Goal: Task Accomplishment & Management: Use online tool/utility

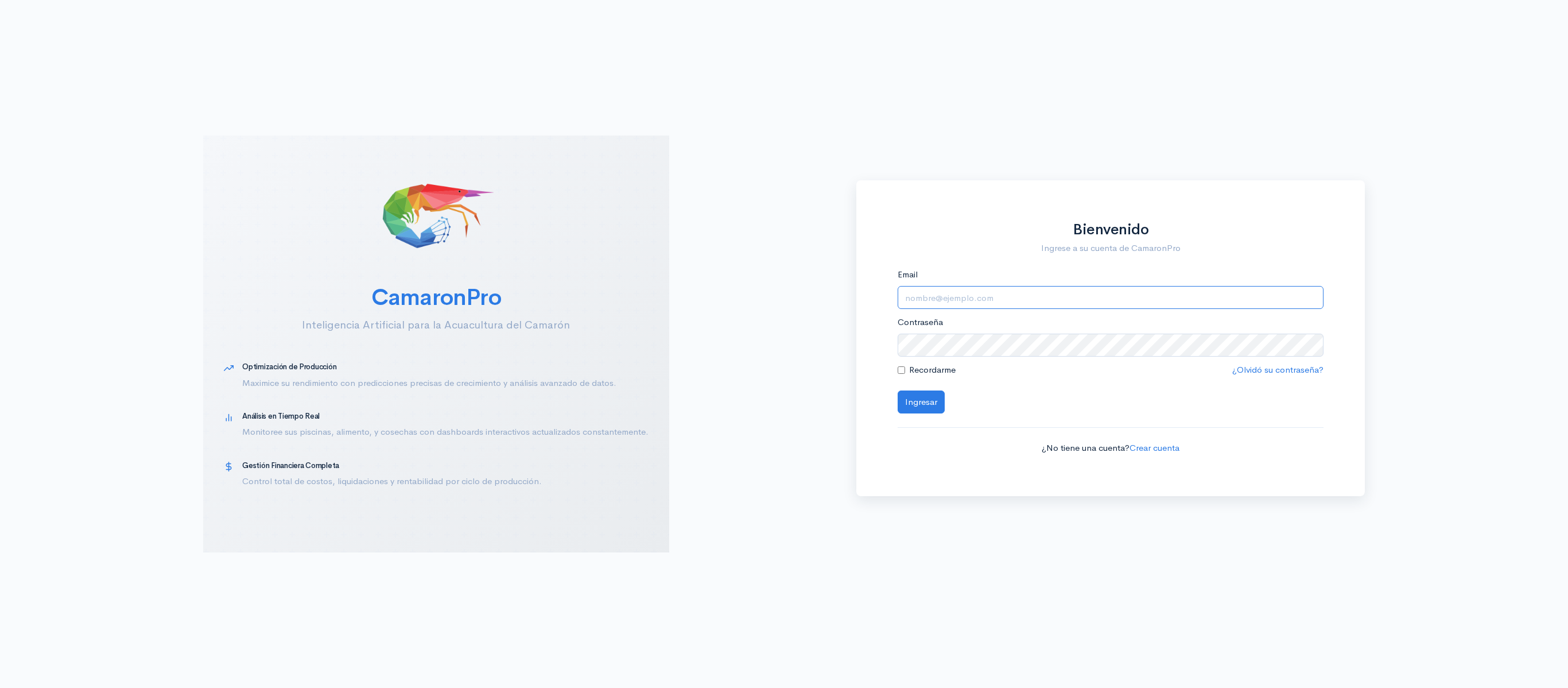
click at [1041, 305] on input "Email" at bounding box center [1111, 297] width 426 height 23
type input "[EMAIL_ADDRESS][DOMAIN_NAME]"
click at [898, 390] on button "Ingresar" at bounding box center [921, 402] width 47 height 23
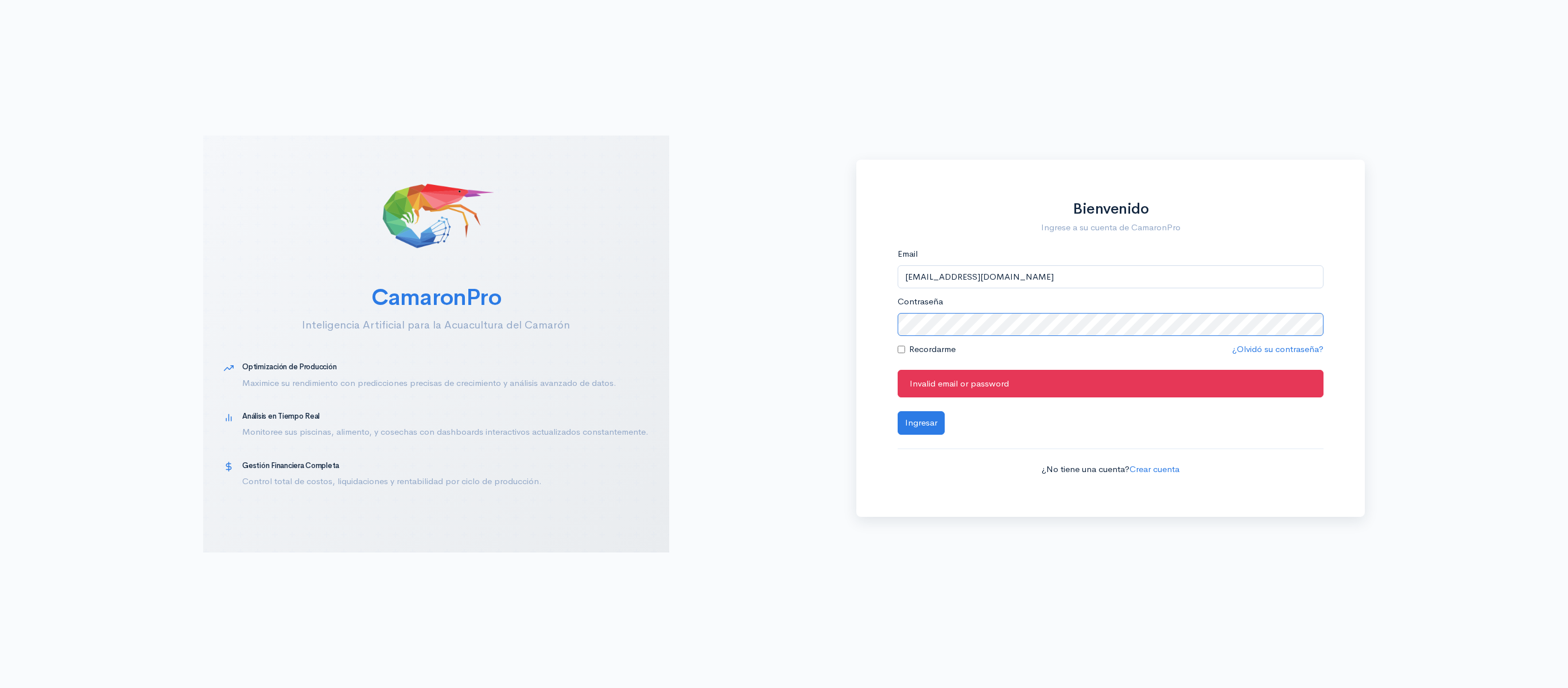
click at [898, 411] on button "Ingresar" at bounding box center [921, 423] width 47 height 23
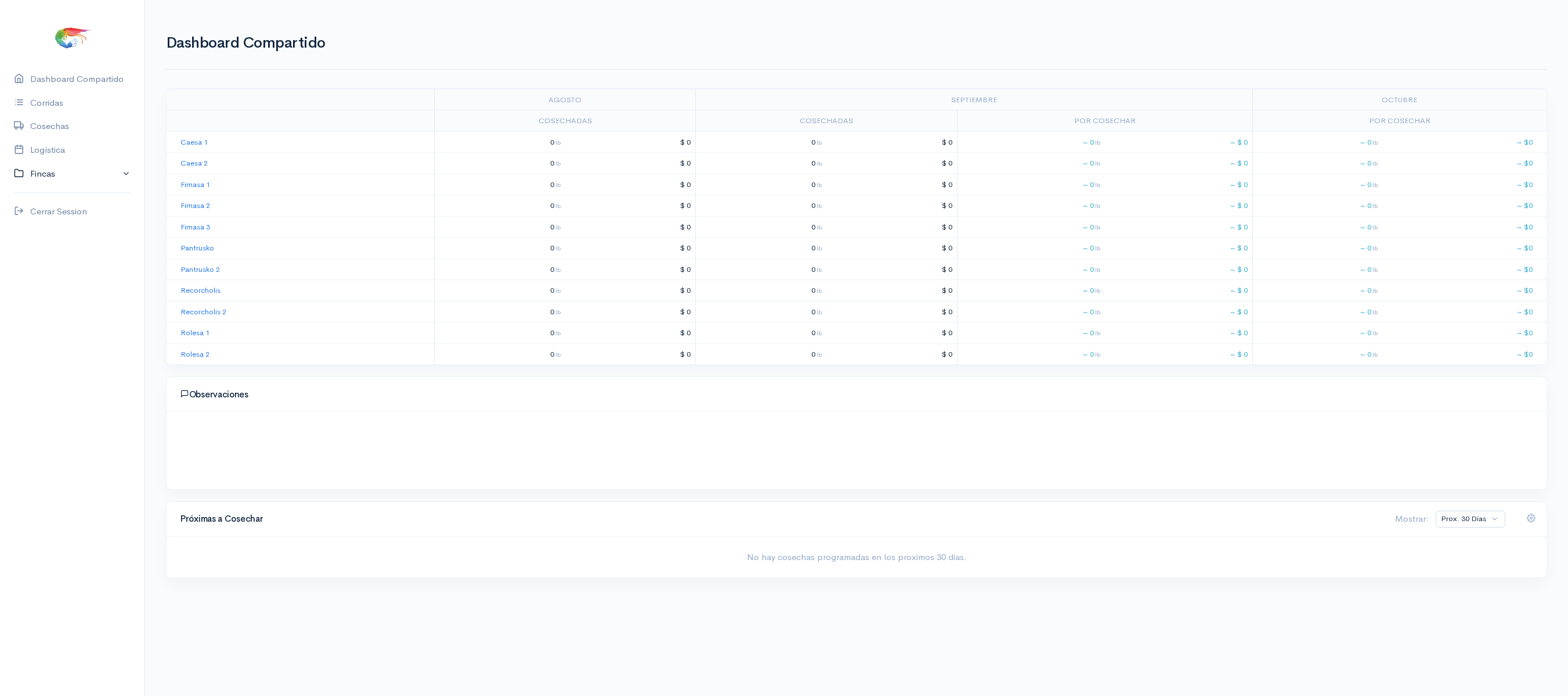
click at [50, 162] on link "Fincas" at bounding box center [72, 173] width 144 height 23
click at [56, 148] on link "Logística" at bounding box center [72, 150] width 144 height 23
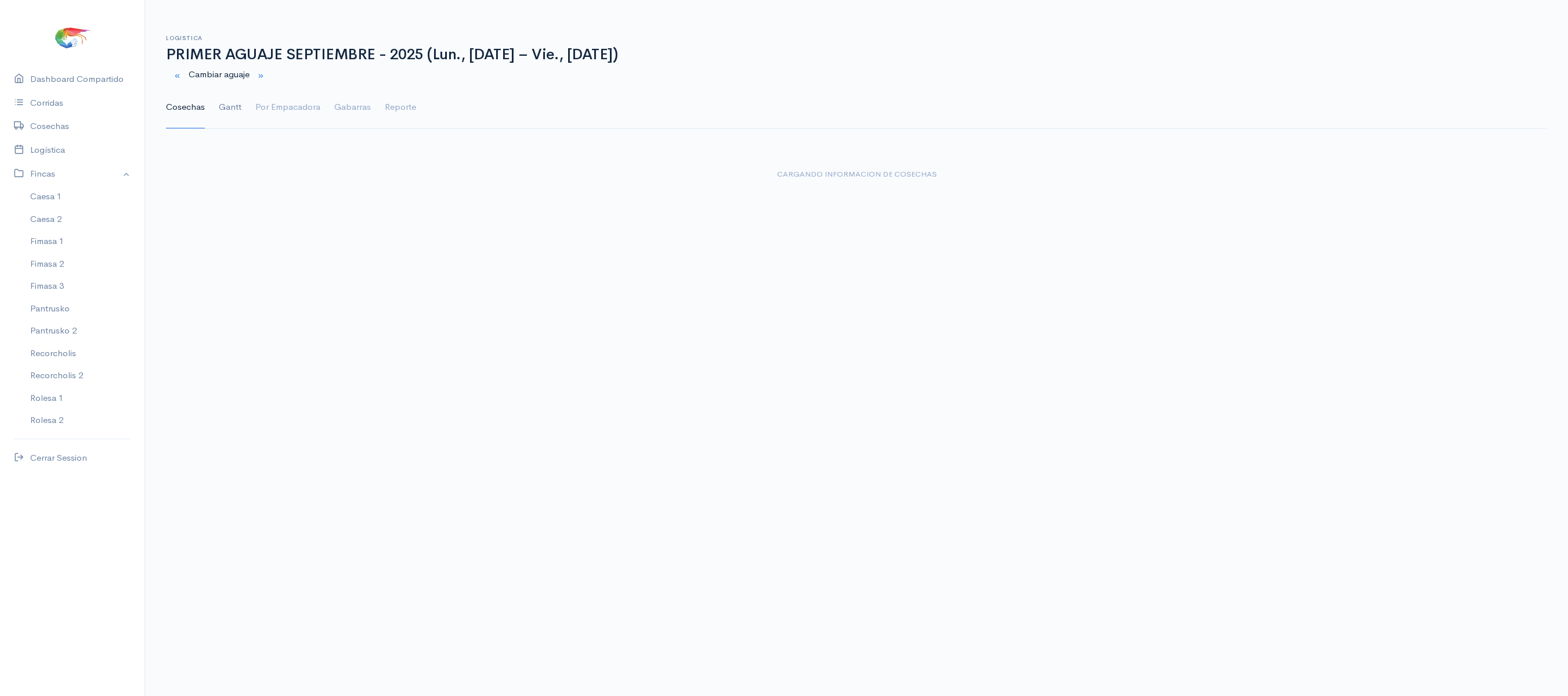
click at [228, 119] on link "Gantt" at bounding box center [230, 107] width 23 height 42
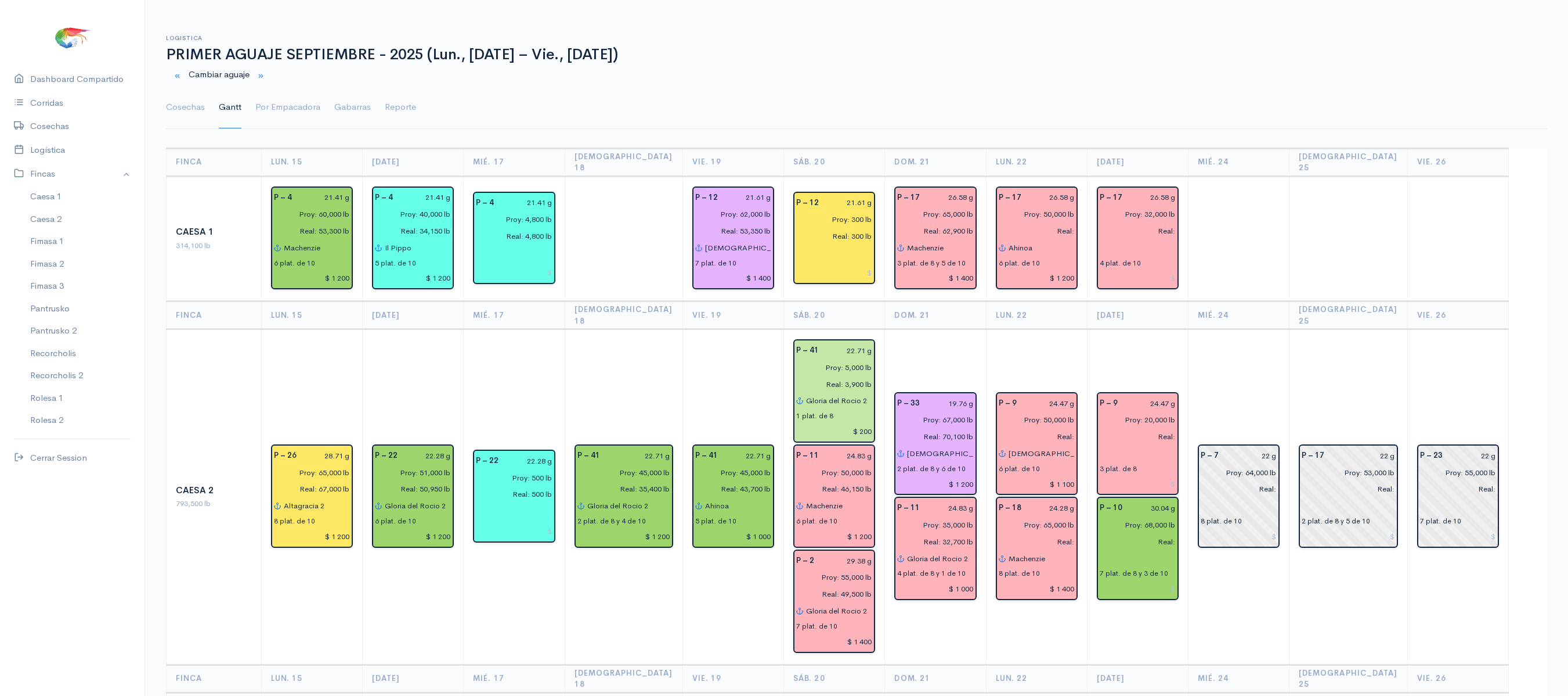
click at [218, 86] on link "Gantt" at bounding box center [230, 107] width 23 height 42
click at [1154, 206] on input "Proy: 32,000 lb" at bounding box center [1135, 214] width 83 height 17
type input "Proy: 25,000 lb"
click at [197, 106] on link "Cosechas" at bounding box center [185, 107] width 39 height 42
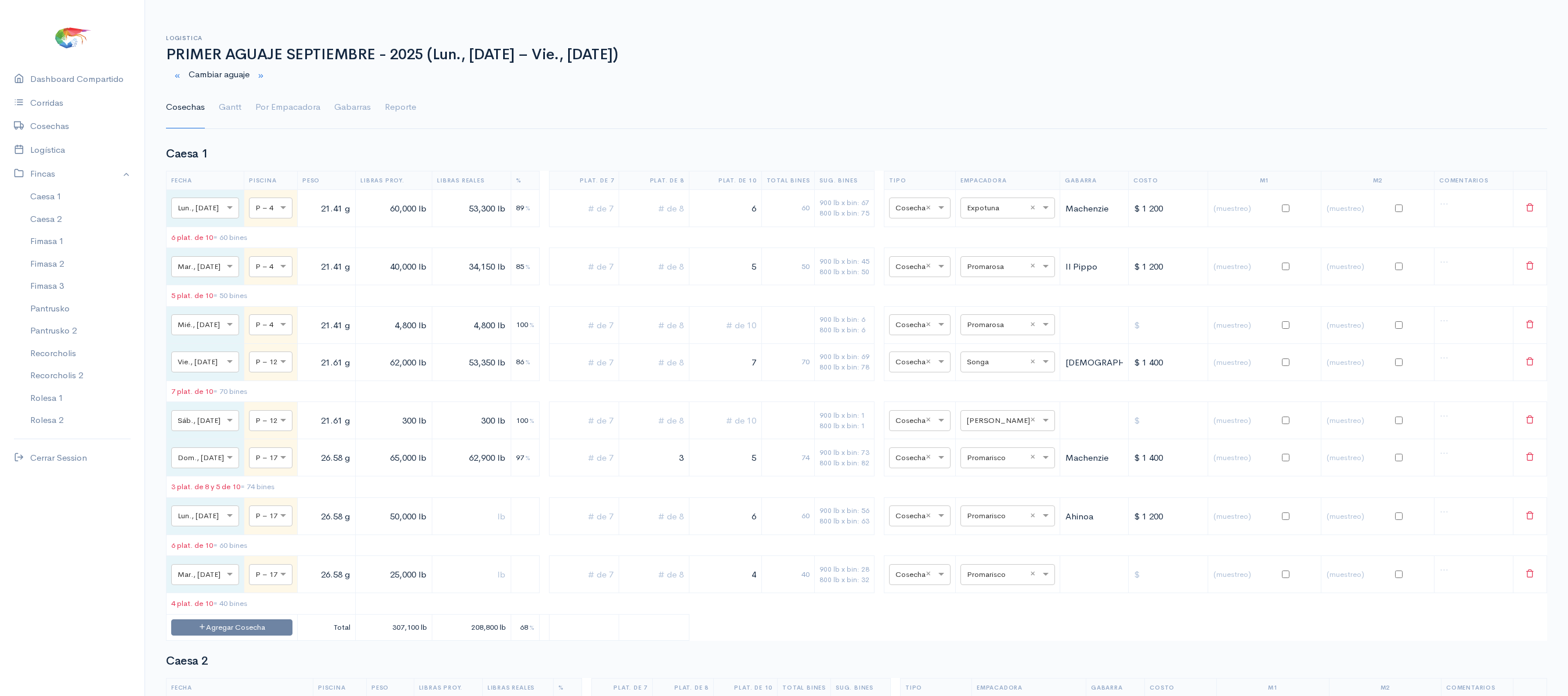
drag, startPoint x: 772, startPoint y: 586, endPoint x: 866, endPoint y: 596, distance: 94.5
click at [866, 593] on tr "× Mar., [DATE] × P – 17 26.58 g 25,000 lb 4 40 900 lb x bin: 28 800 lb x bin: 3…" at bounding box center [857, 574] width 1381 height 37
type input "3"
click at [223, 113] on link "Gantt" at bounding box center [230, 107] width 23 height 42
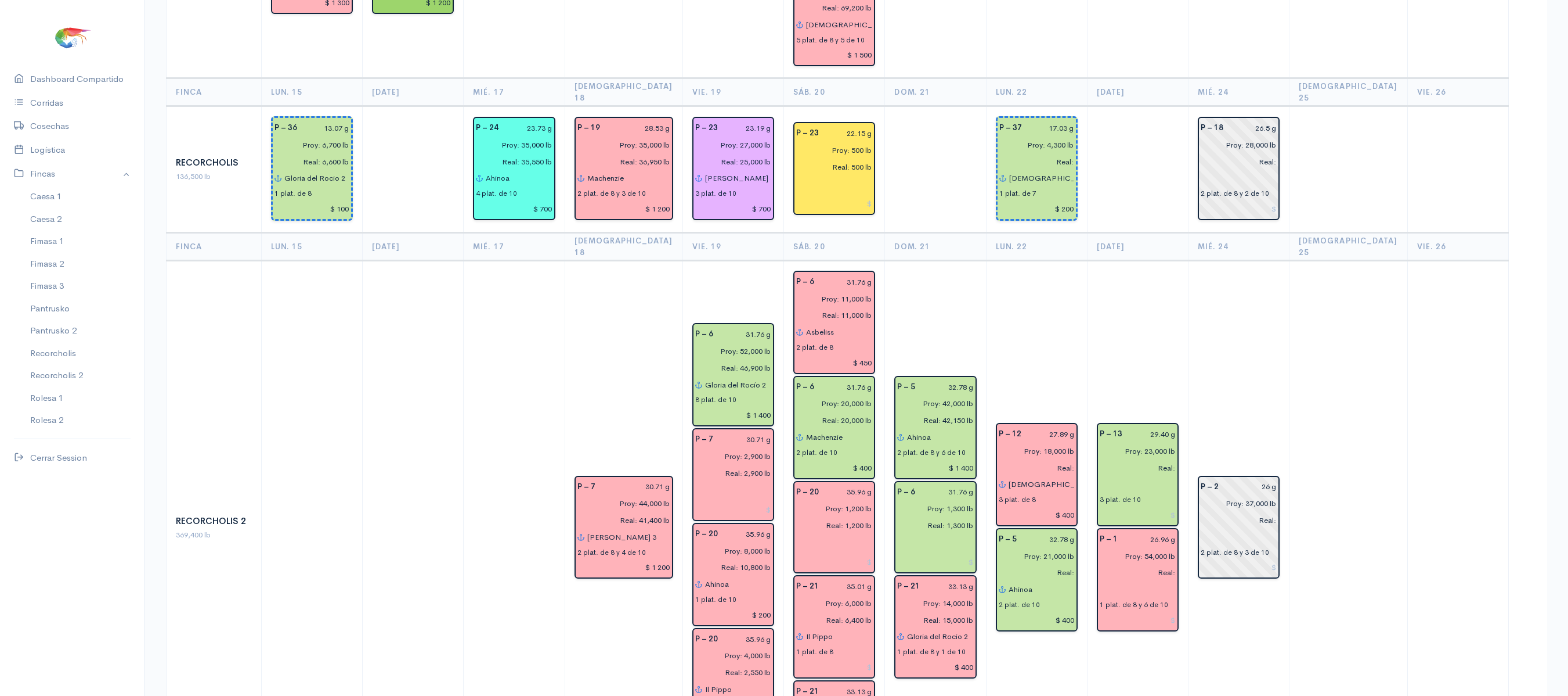
scroll to position [1579, 0]
click at [1213, 474] on div "P – 2 26 g Proy: 37,000 lb Real: 2 plat. de 8 y 3 de 10" at bounding box center [1239, 526] width 82 height 104
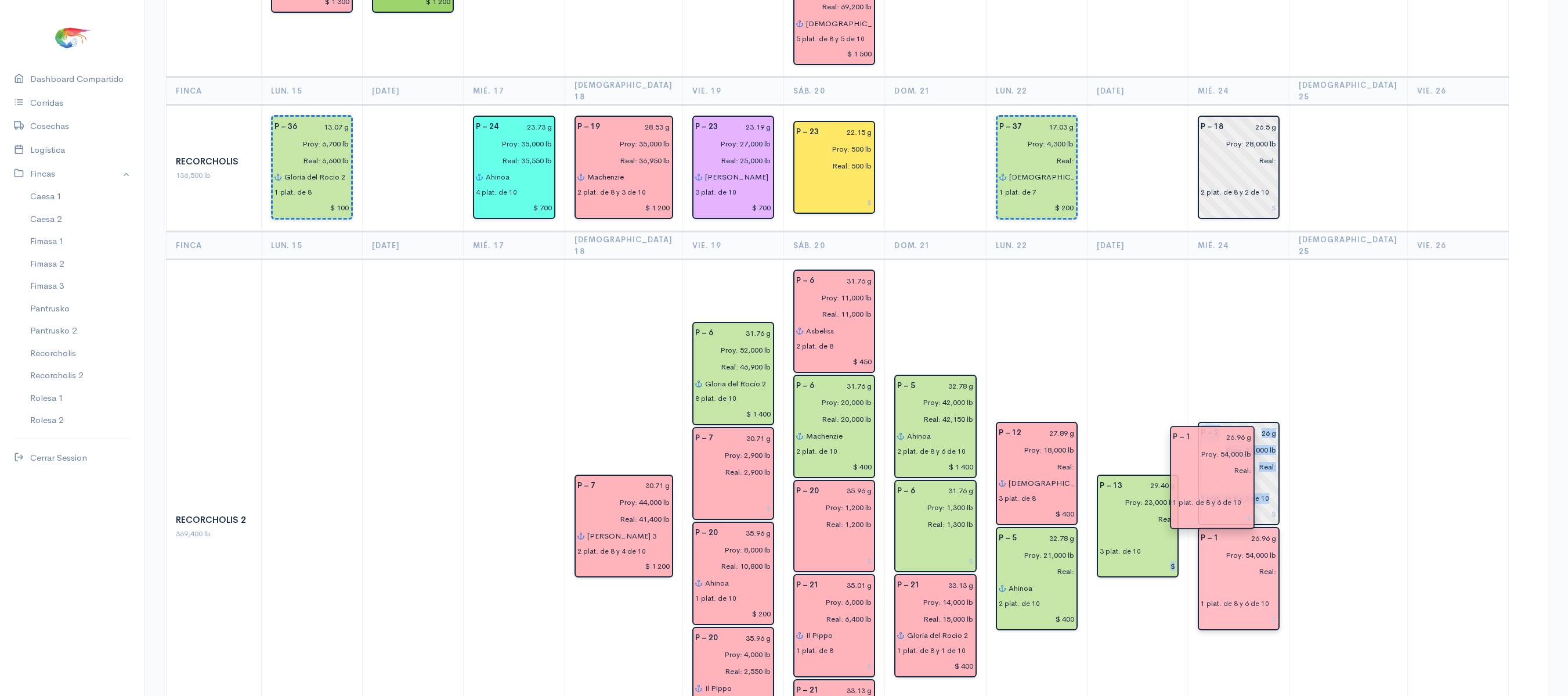
drag, startPoint x: 1140, startPoint y: 458, endPoint x: 1220, endPoint y: 473, distance: 81.4
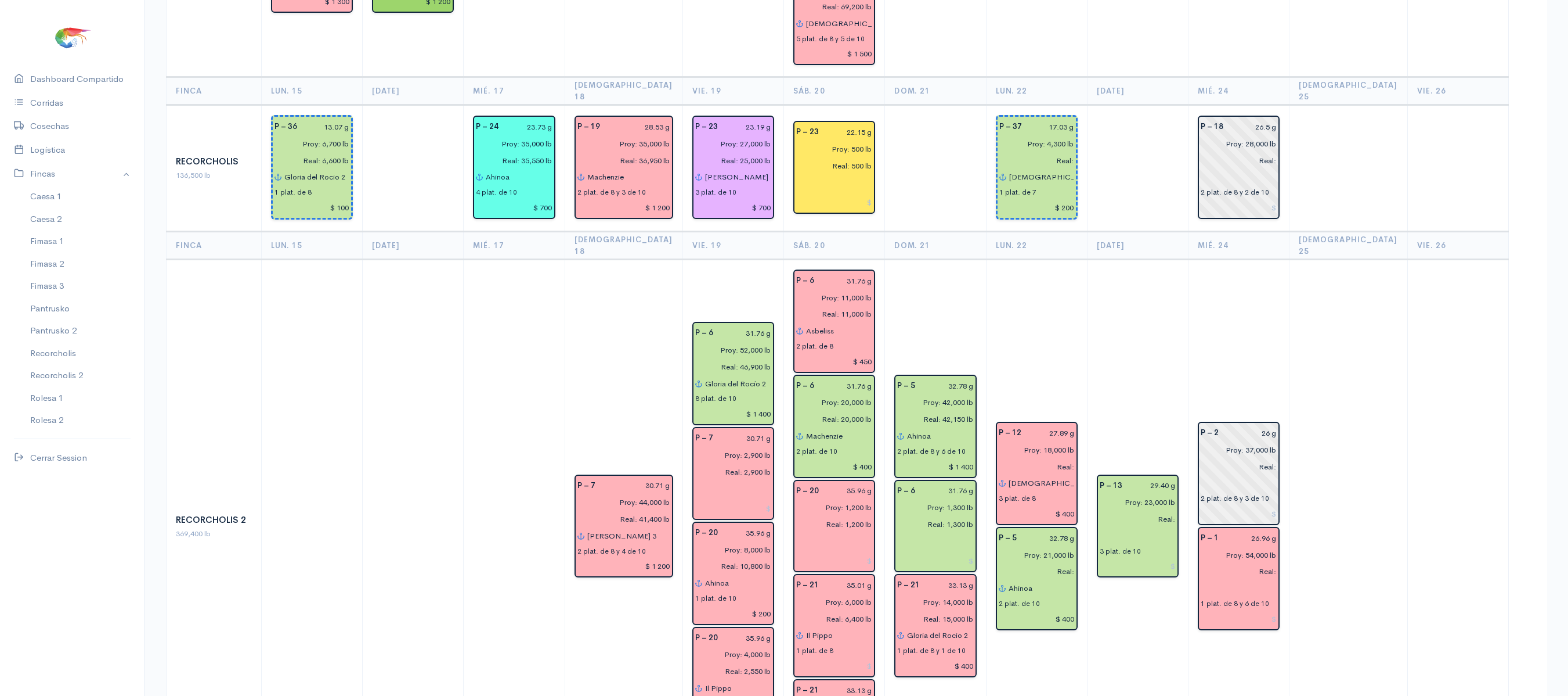
click at [1303, 415] on td at bounding box center [1349, 527] width 119 height 535
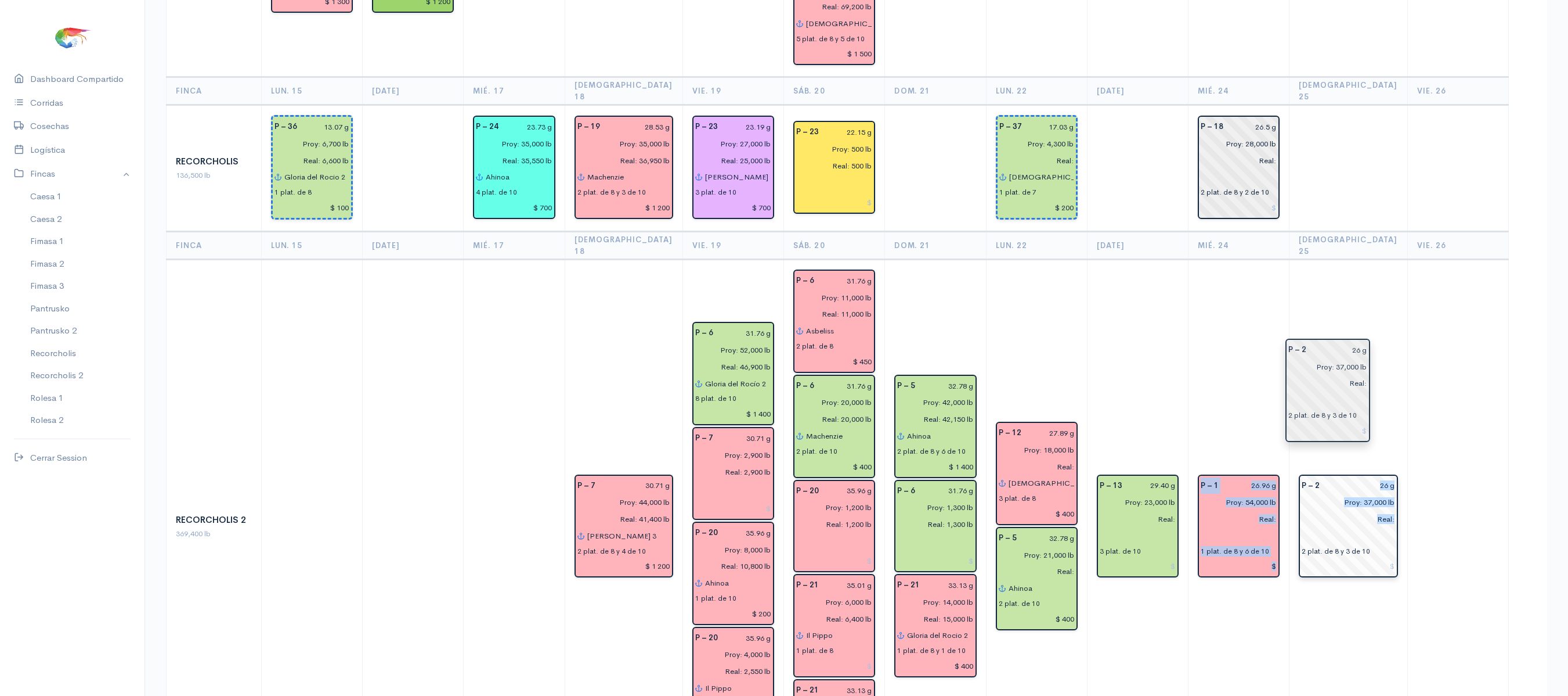
drag, startPoint x: 1236, startPoint y: 379, endPoint x: 1320, endPoint y: 408, distance: 88.9
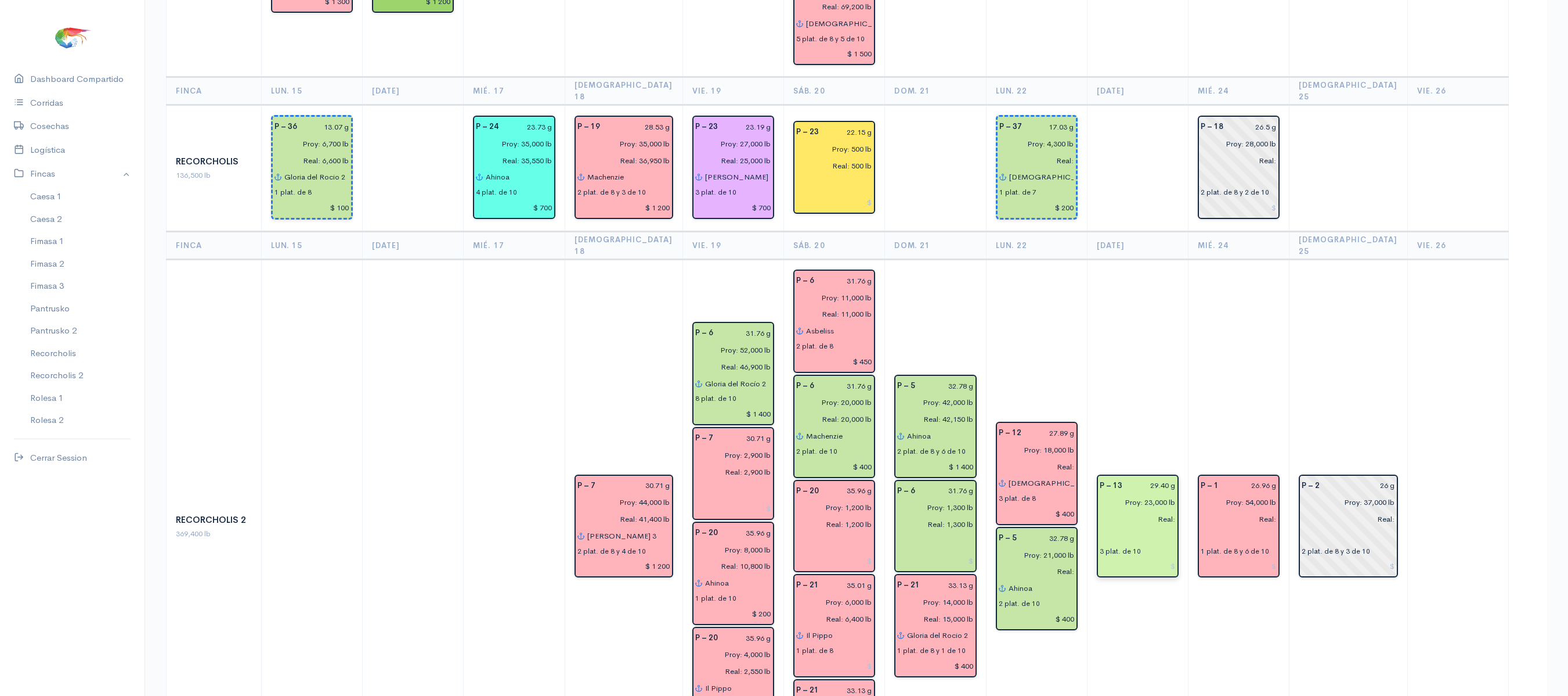
click at [1155, 494] on input "Proy: 23,000 lb" at bounding box center [1135, 502] width 83 height 17
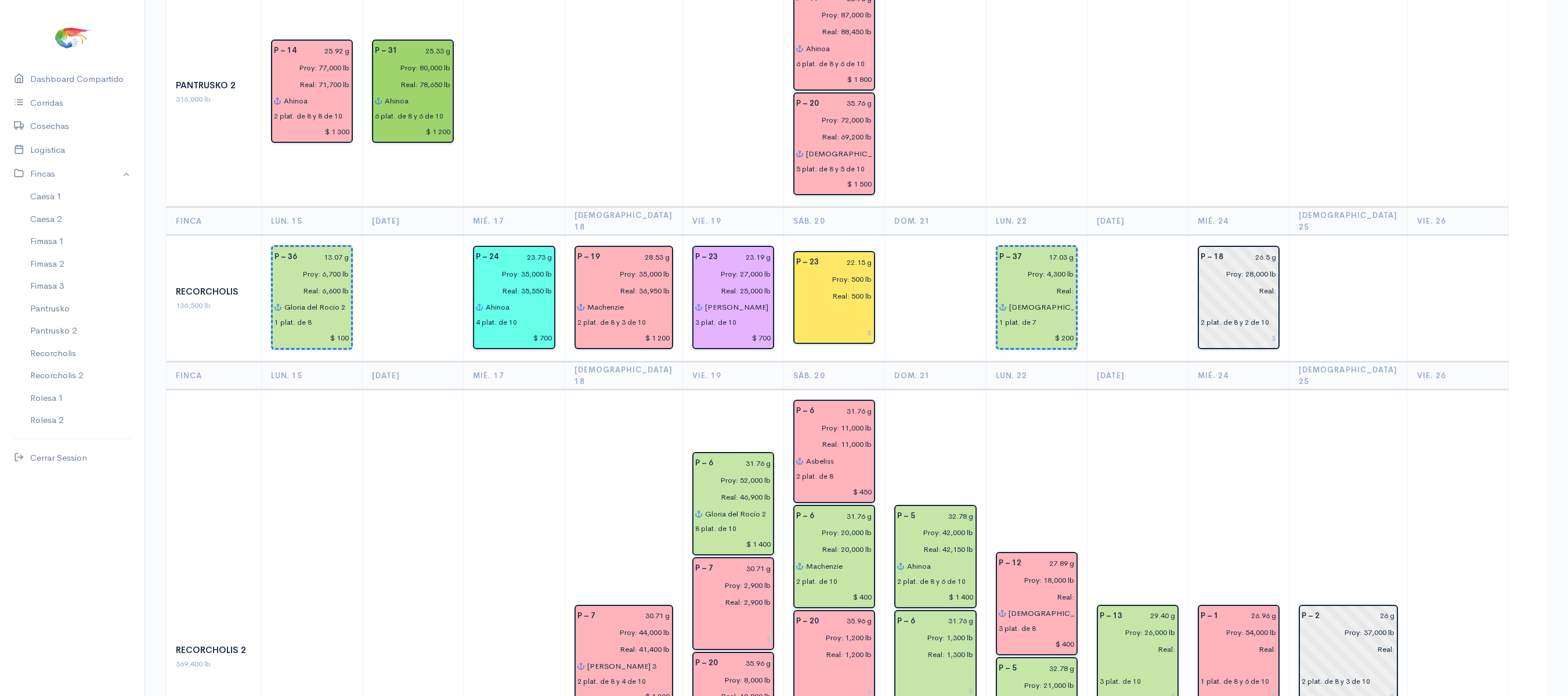
scroll to position [1436, 0]
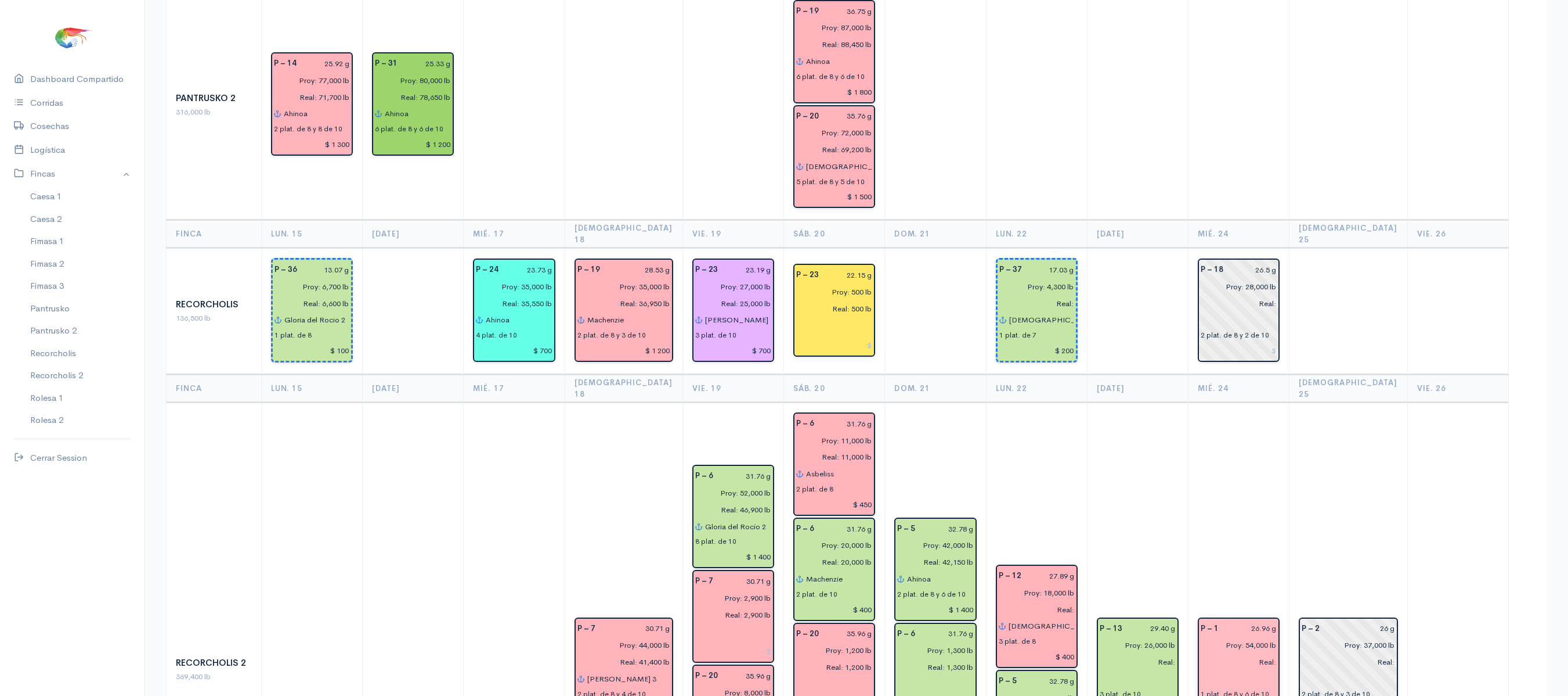
type input "Proy: 26,000 lb"
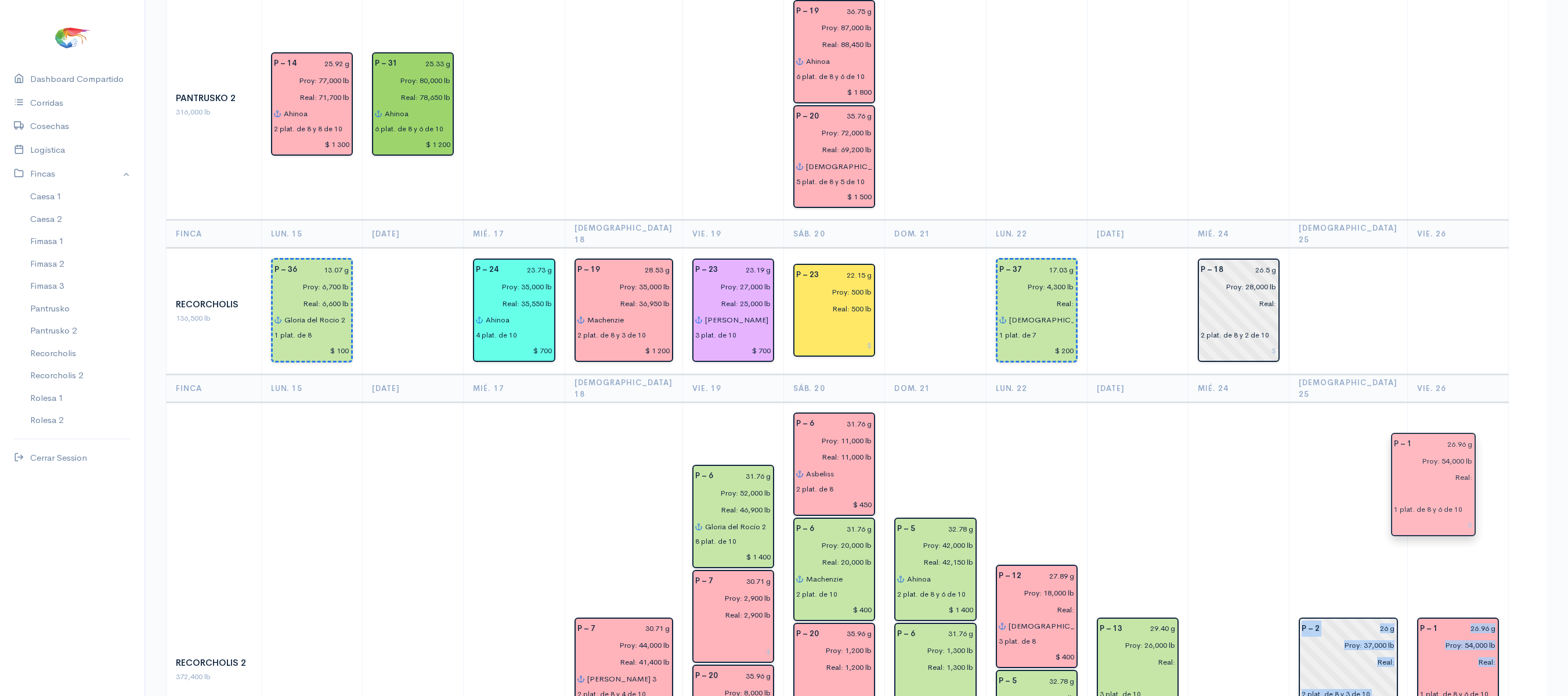
drag, startPoint x: 1261, startPoint y: 568, endPoint x: 1442, endPoint y: 499, distance: 193.7
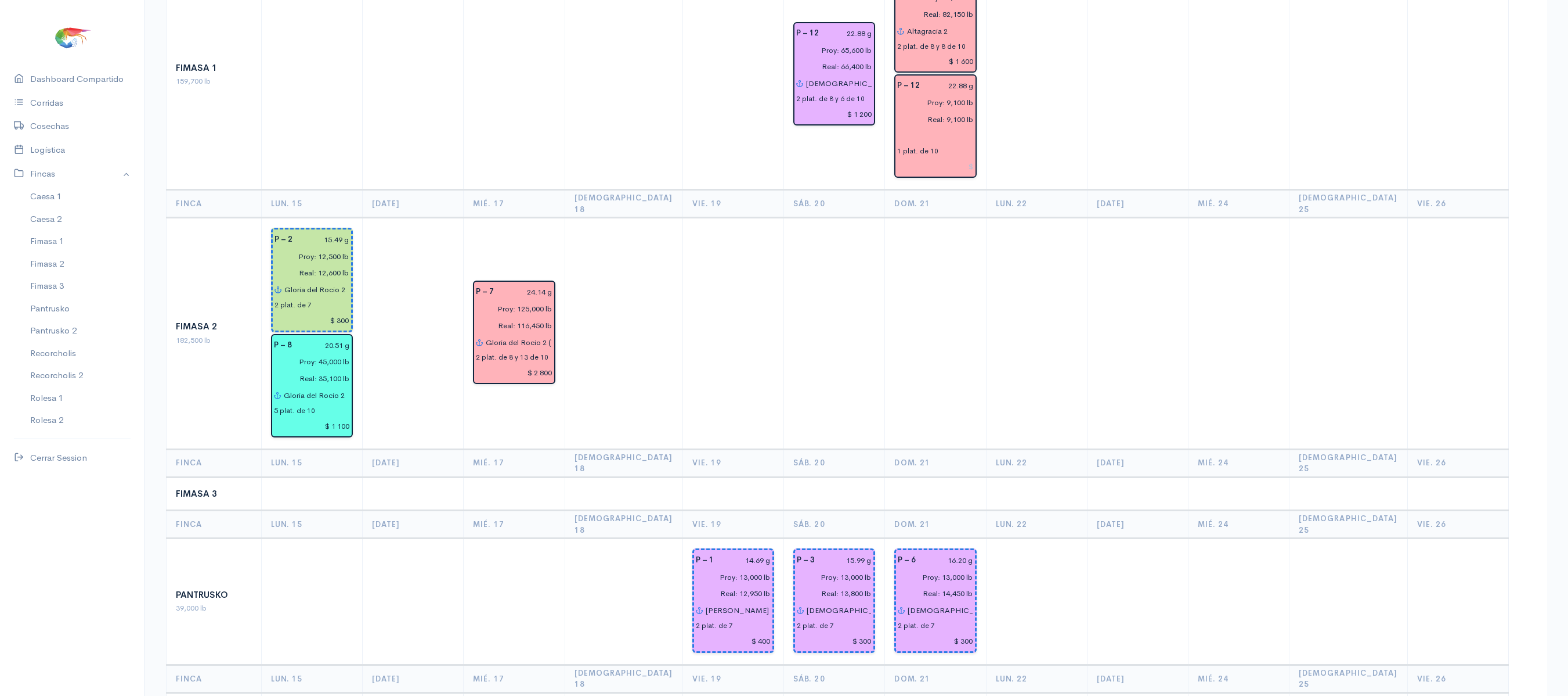
scroll to position [0, 0]
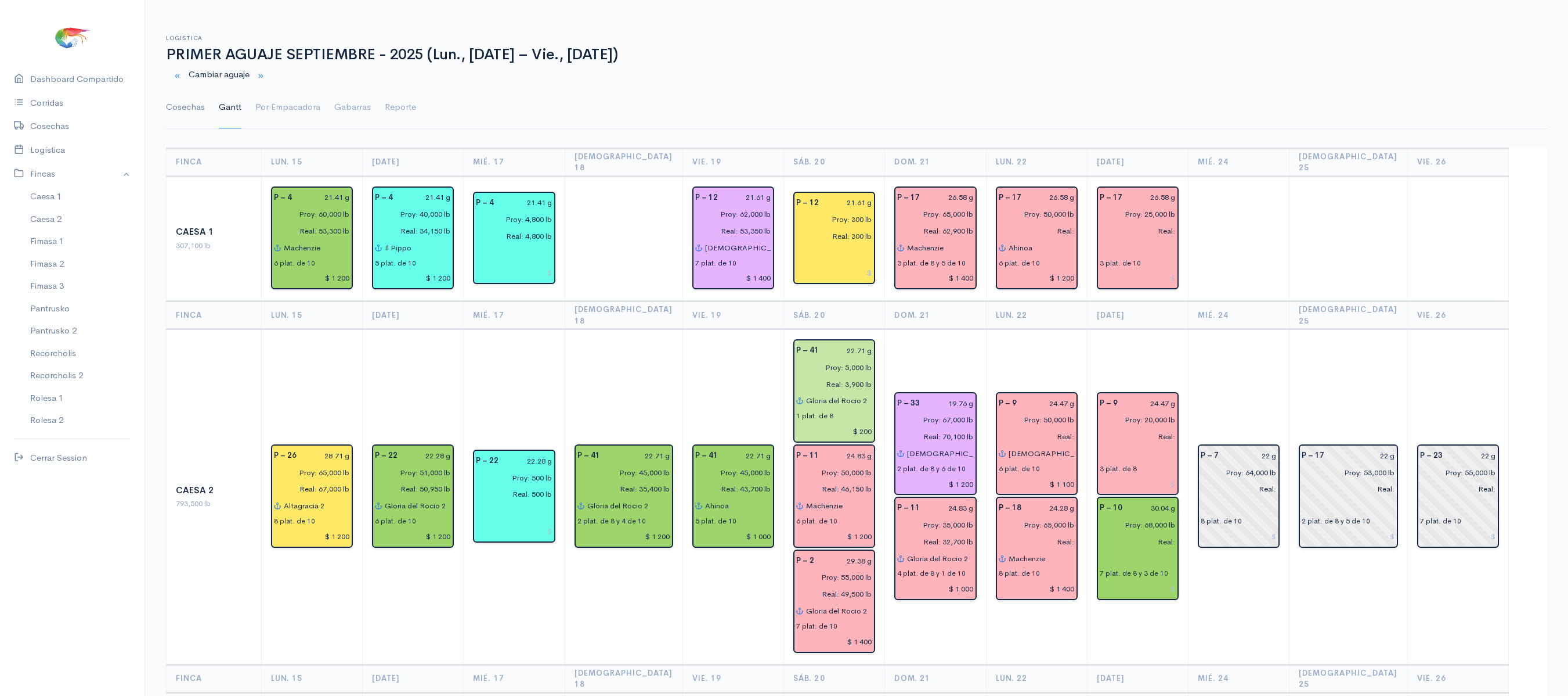
click at [204, 110] on link "Cosechas" at bounding box center [185, 107] width 39 height 42
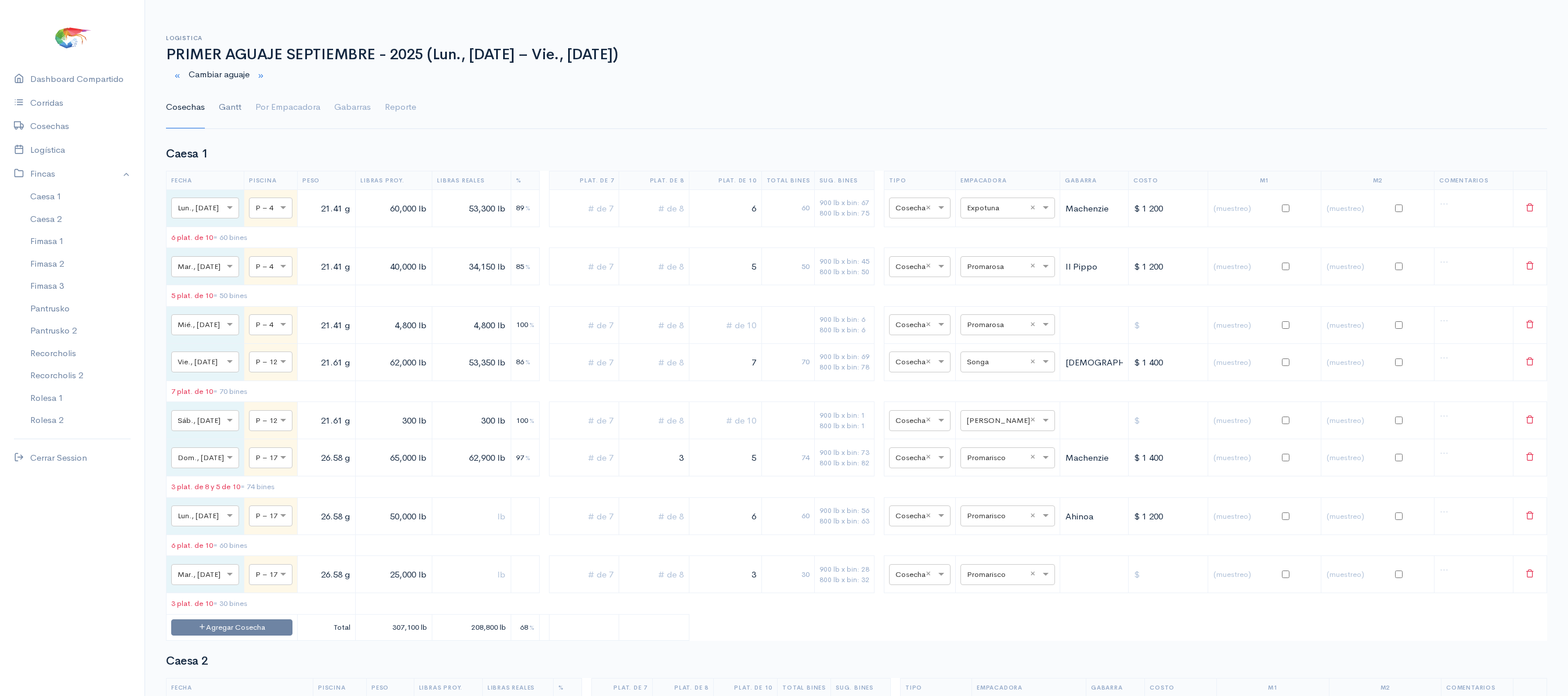
click at [218, 106] on link "Gantt" at bounding box center [230, 107] width 23 height 42
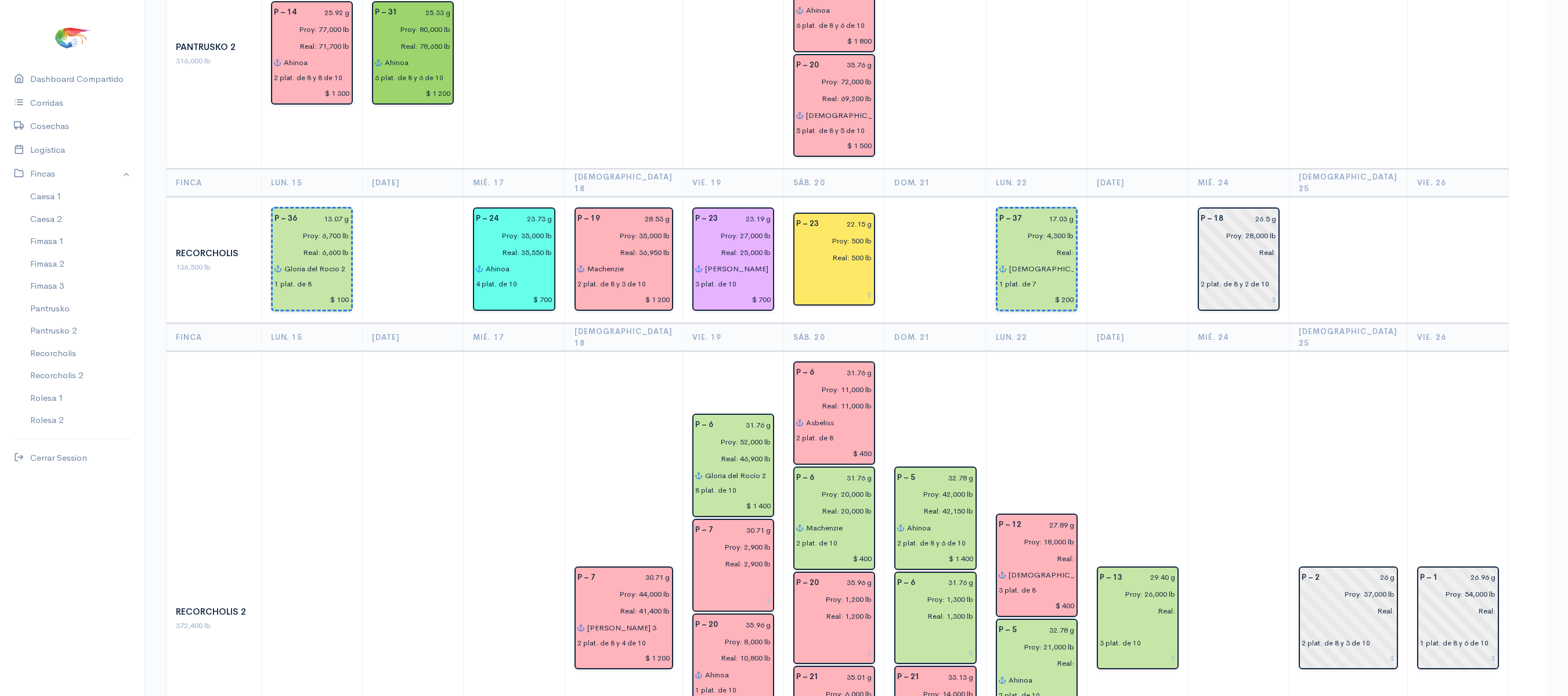
scroll to position [1486, 0]
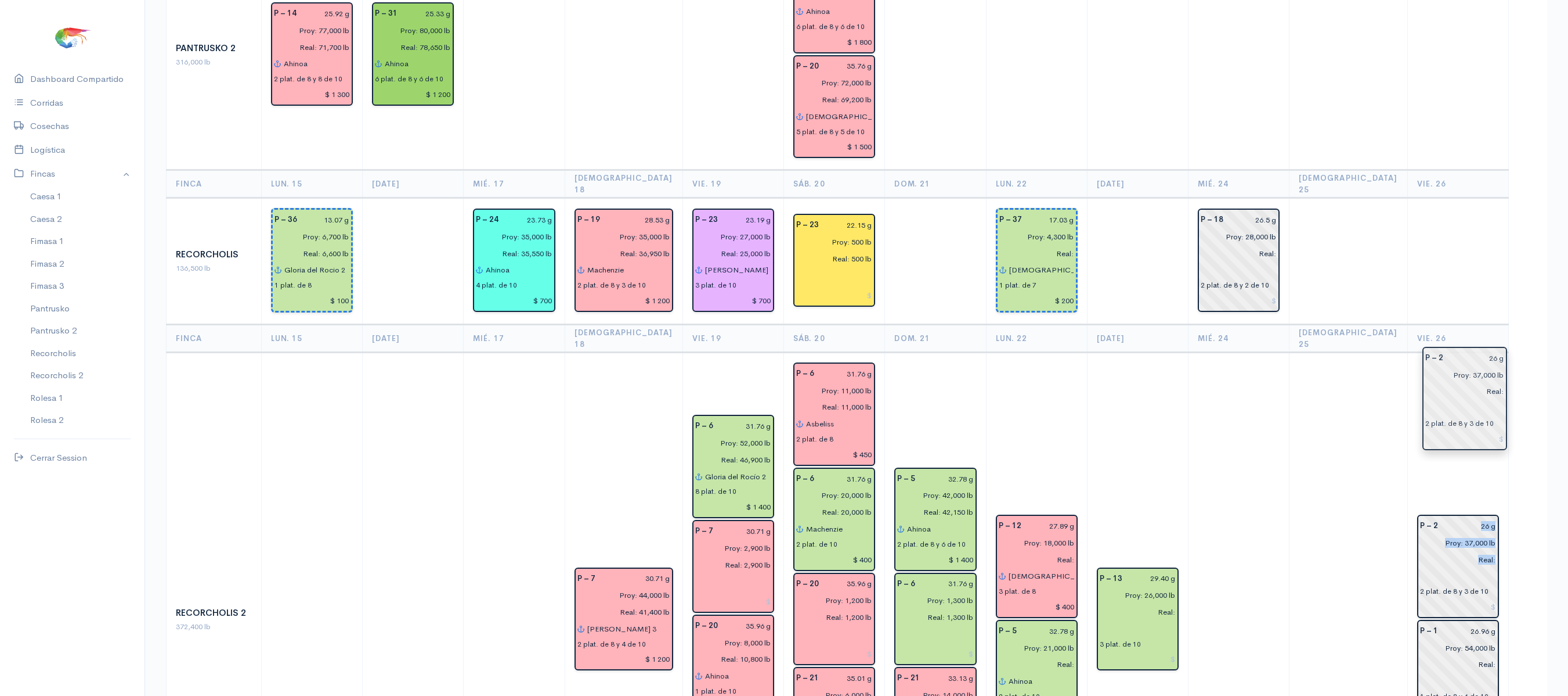
drag, startPoint x: 1346, startPoint y: 442, endPoint x: 1465, endPoint y: 375, distance: 136.6
click at [1446, 374] on td "P – 2 26 g Proy: 37,000 lb Real: 2 plat. de 8 y 3 de 10 P – 1 26.96 g Proy: 54,…" at bounding box center [1458, 620] width 101 height 535
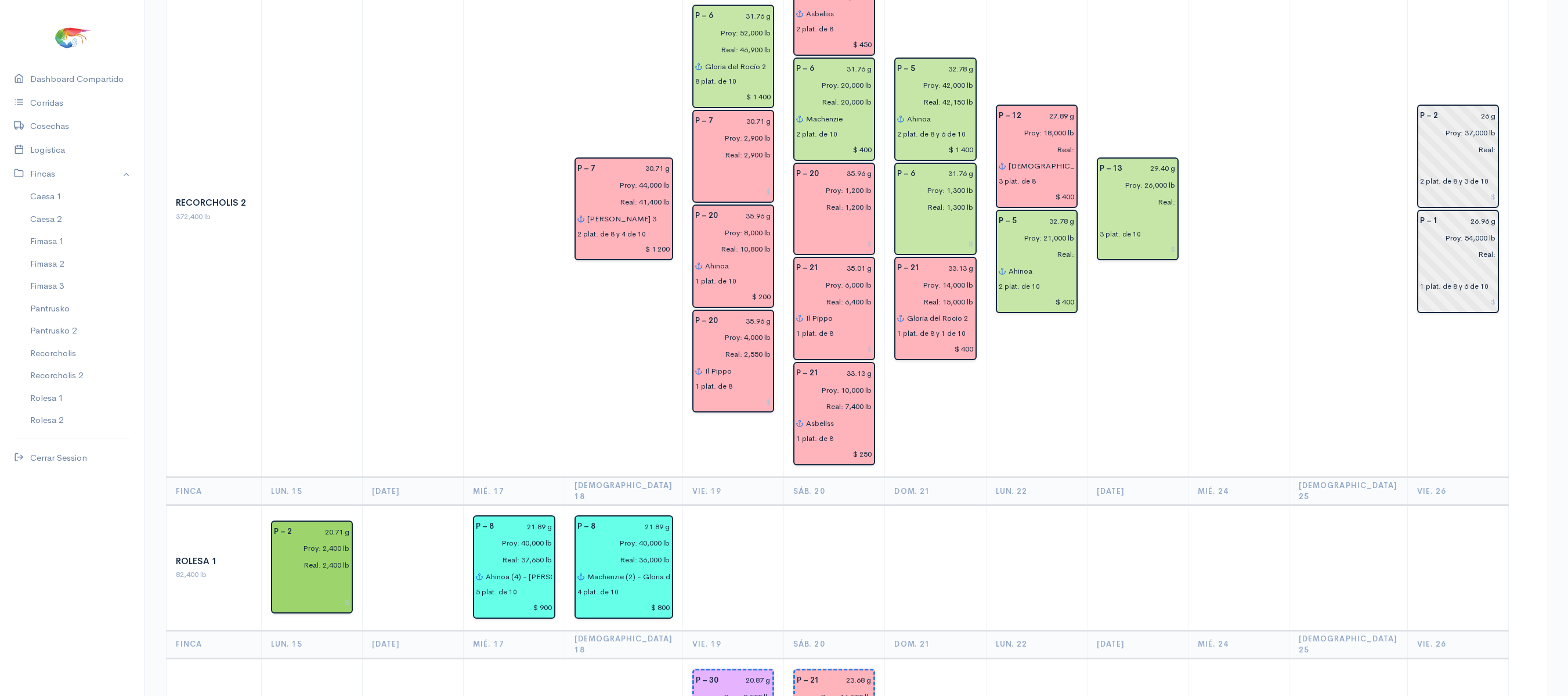
scroll to position [1898, 0]
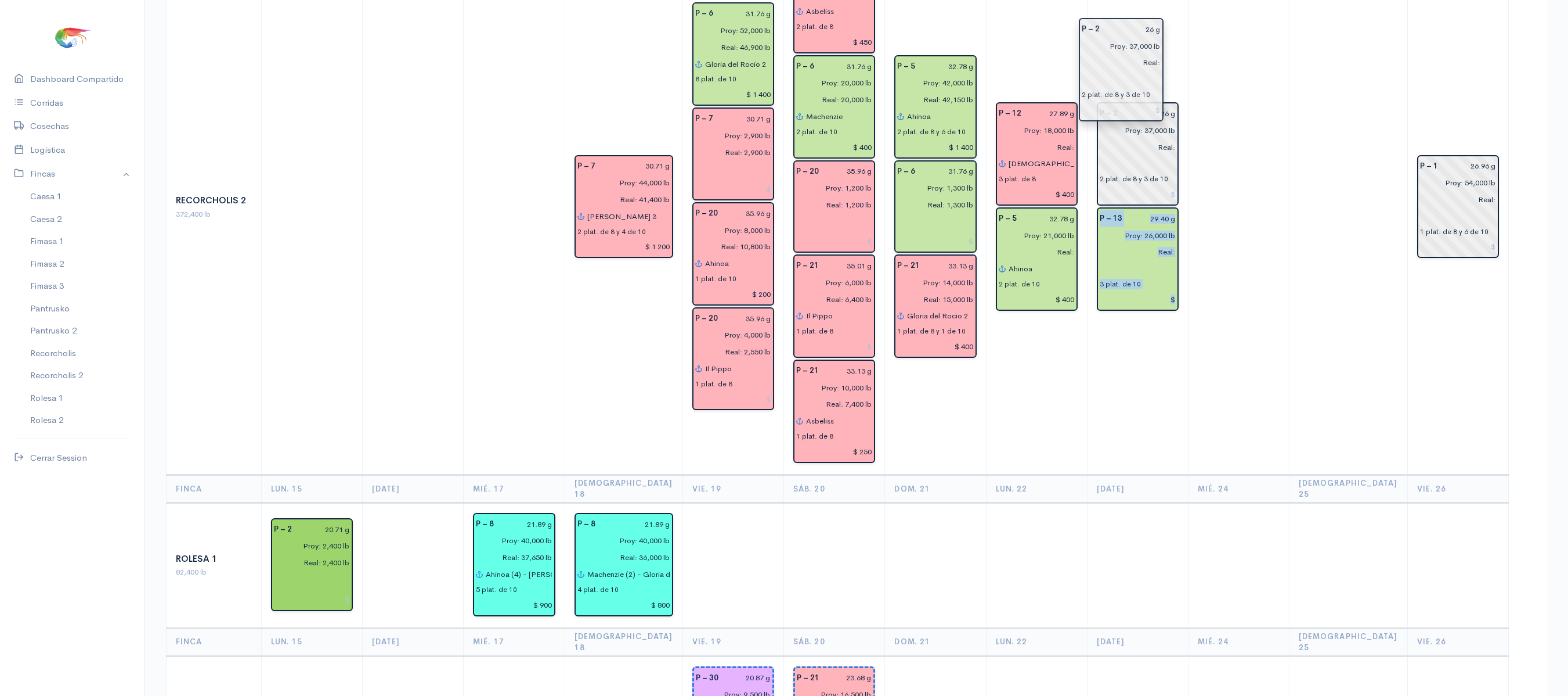
drag, startPoint x: 1473, startPoint y: 26, endPoint x: 1140, endPoint y: 56, distance: 334.3
click at [1211, 69] on td at bounding box center [1239, 207] width 101 height 535
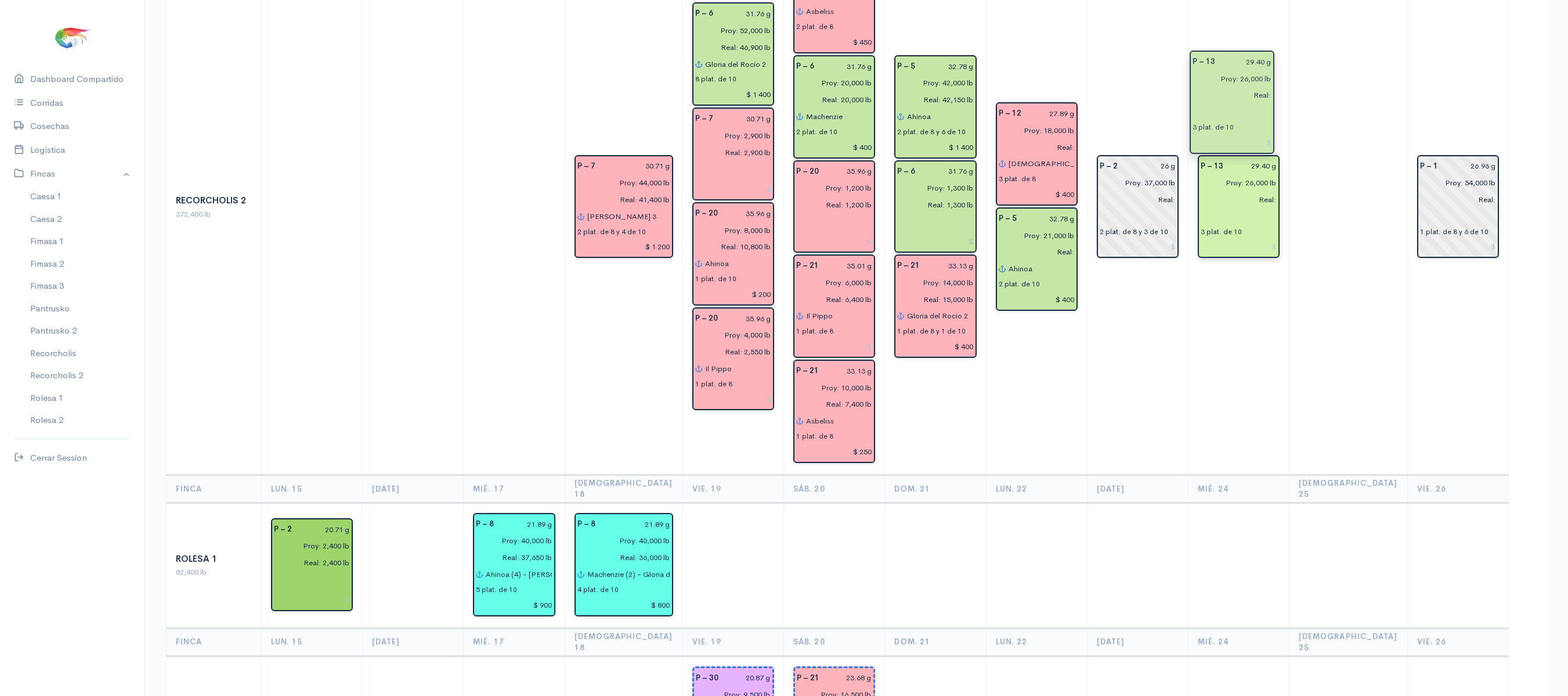
drag, startPoint x: 1161, startPoint y: 120, endPoint x: 1236, endPoint y: 79, distance: 85.5
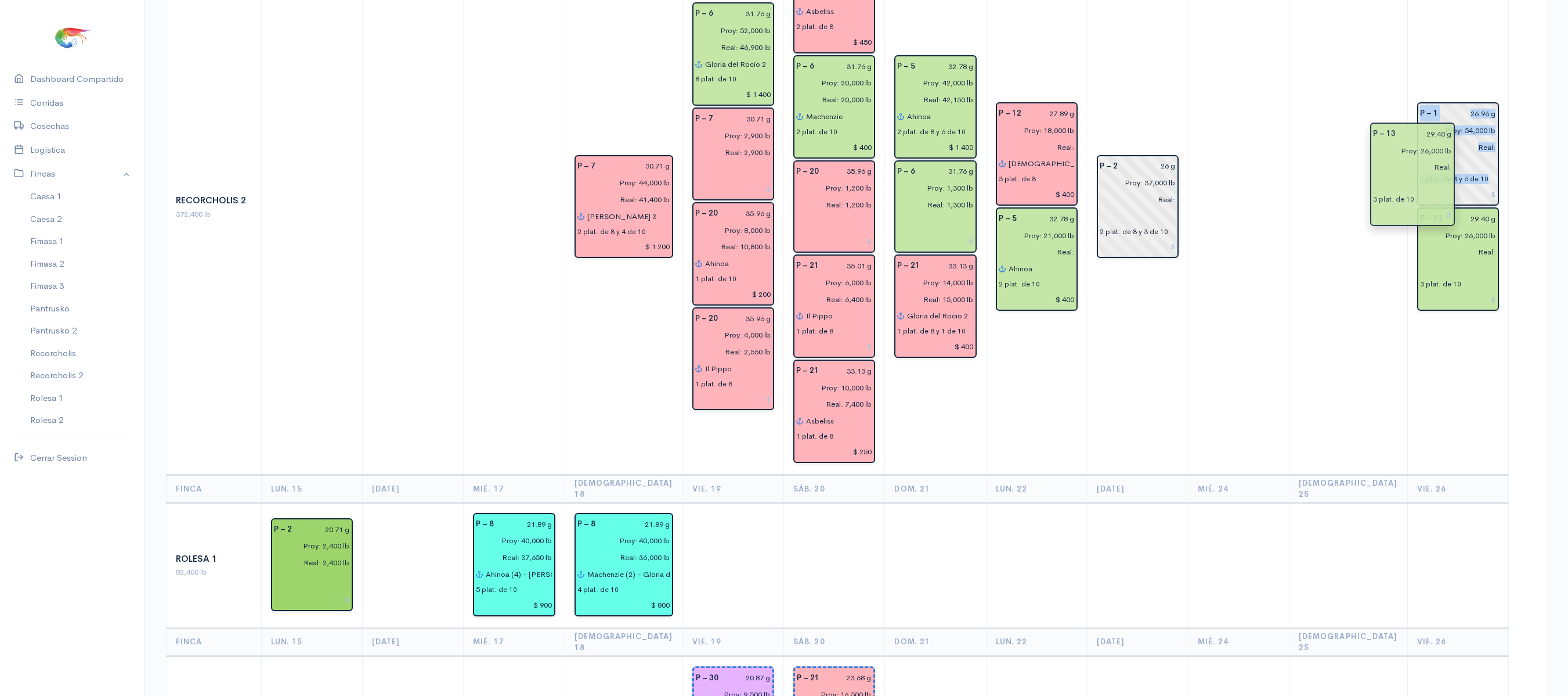
drag, startPoint x: 1241, startPoint y: 69, endPoint x: 1408, endPoint y: 150, distance: 185.6
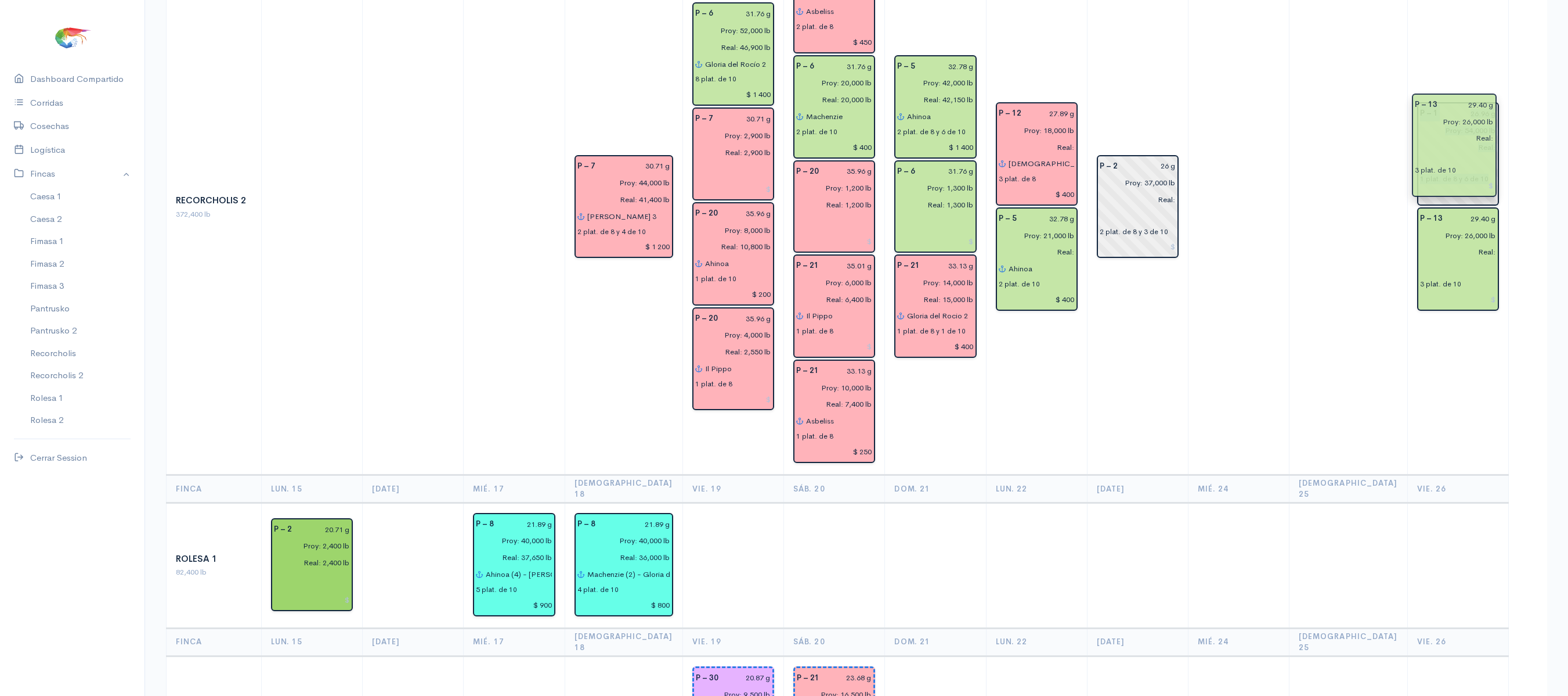
click at [1376, 146] on td at bounding box center [1349, 207] width 119 height 535
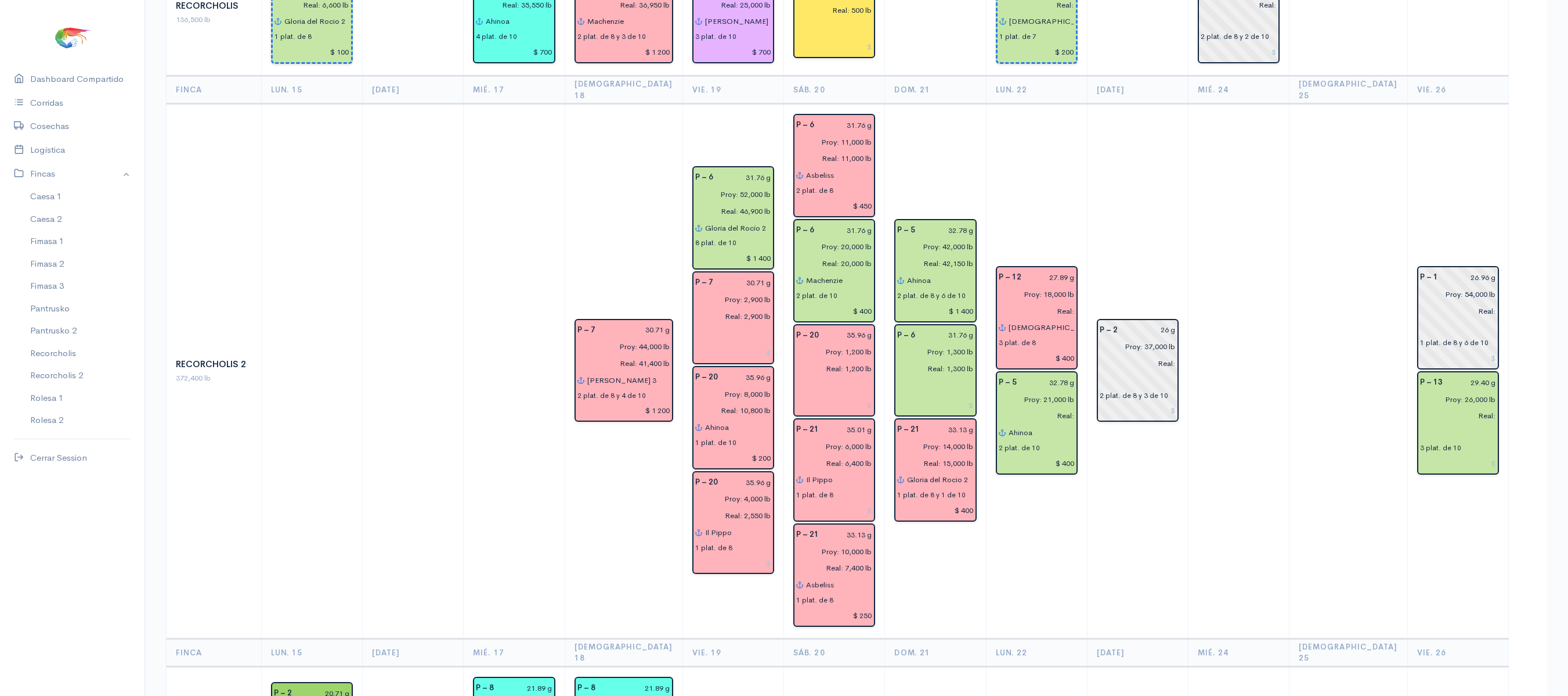
scroll to position [1861, 0]
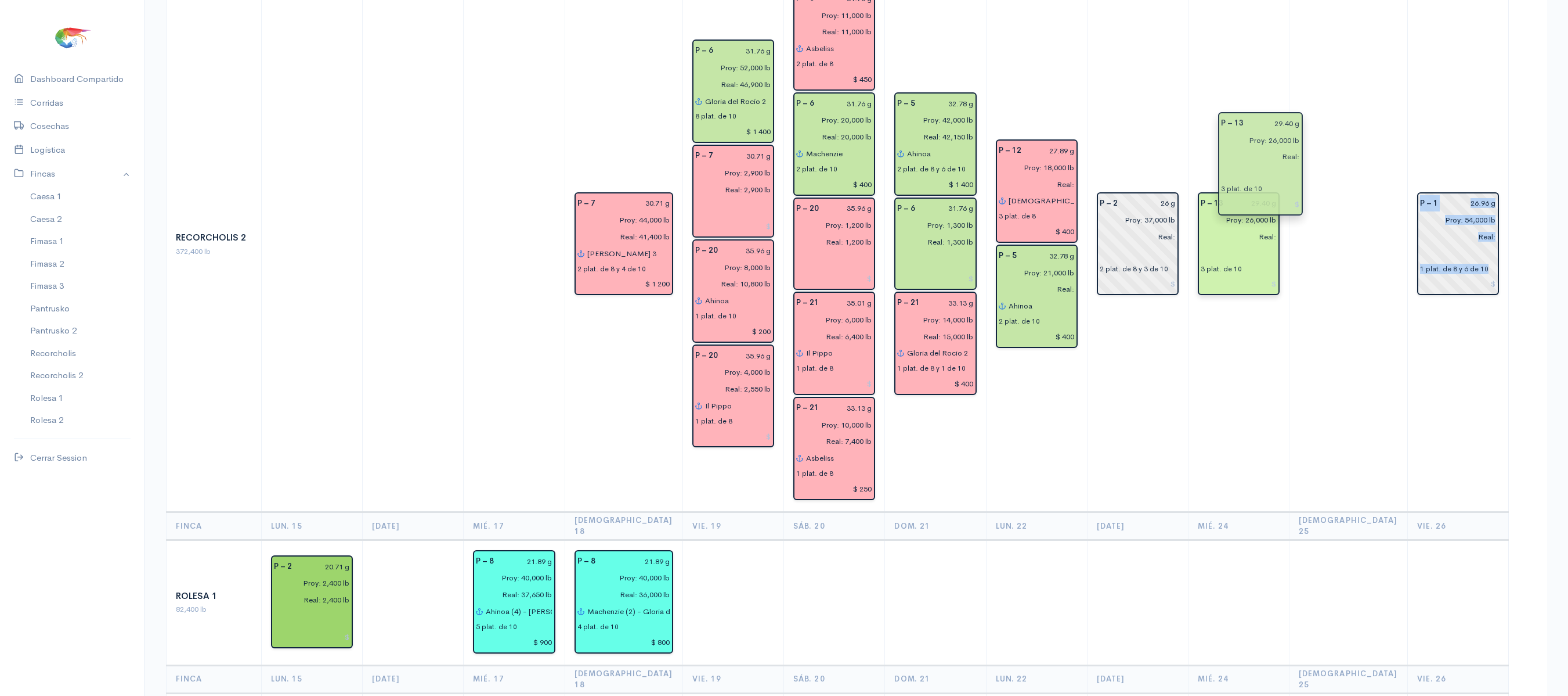
drag, startPoint x: 1461, startPoint y: 188, endPoint x: 1270, endPoint y: 172, distance: 191.7
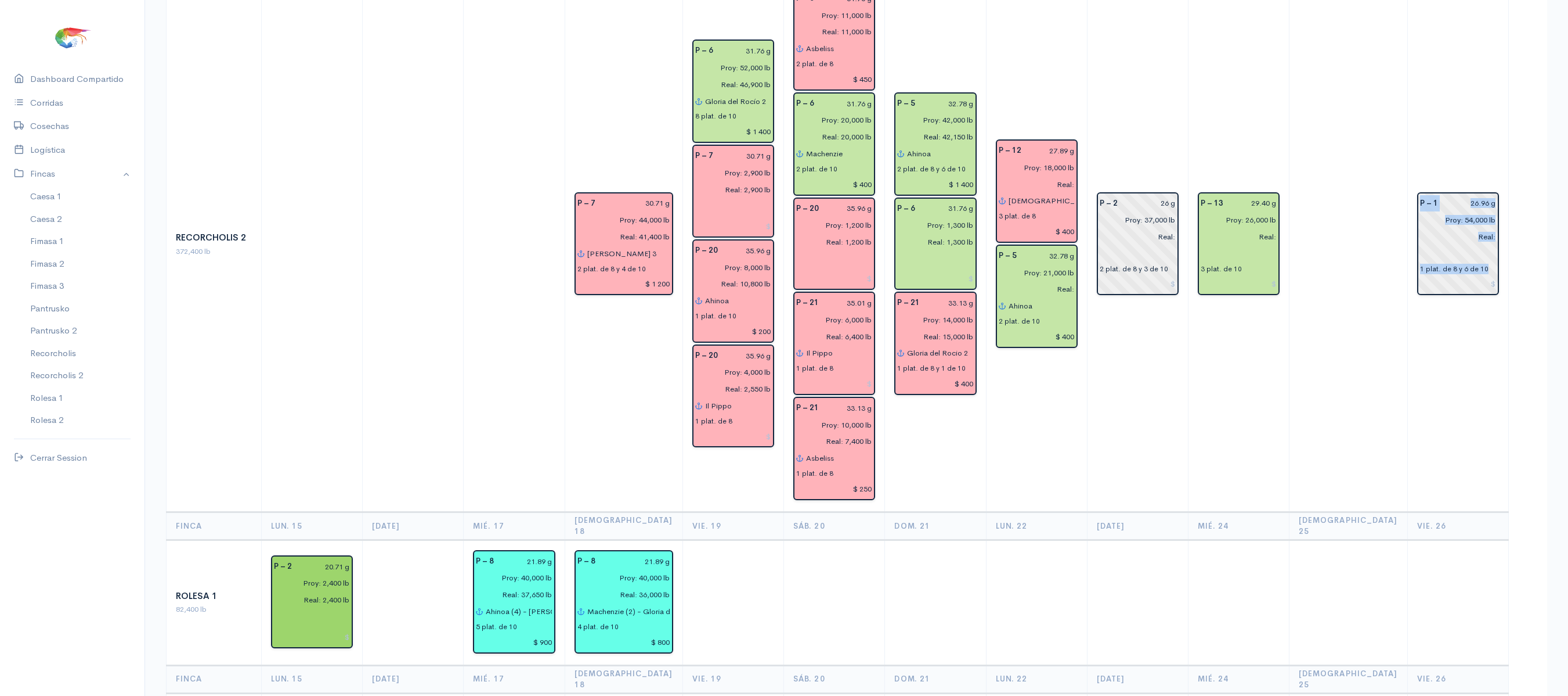
click at [1331, 186] on td at bounding box center [1349, 244] width 119 height 535
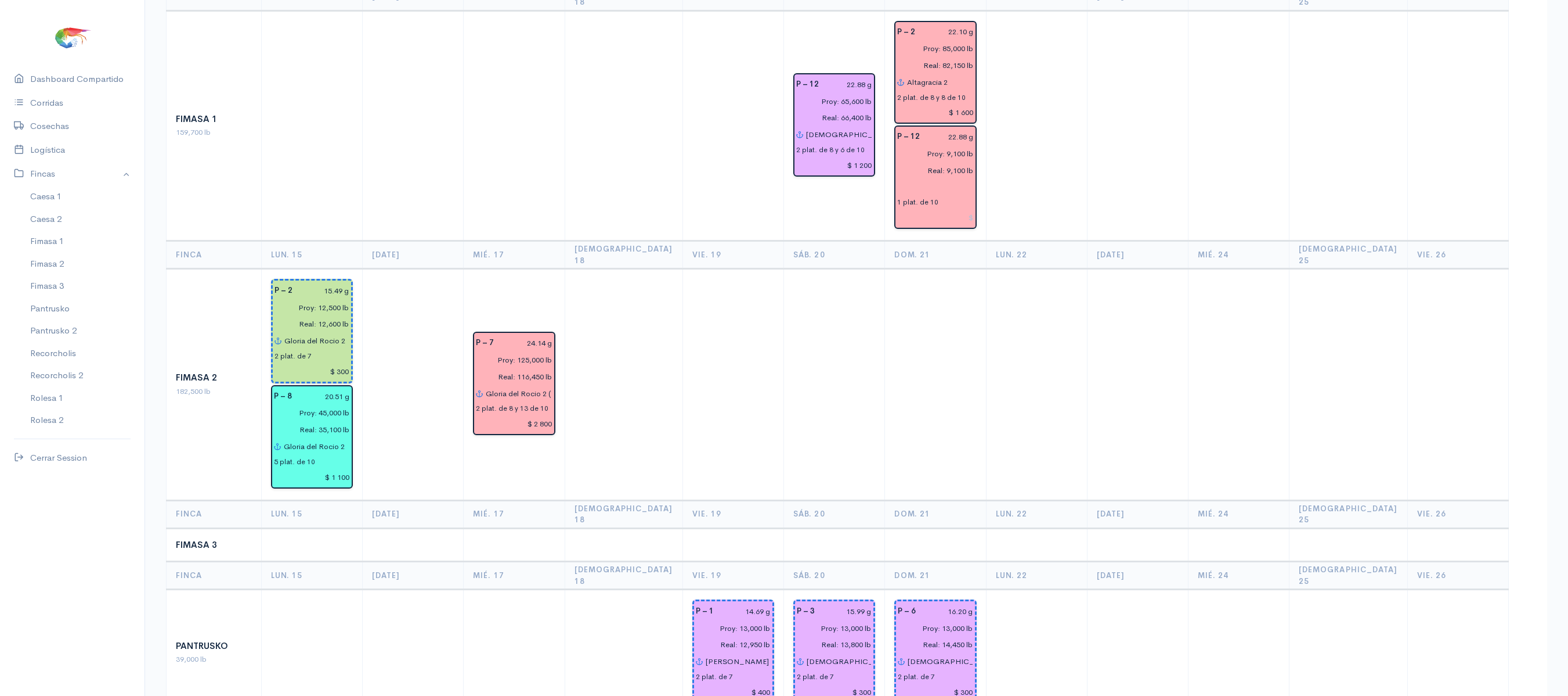
scroll to position [1147, 0]
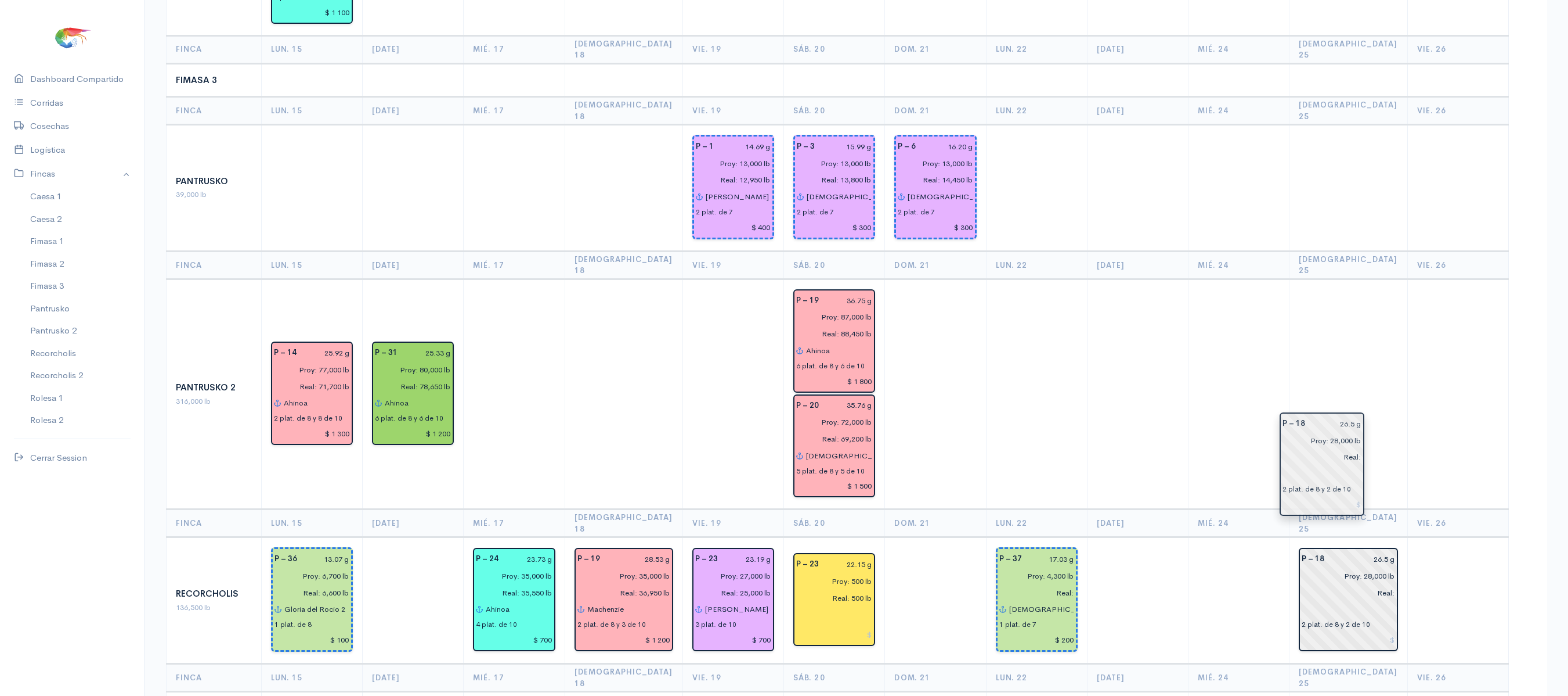
drag, startPoint x: 1238, startPoint y: 512, endPoint x: 1303, endPoint y: 484, distance: 70.8
click at [1204, 251] on th "Mié. 24" at bounding box center [1239, 265] width 101 height 28
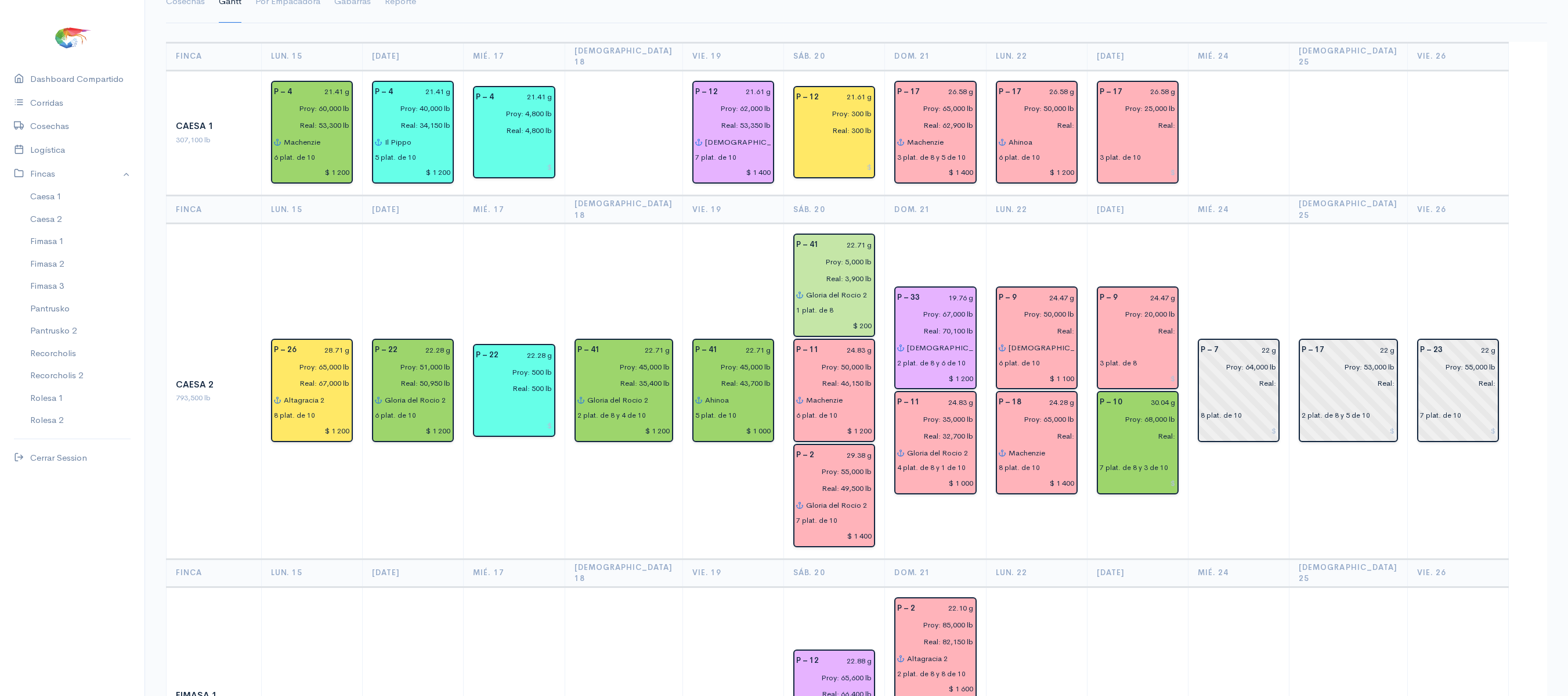
scroll to position [0, 0]
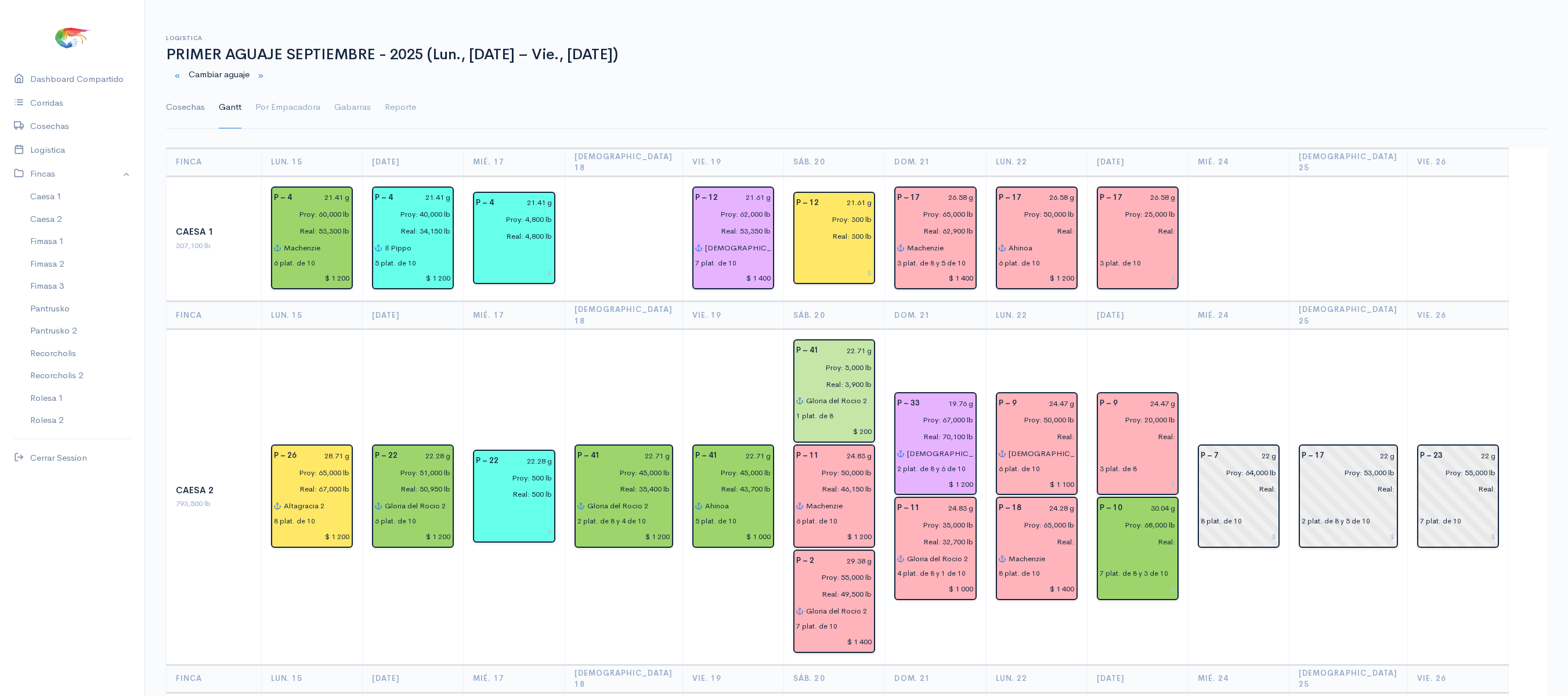
click at [189, 102] on link "Cosechas" at bounding box center [185, 107] width 39 height 42
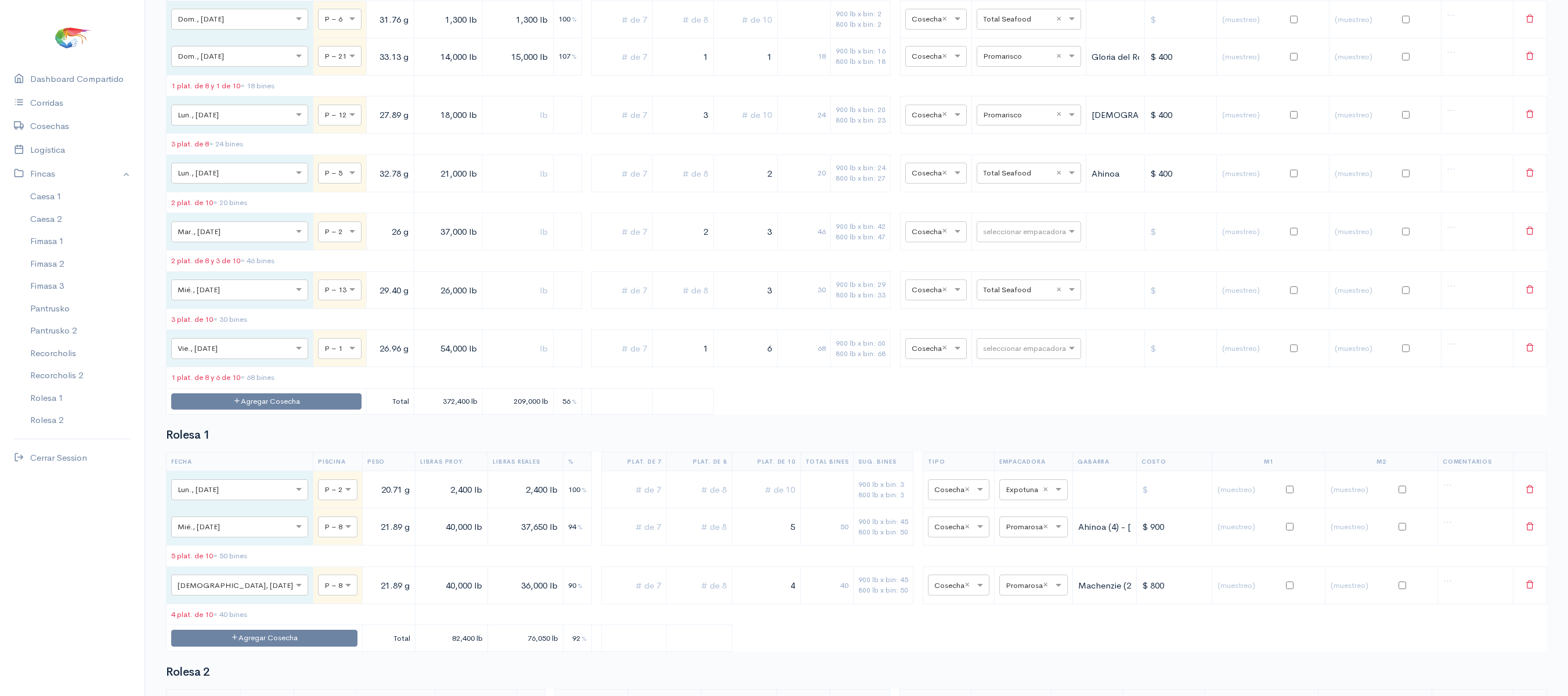
scroll to position [3995, 0]
click at [1019, 236] on input "text" at bounding box center [1019, 230] width 71 height 13
type input "pro"
click at [988, 412] on span "Promarisco" at bounding box center [993, 415] width 44 height 11
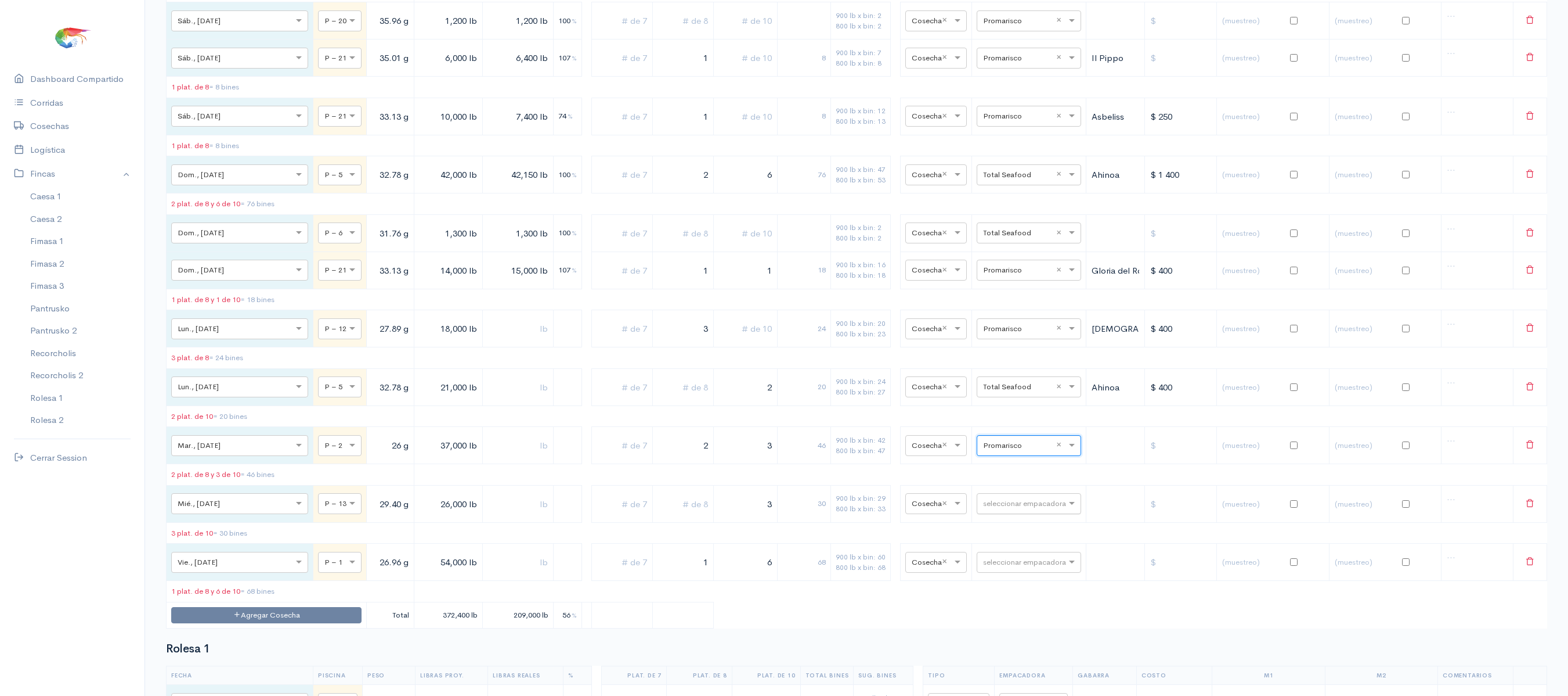
scroll to position [3838, 0]
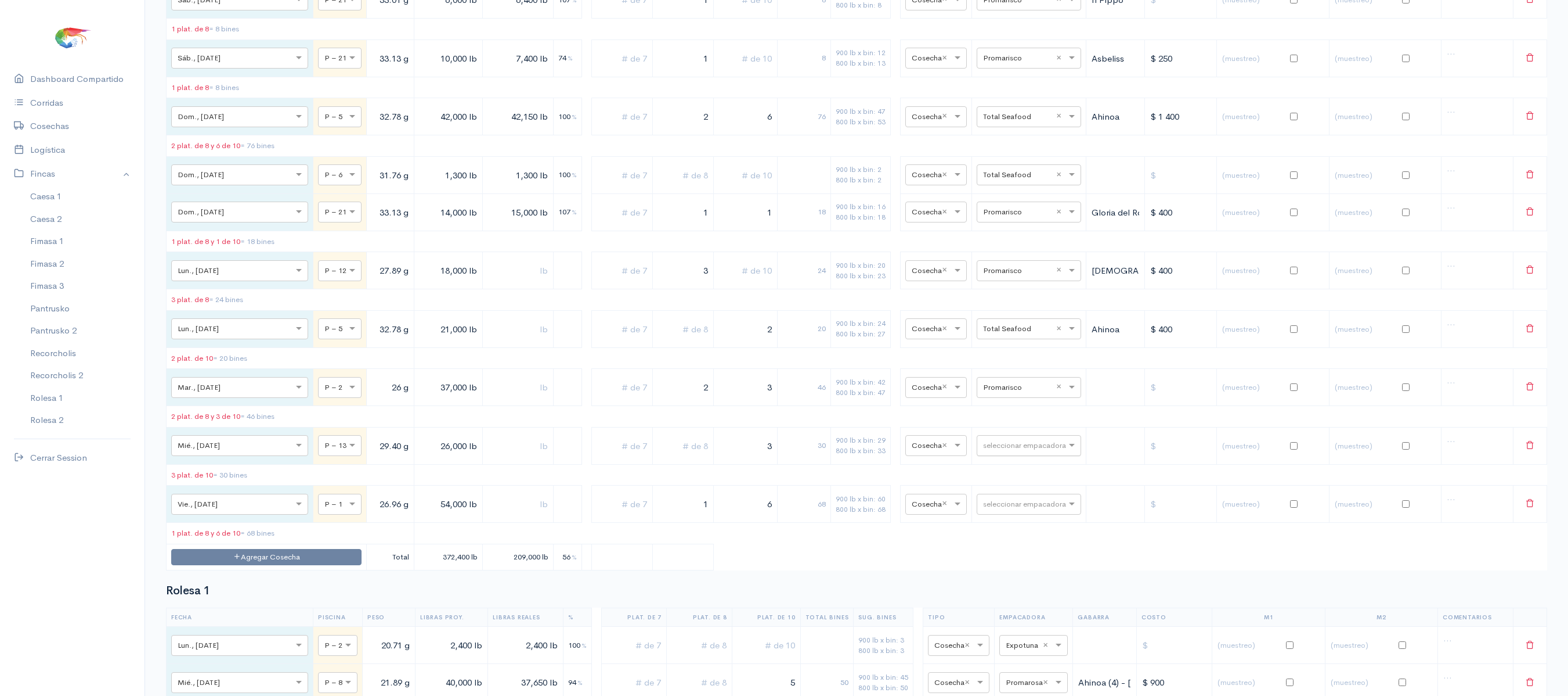
drag, startPoint x: 392, startPoint y: 551, endPoint x: 406, endPoint y: 553, distance: 14.1
click at [419, 399] on input "37,000 lb" at bounding box center [448, 387] width 59 height 23
type input "40,000 lb"
drag, startPoint x: 683, startPoint y: 534, endPoint x: 707, endPoint y: 554, distance: 31.2
click at [707, 406] on tr "× Mar., [DATE] × P – 2 26 g 40,000 lb 2 3 46 900 lb x bin: 45 800 lb x bin: 50 …" at bounding box center [857, 387] width 1381 height 37
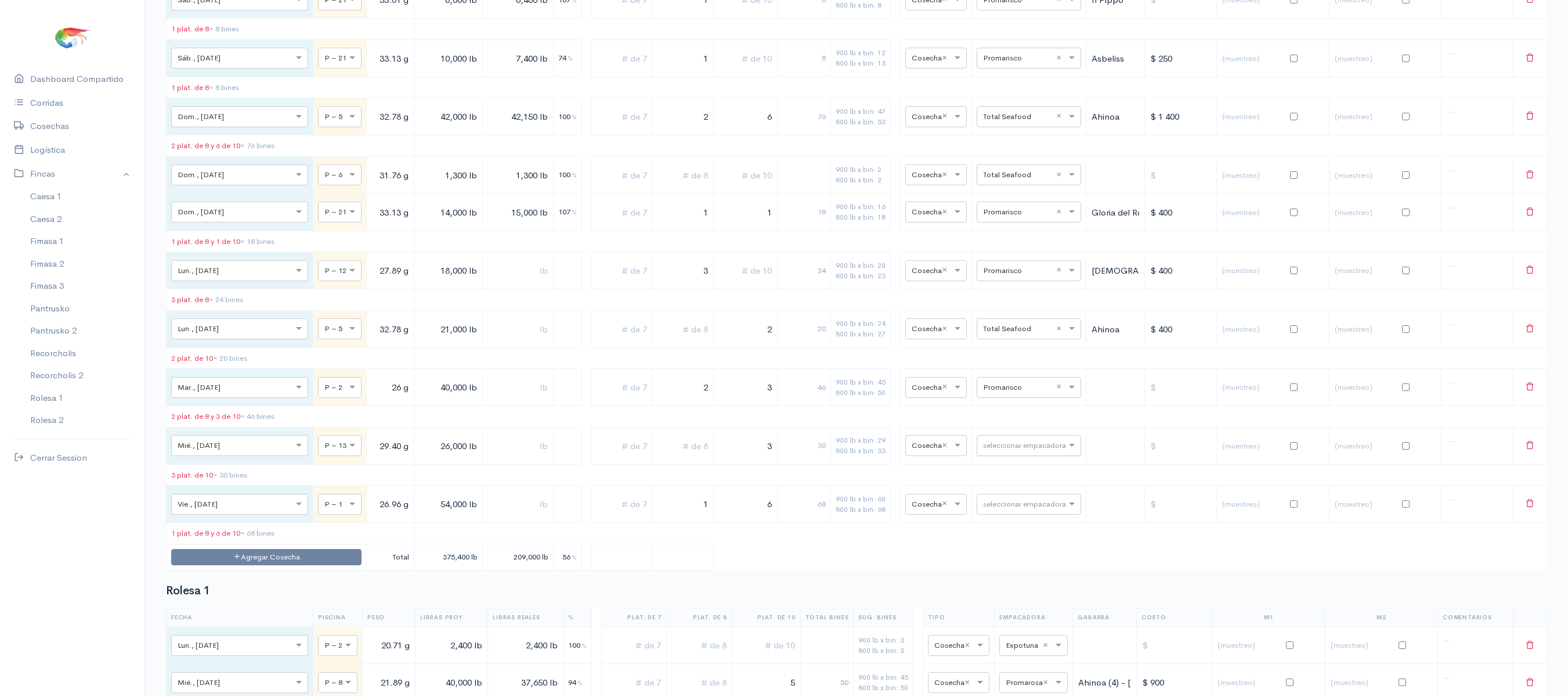
drag, startPoint x: 677, startPoint y: 549, endPoint x: 700, endPoint y: 545, distance: 23.3
click at [700, 406] on tr "× Mar., [DATE] × P – 2 26 g 40,000 lb 2 3 46 900 lb x bin: 45 800 lb x bin: 50 …" at bounding box center [857, 387] width 1381 height 37
drag, startPoint x: 700, startPoint y: 545, endPoint x: 752, endPoint y: 548, distance: 52.1
click at [752, 399] on input "3" at bounding box center [745, 387] width 54 height 23
drag, startPoint x: 752, startPoint y: 548, endPoint x: 774, endPoint y: 551, distance: 22.2
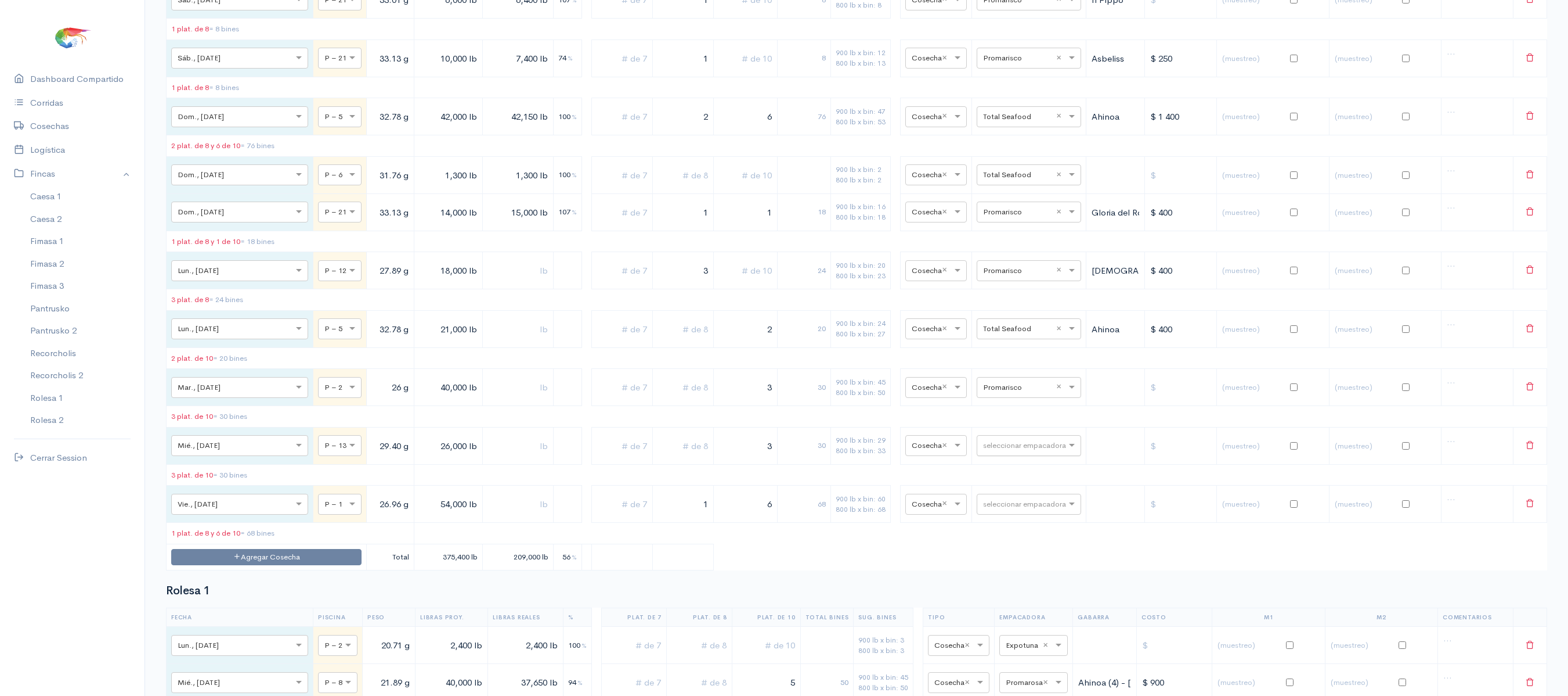
click at [774, 406] on tr "× Mar., [DATE] × P – 2 26 g 40,000 lb 3 30 900 lb x bin: 45 800 lb x bin: 50 × …" at bounding box center [857, 387] width 1381 height 37
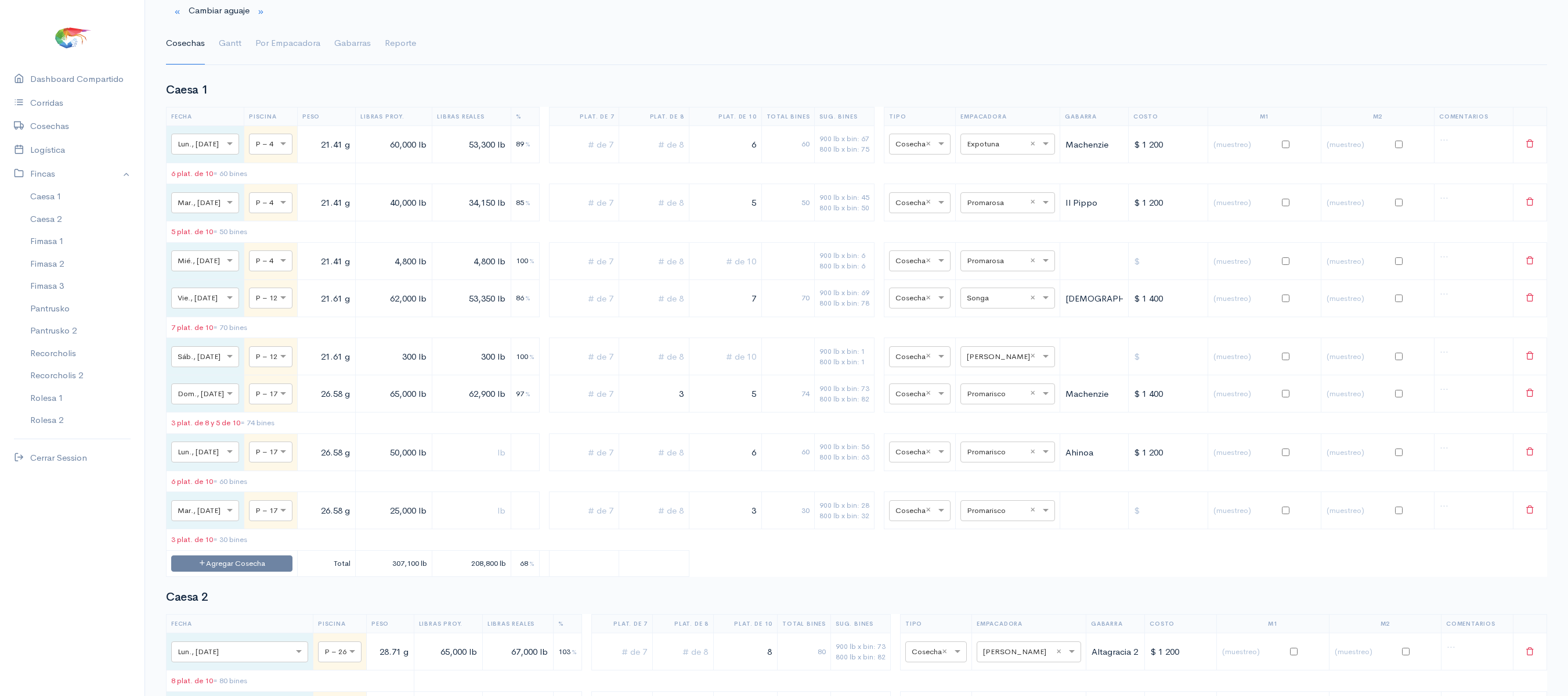
scroll to position [0, 0]
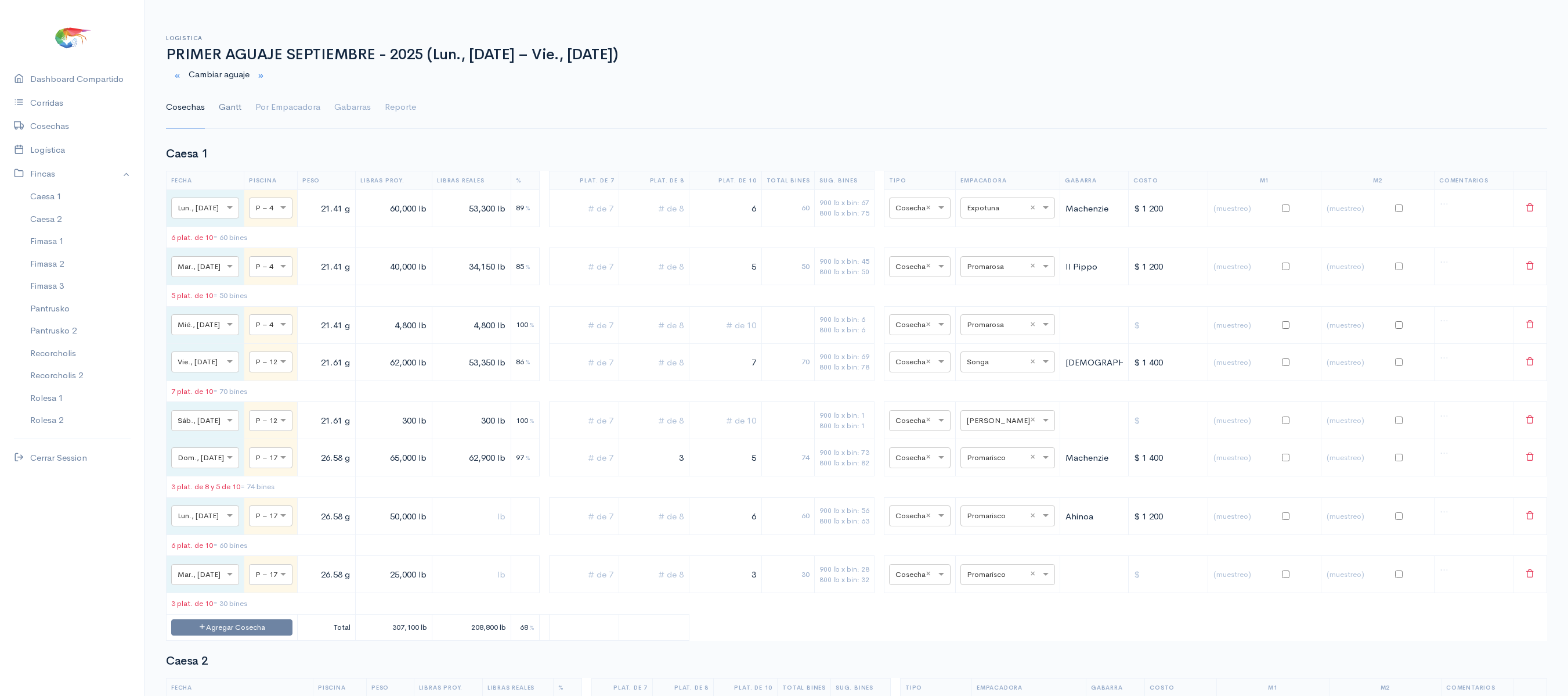
type input "5"
click at [234, 106] on link "Gantt" at bounding box center [230, 107] width 23 height 42
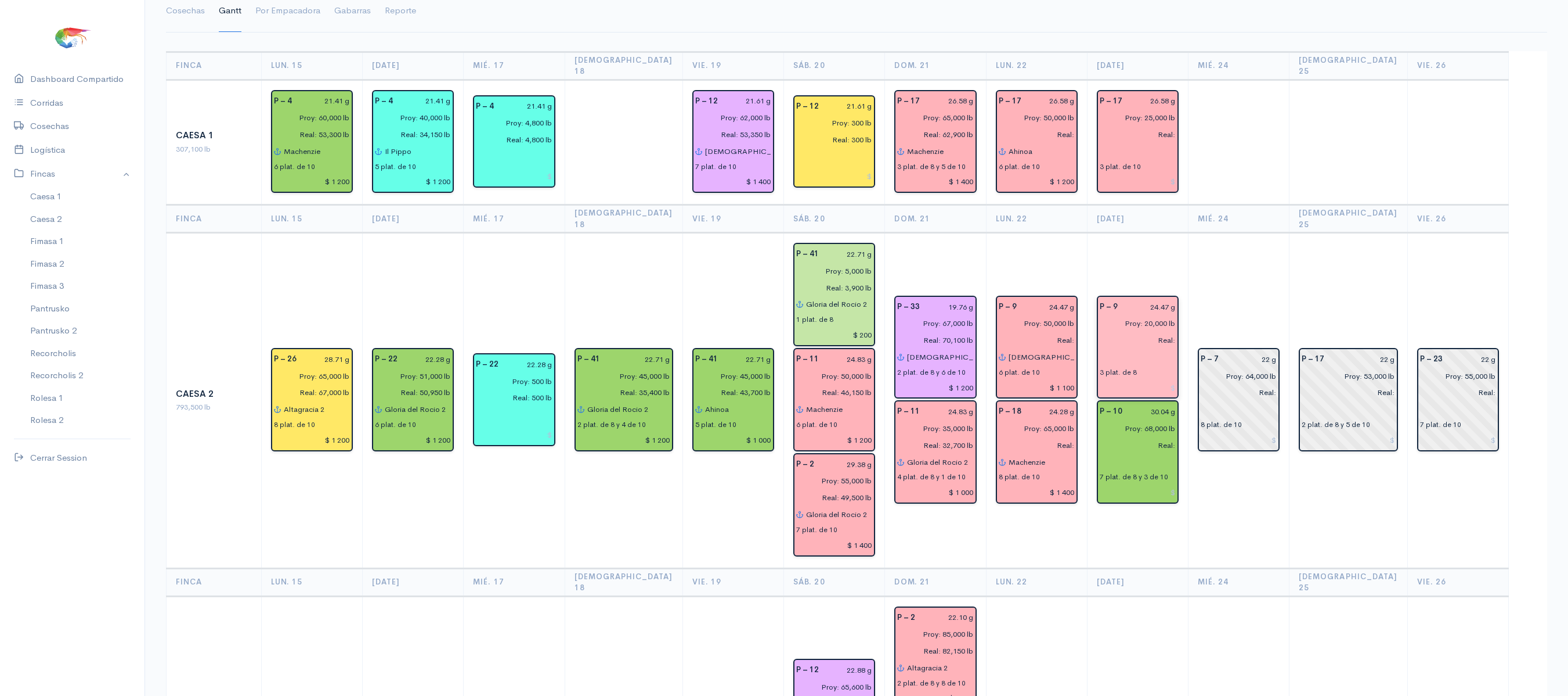
scroll to position [94, 0]
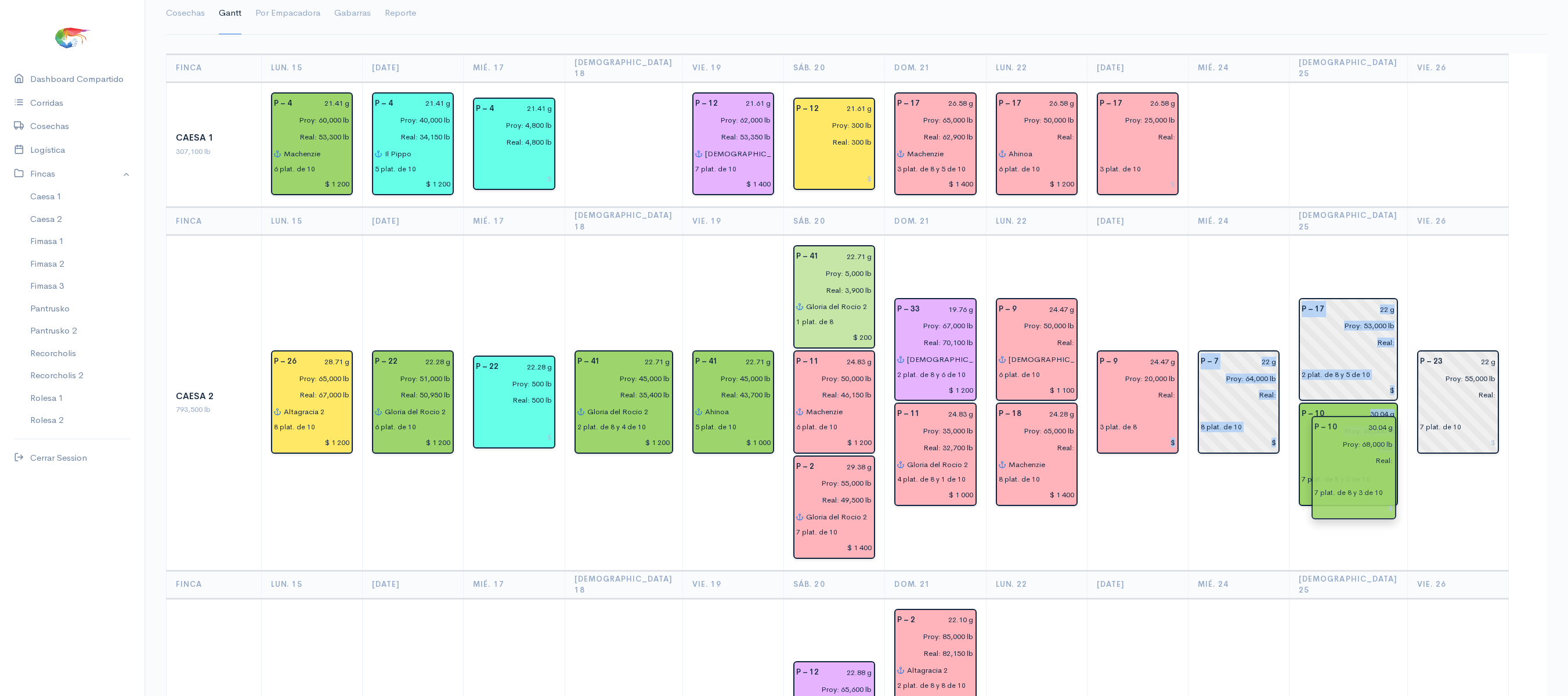
drag, startPoint x: 1149, startPoint y: 466, endPoint x: 1363, endPoint y: 502, distance: 217.0
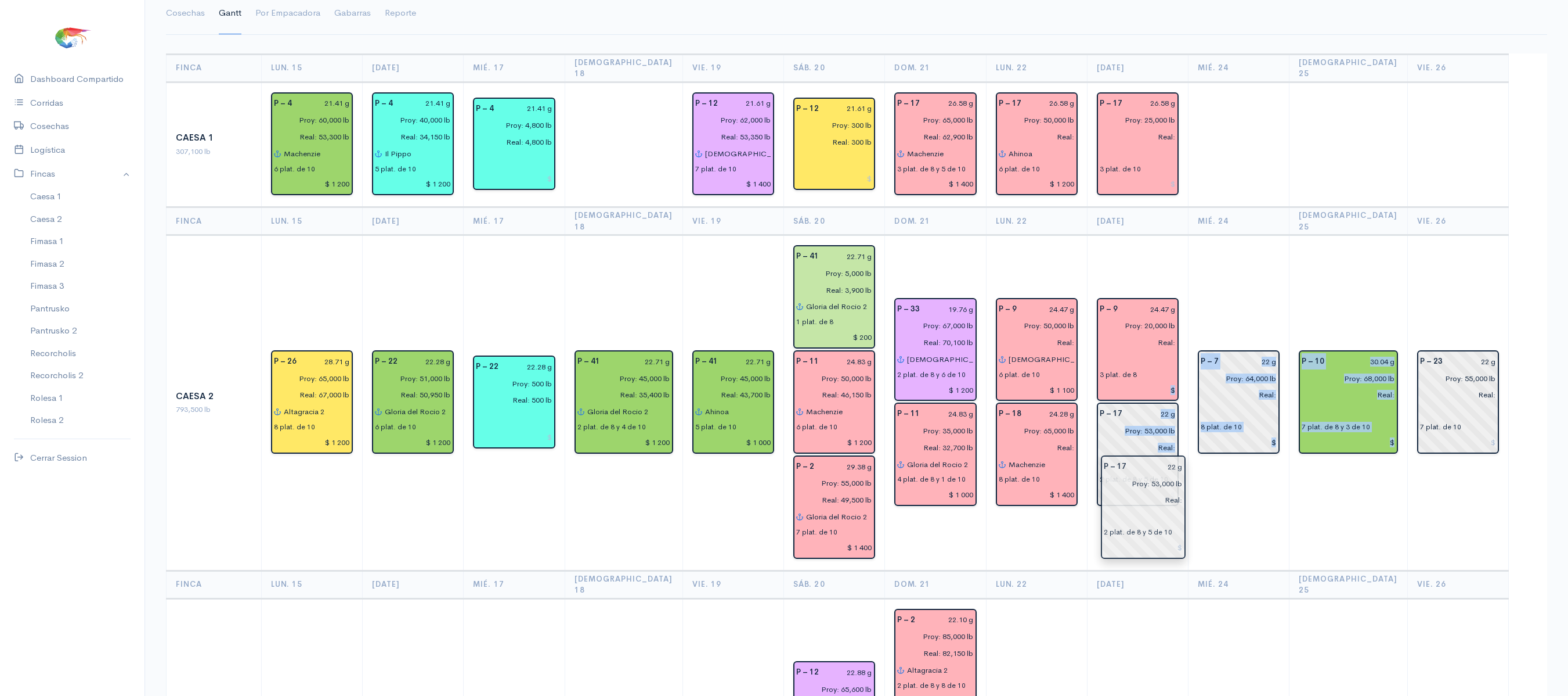
click at [1147, 474] on div "2 plat. de 8 y 5 de 10" at bounding box center [1134, 479] width 69 height 11
click at [1257, 438] on td "P – 7 22 g Proy: 64,000 lb Real: 8 plat. de 10" at bounding box center [1239, 402] width 101 height 335
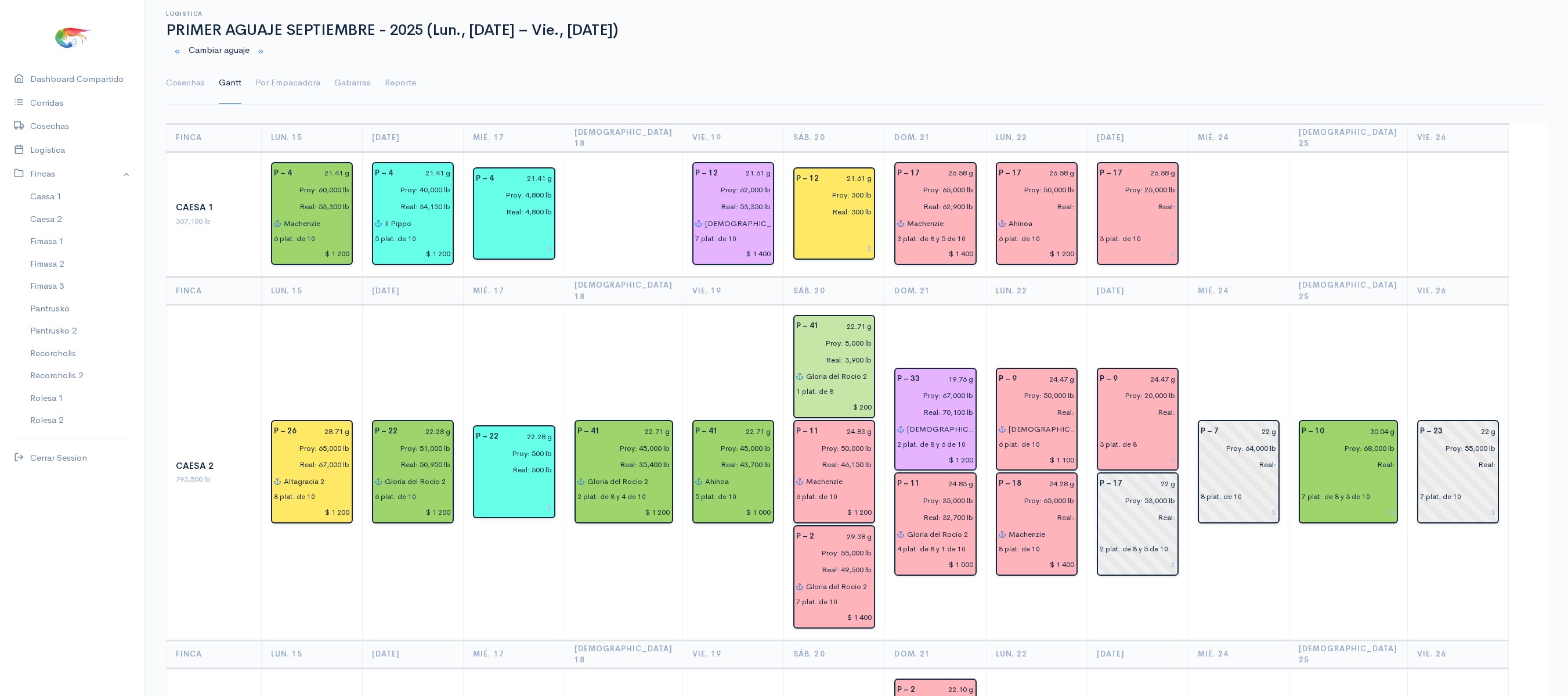
scroll to position [16, 0]
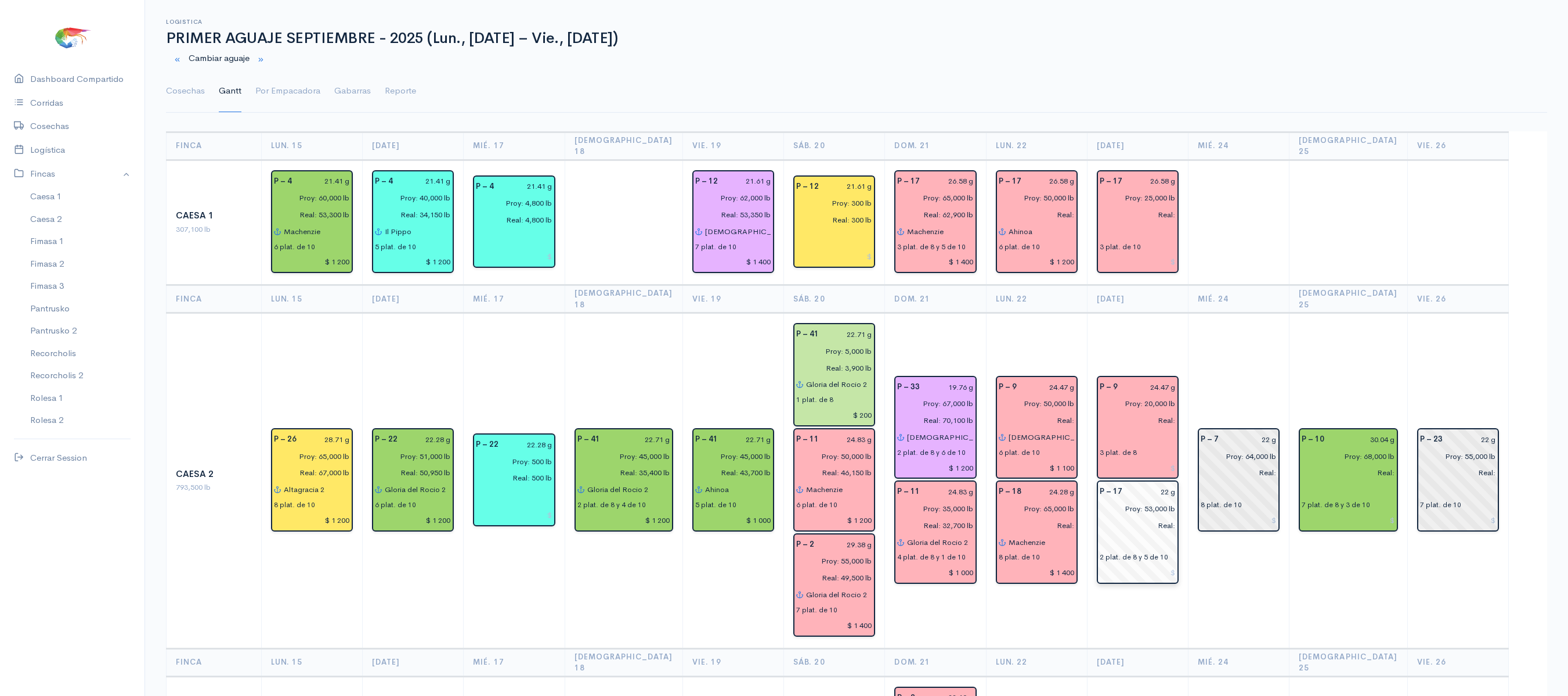
click at [1173, 483] on input "22 g" at bounding box center [1152, 492] width 46 height 17
type input "24.62 g"
click at [197, 85] on link "Cosechas" at bounding box center [185, 91] width 39 height 42
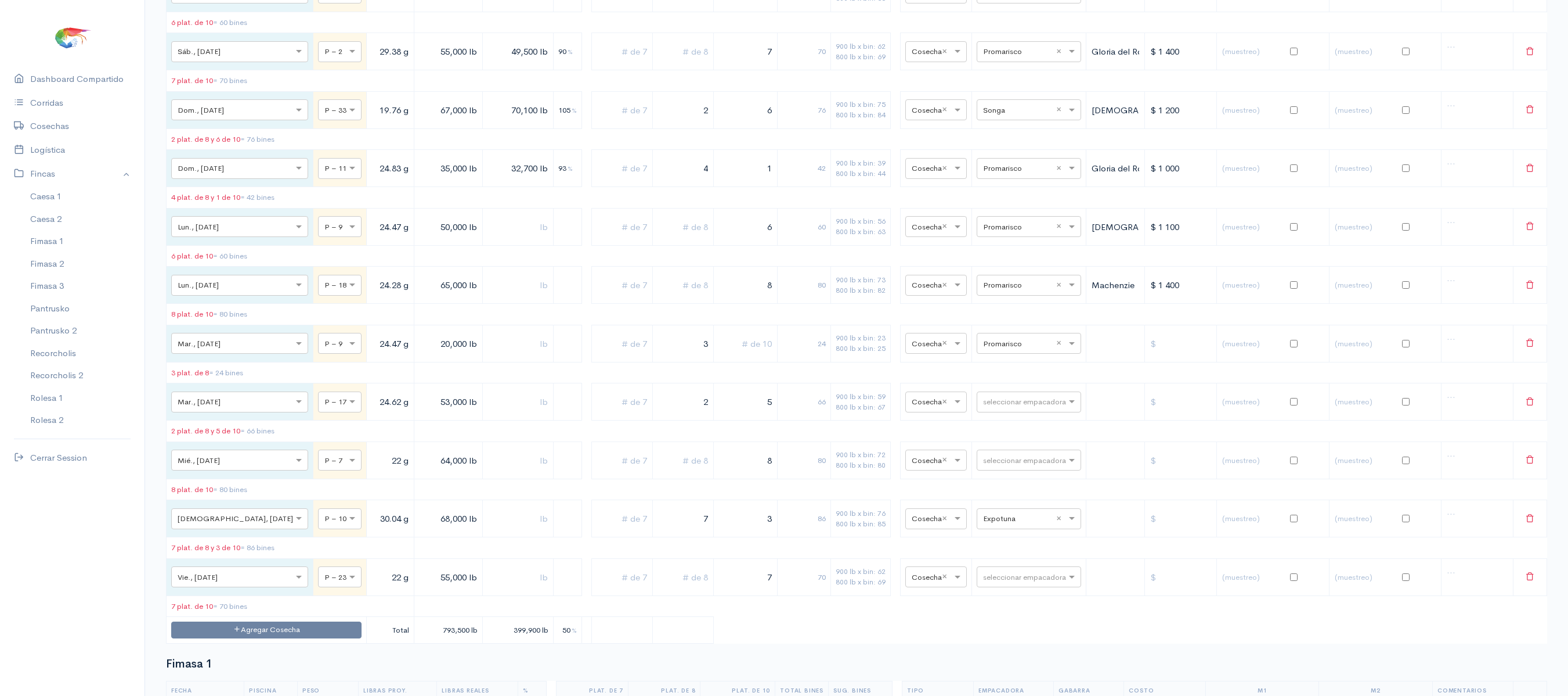
scroll to position [1052, 0]
click at [1041, 524] on input "text" at bounding box center [1019, 517] width 71 height 13
click at [1110, 361] on td at bounding box center [1116, 342] width 59 height 37
click at [999, 406] on input "text" at bounding box center [1019, 400] width 71 height 13
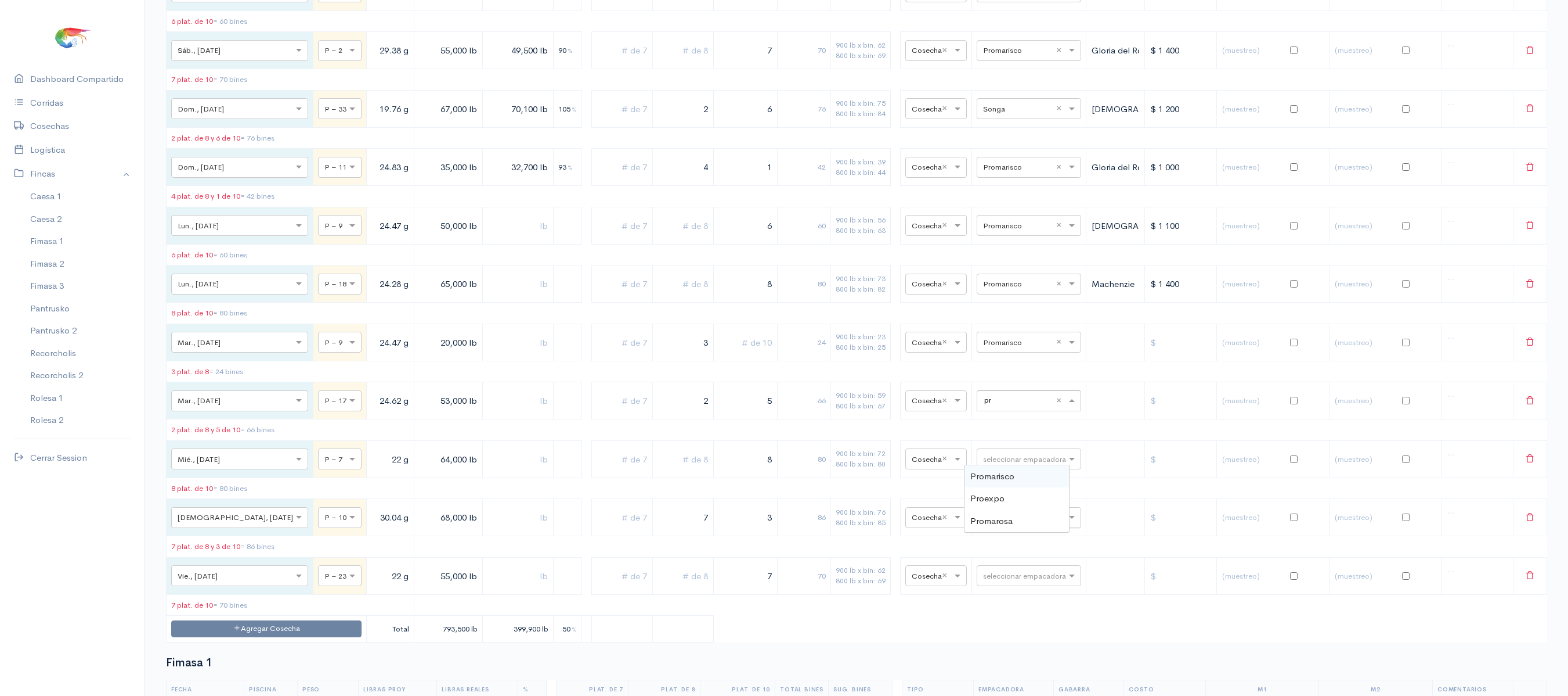
type input "pro"
click at [999, 477] on span "Promarisco" at bounding box center [993, 476] width 44 height 11
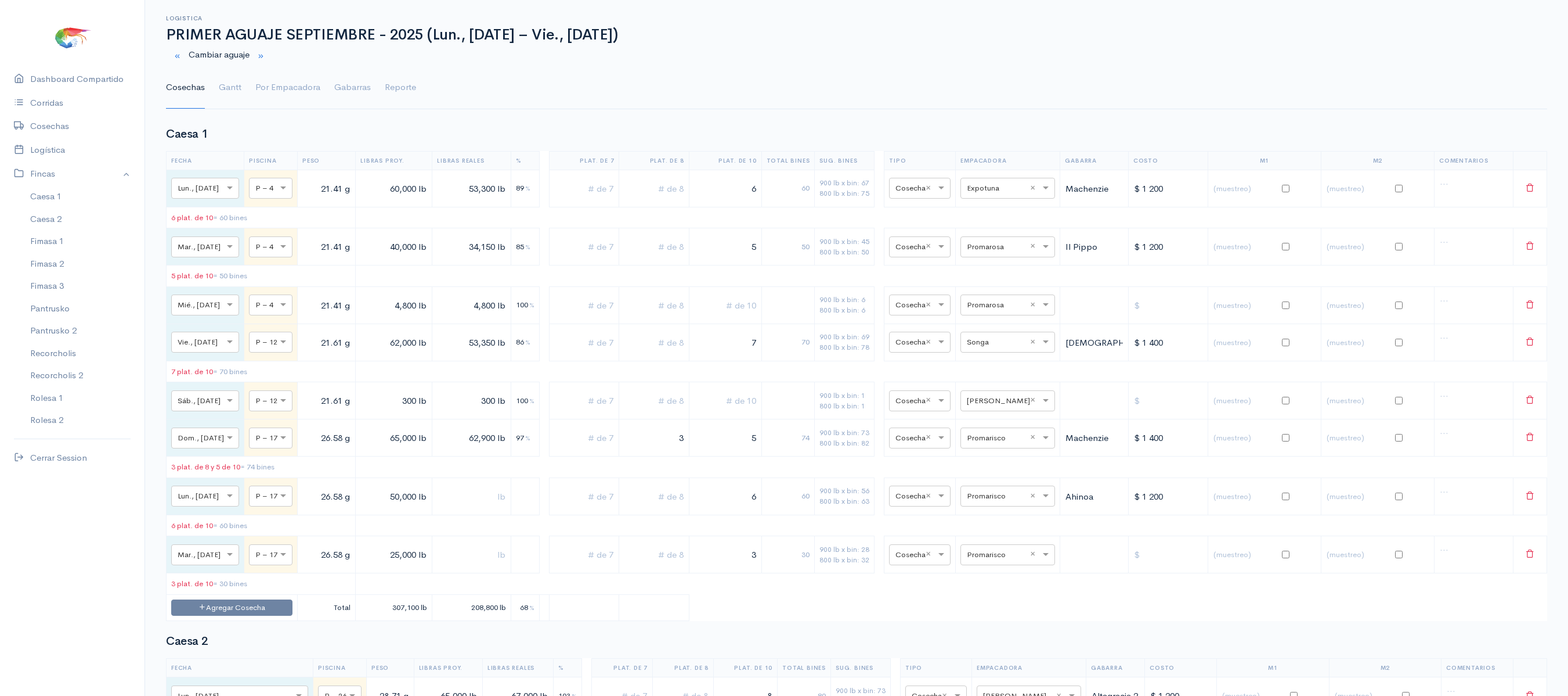
scroll to position [0, 0]
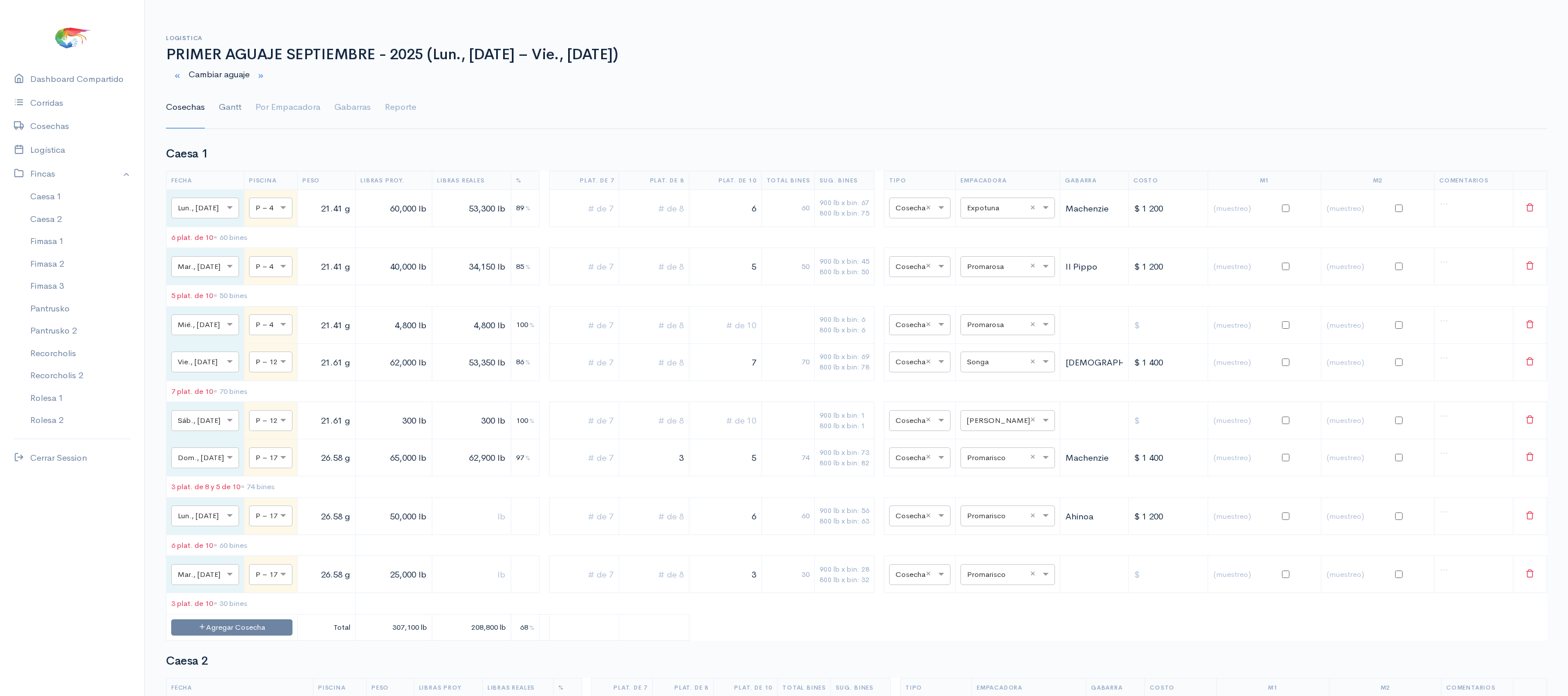
click at [219, 89] on link "Gantt" at bounding box center [230, 107] width 23 height 42
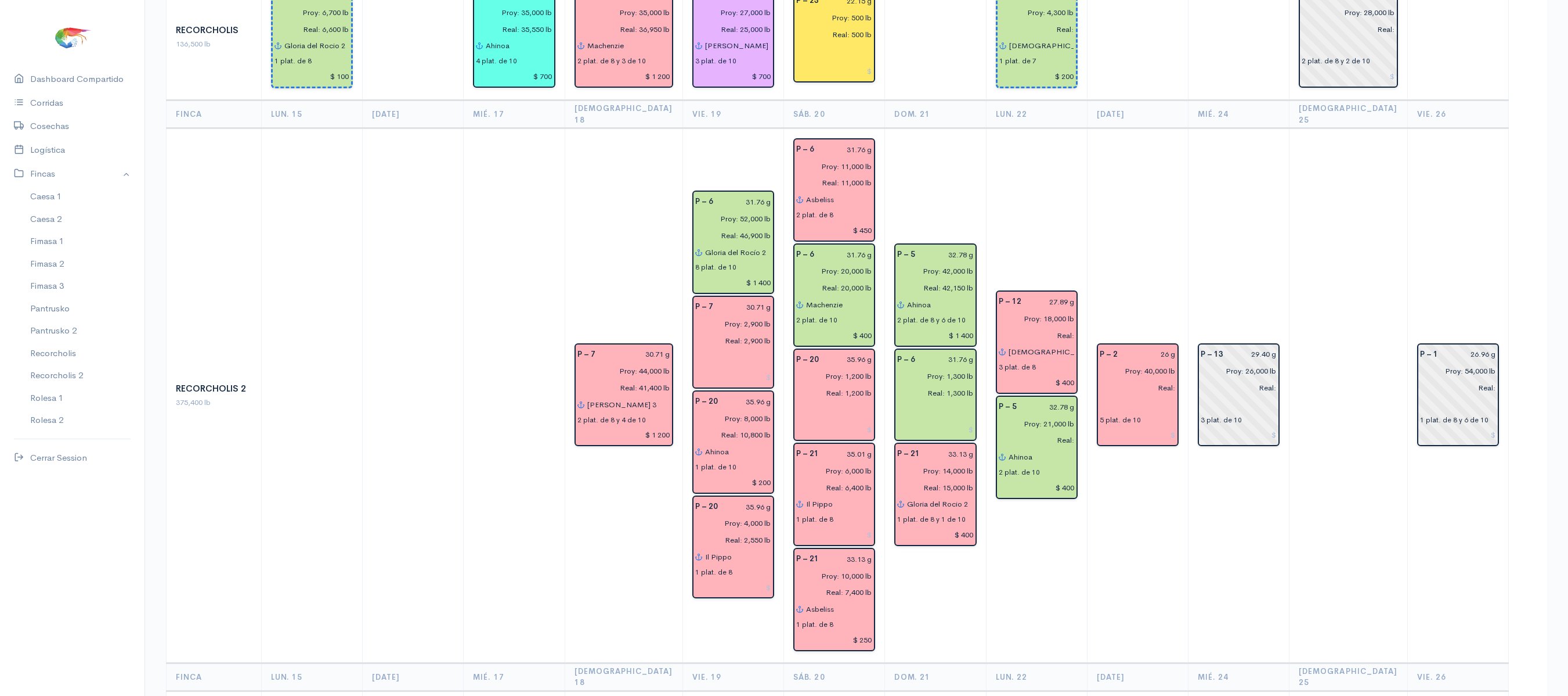
scroll to position [1525, 0]
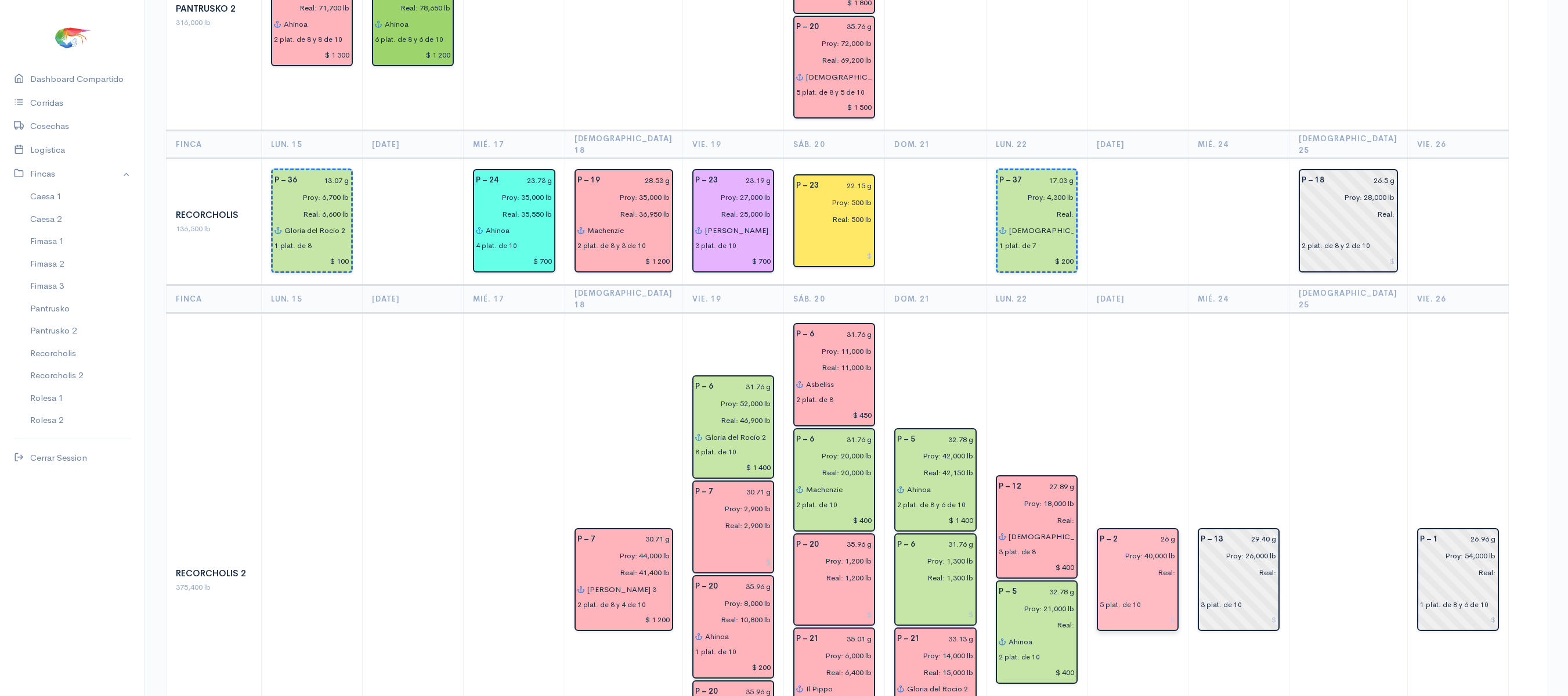
click at [1173, 531] on input "26 g" at bounding box center [1151, 539] width 51 height 17
type input "25.96 g"
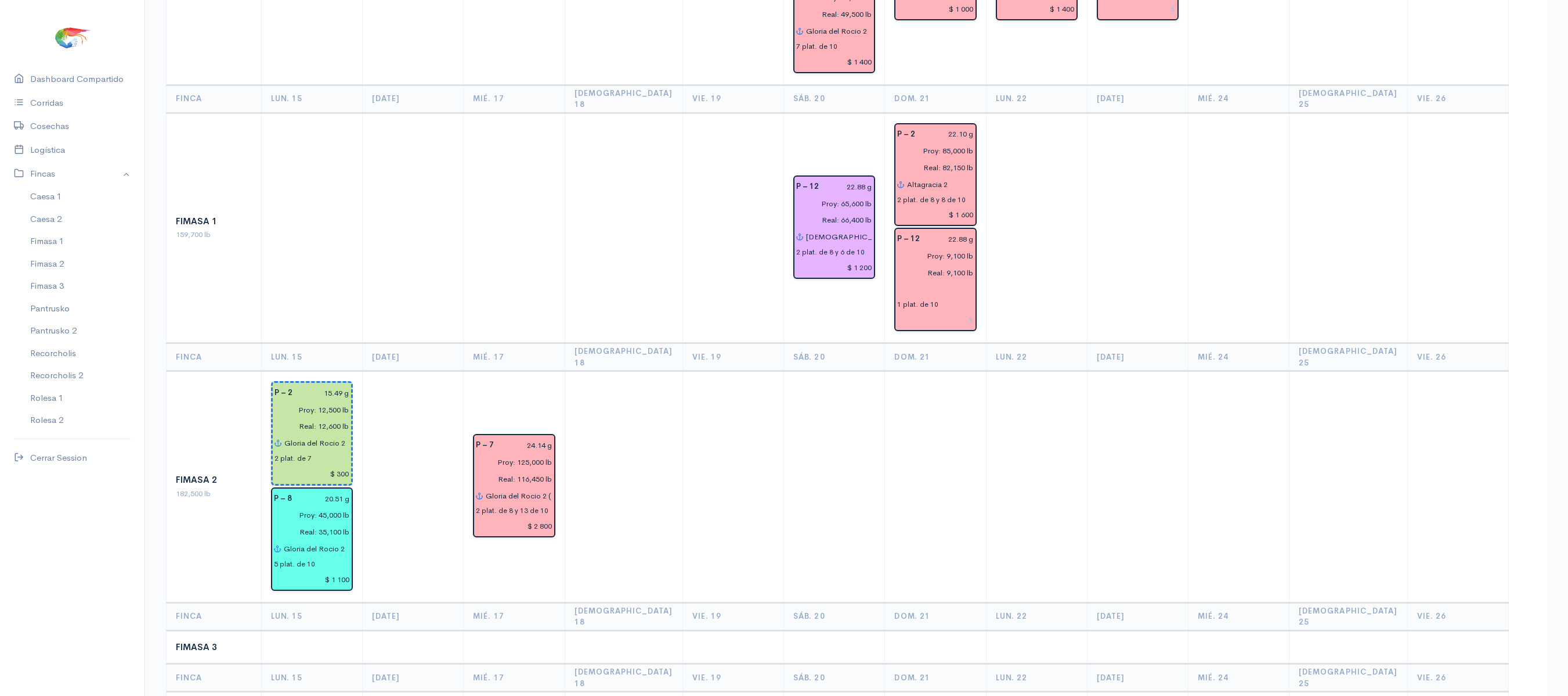
scroll to position [0, 0]
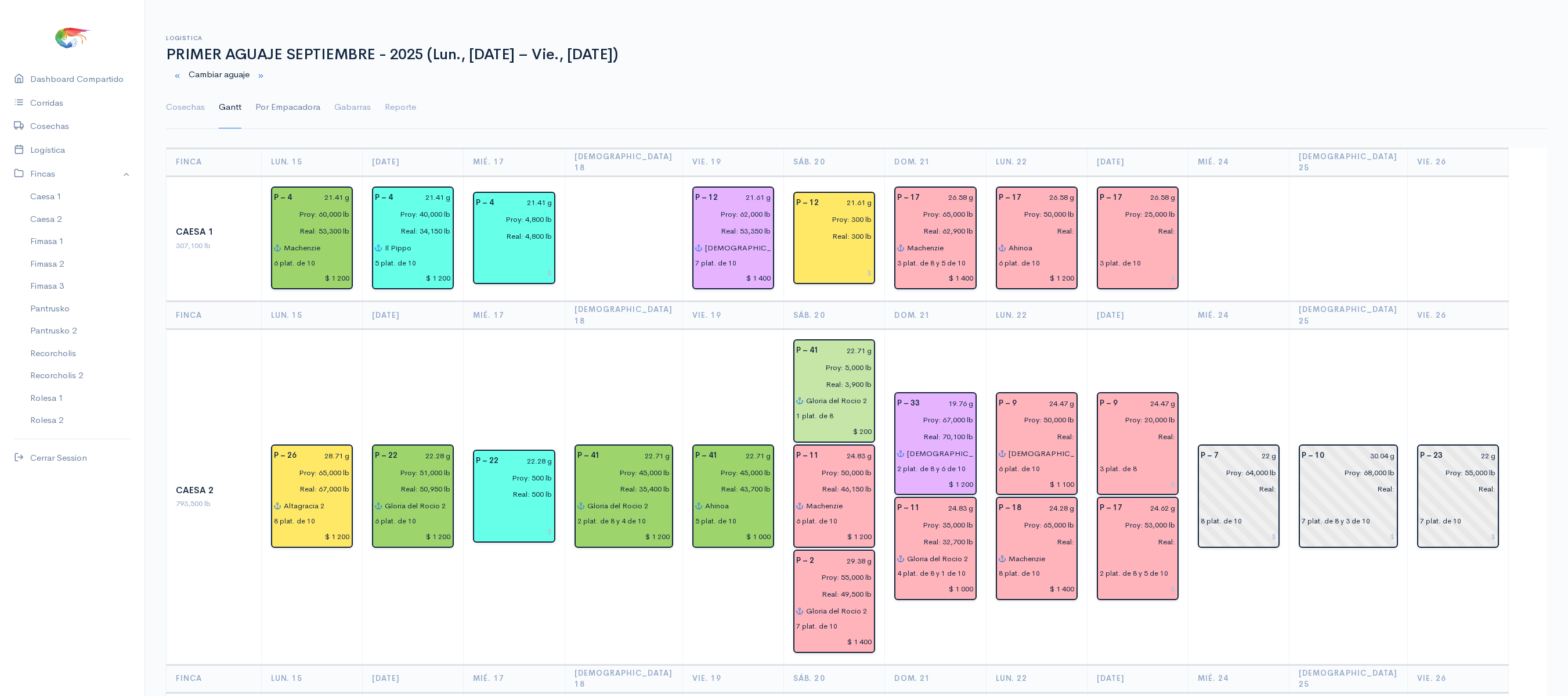
click at [256, 106] on link "Por Empacadora" at bounding box center [288, 107] width 65 height 42
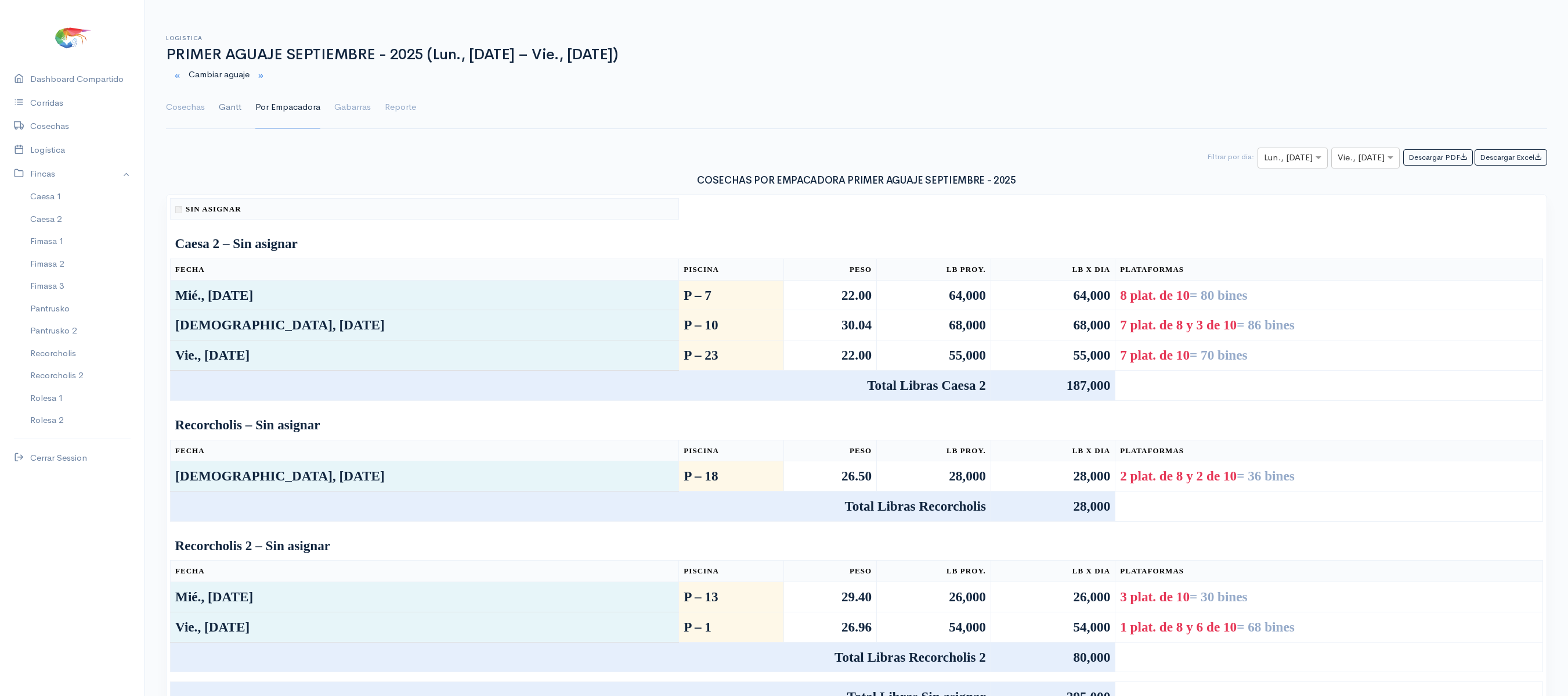
click at [234, 107] on link "Gantt" at bounding box center [230, 107] width 23 height 42
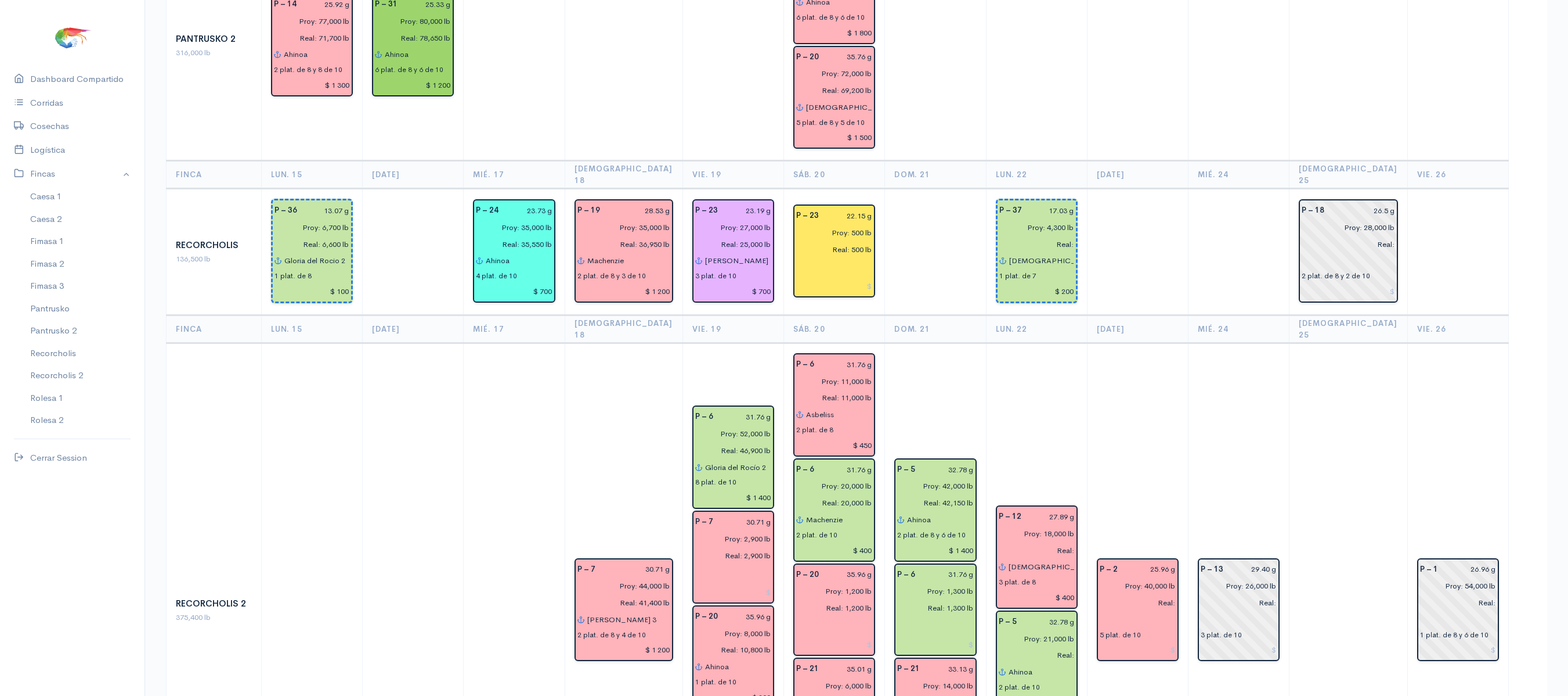
scroll to position [1477, 0]
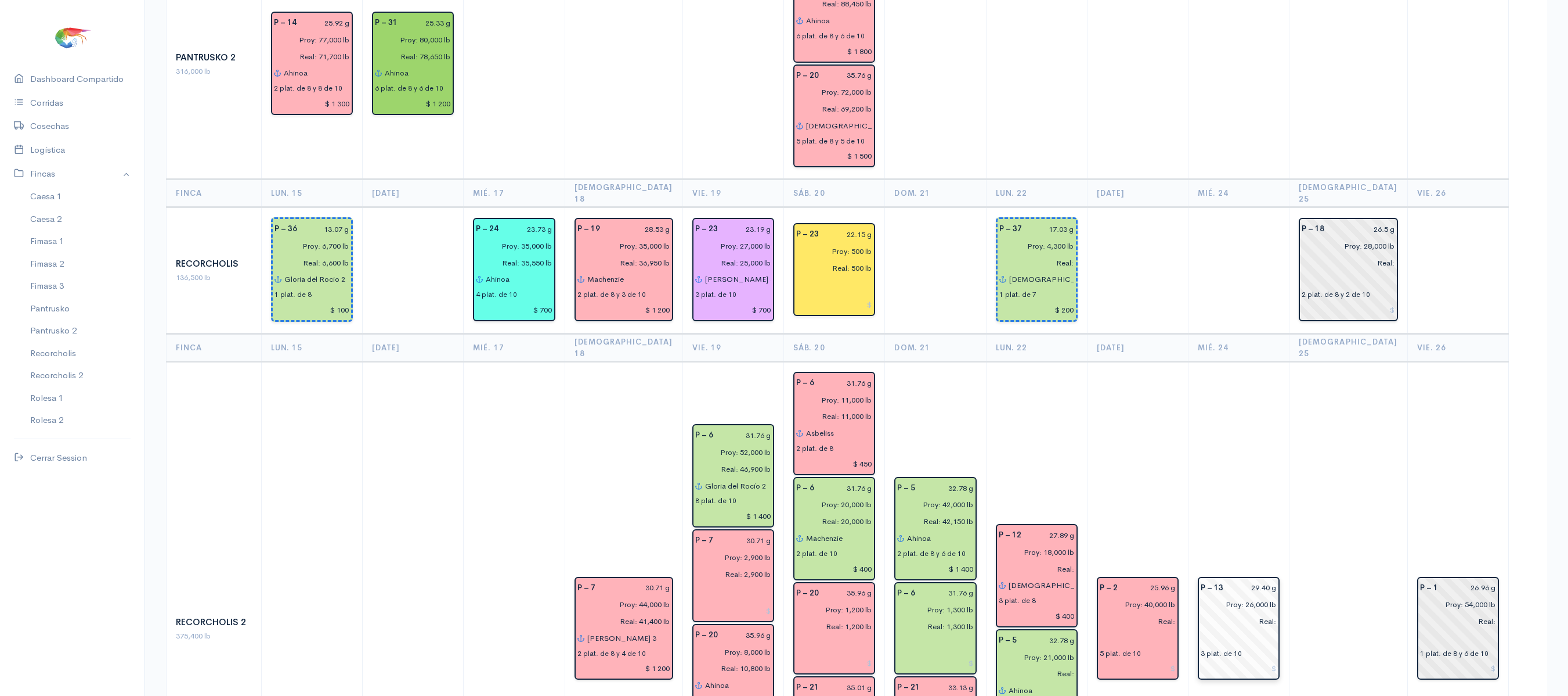
click at [1259, 596] on input "Proy: 26,000 lb" at bounding box center [1235, 604] width 83 height 17
type input "Proy: 25,000 lb"
click at [1271, 362] on td "P – 13 29.40 g Proy: 25,000 lb Real: 3 plat. de 10" at bounding box center [1239, 629] width 101 height 535
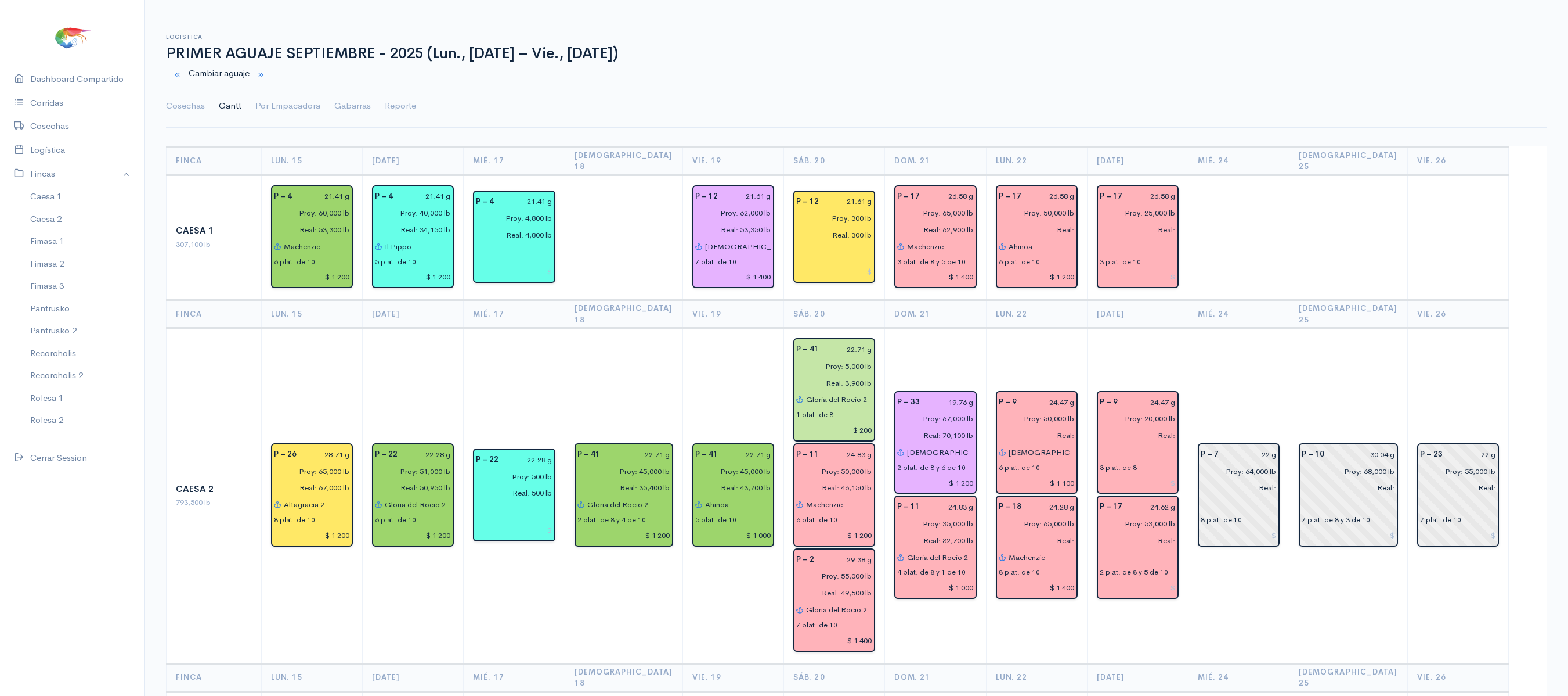
scroll to position [0, 0]
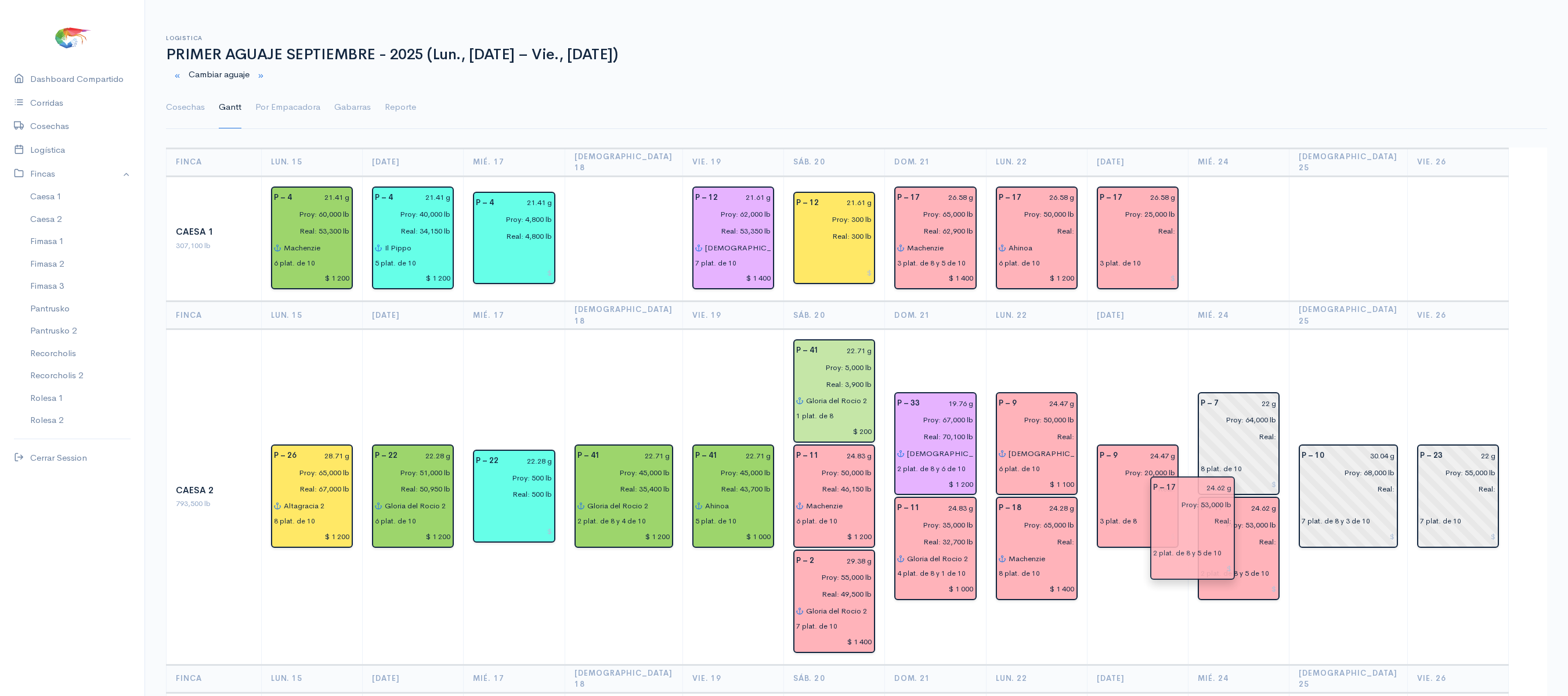
drag, startPoint x: 1173, startPoint y: 549, endPoint x: 1225, endPoint y: 552, distance: 52.1
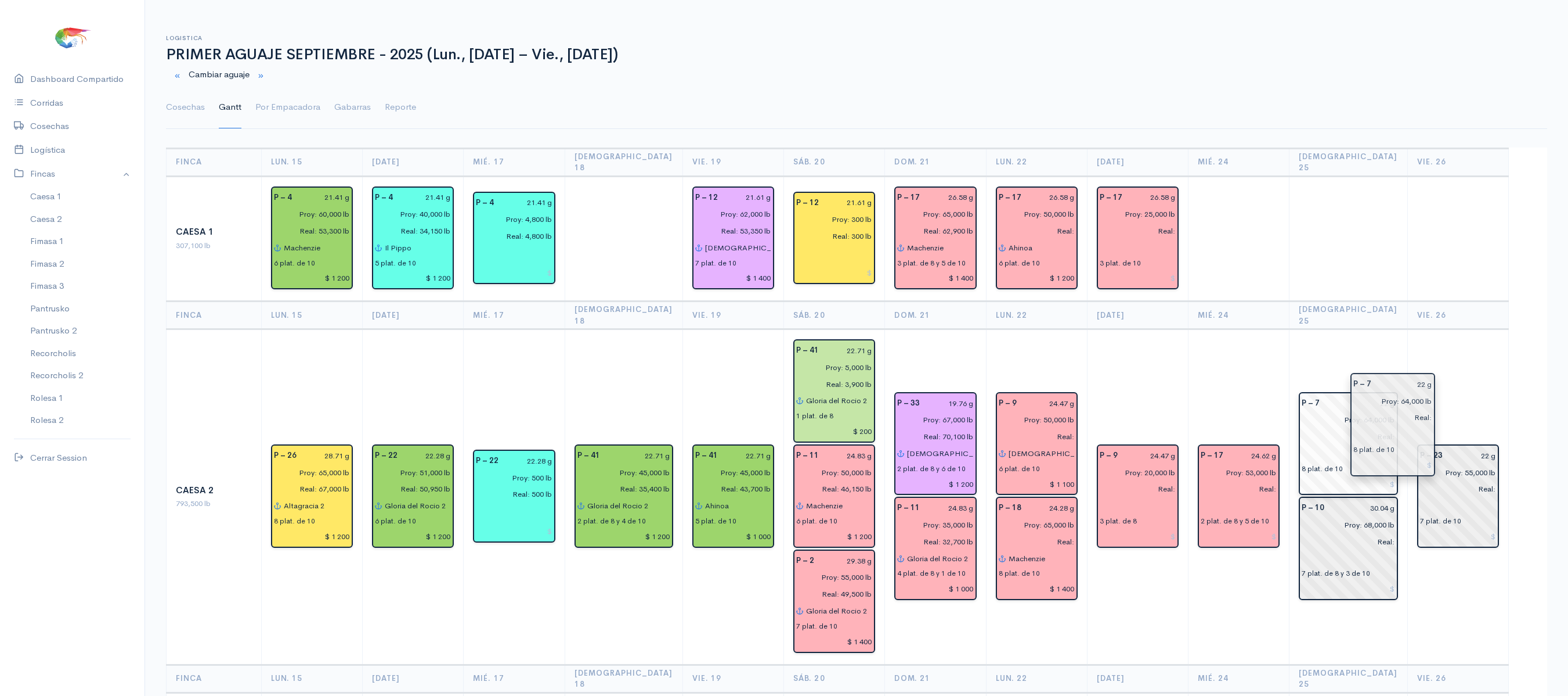
drag, startPoint x: 1236, startPoint y: 371, endPoint x: 1393, endPoint y: 373, distance: 157.0
click at [1384, 287] on td at bounding box center [1349, 239] width 119 height 126
click at [178, 107] on link "Cosechas" at bounding box center [185, 107] width 39 height 42
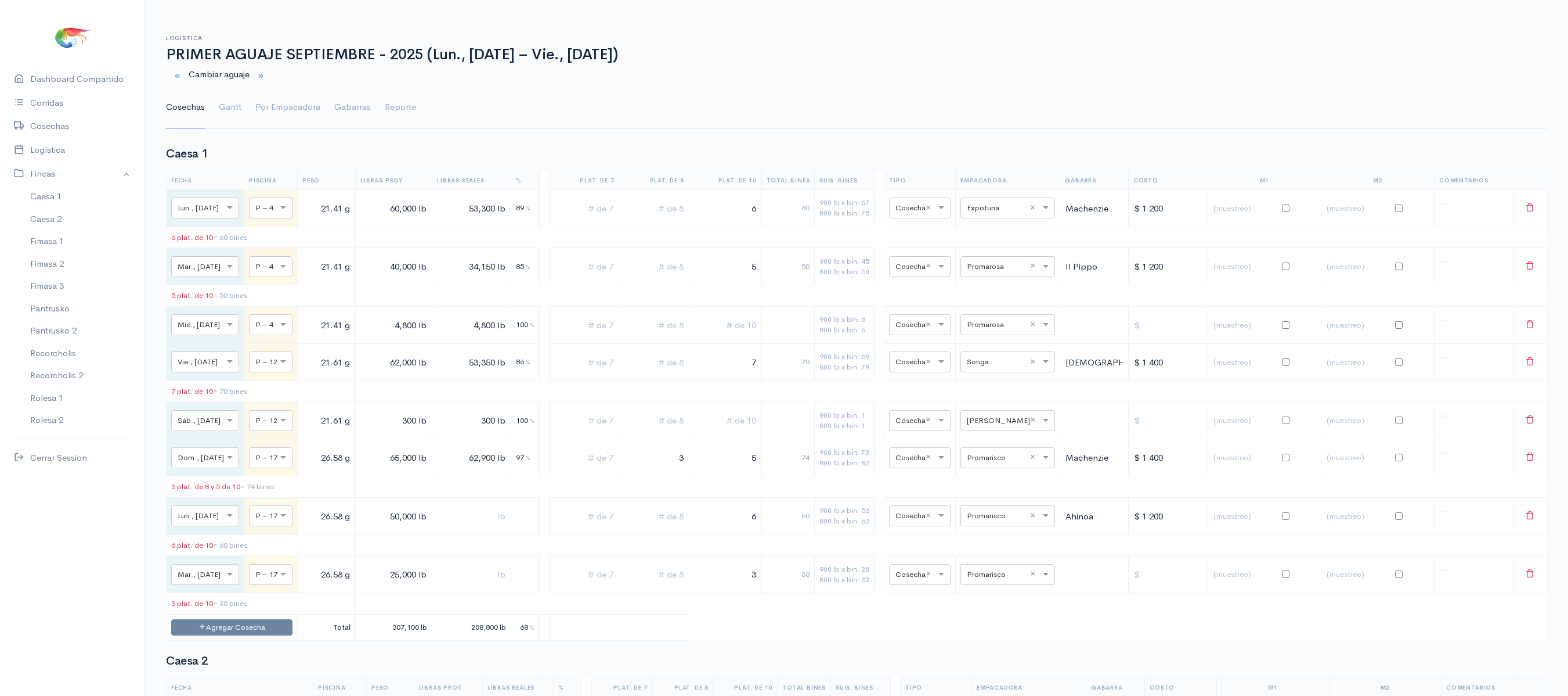
scroll to position [4, 0]
click at [286, 104] on link "Por Empacadora" at bounding box center [288, 104] width 65 height 42
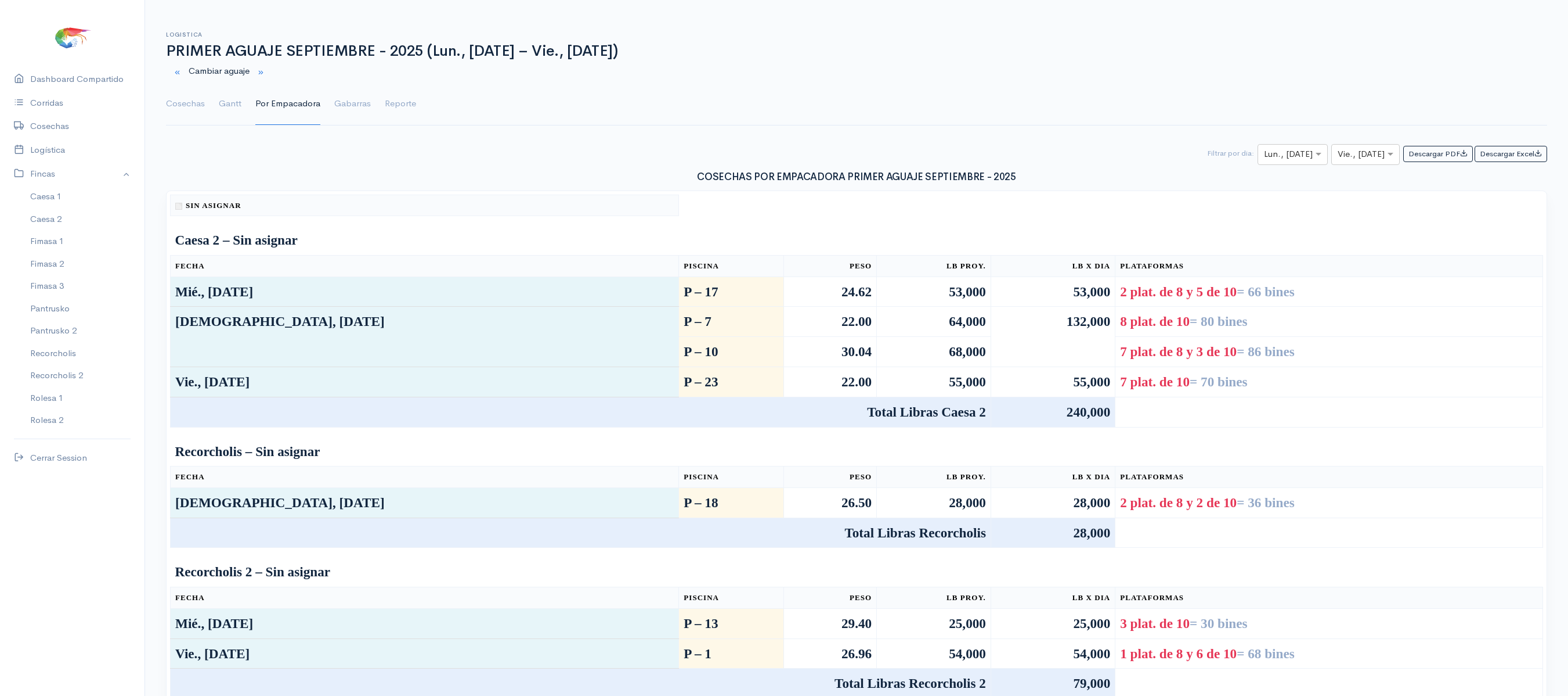
click at [241, 107] on ul "Cosechas Gantt Por Empacadora Gabarras Reporte" at bounding box center [857, 104] width 1381 height 42
click at [1043, 182] on h3 "COSECHAS POR EMPACADORA PRIMER AGUAJE SEPTIEMBRE - 2025" at bounding box center [857, 177] width 1381 height 11
click at [240, 115] on link "Gantt" at bounding box center [230, 104] width 23 height 42
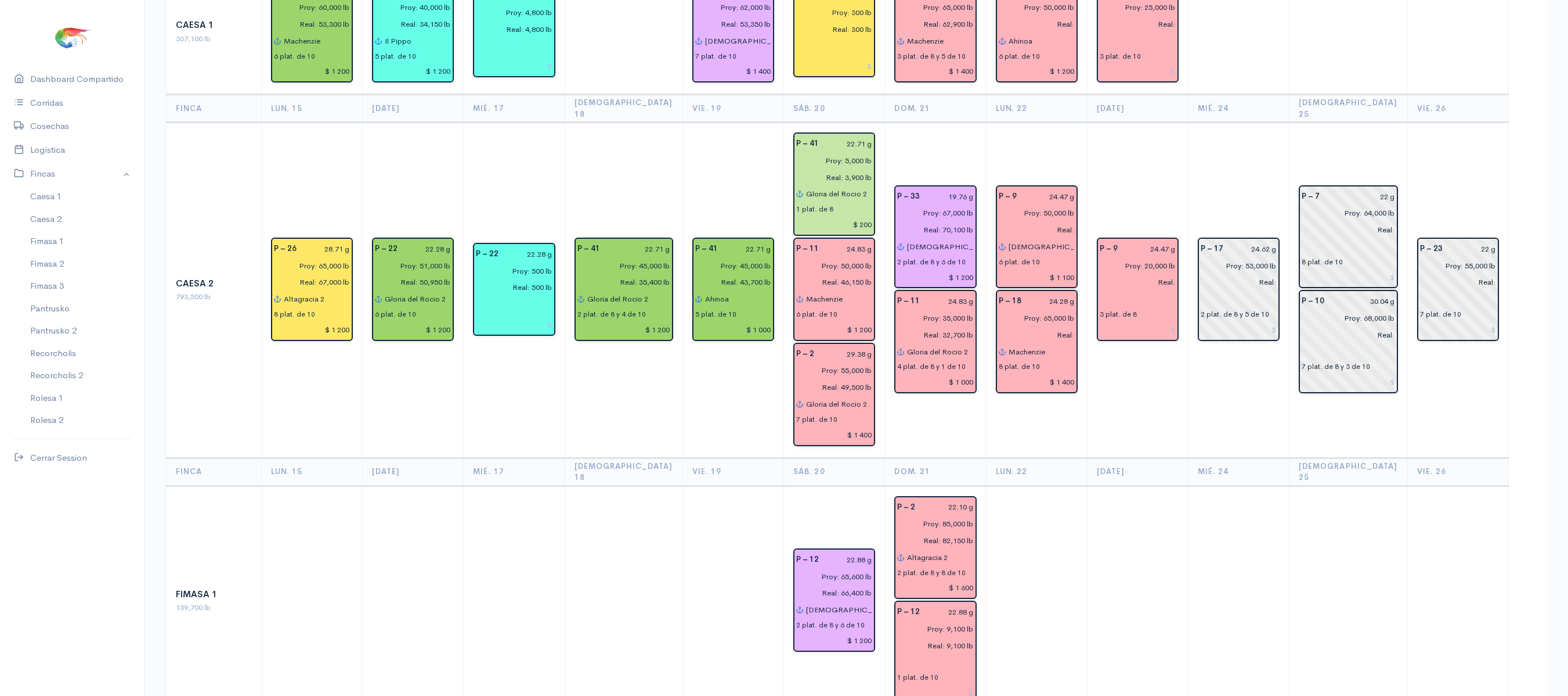
scroll to position [0, 0]
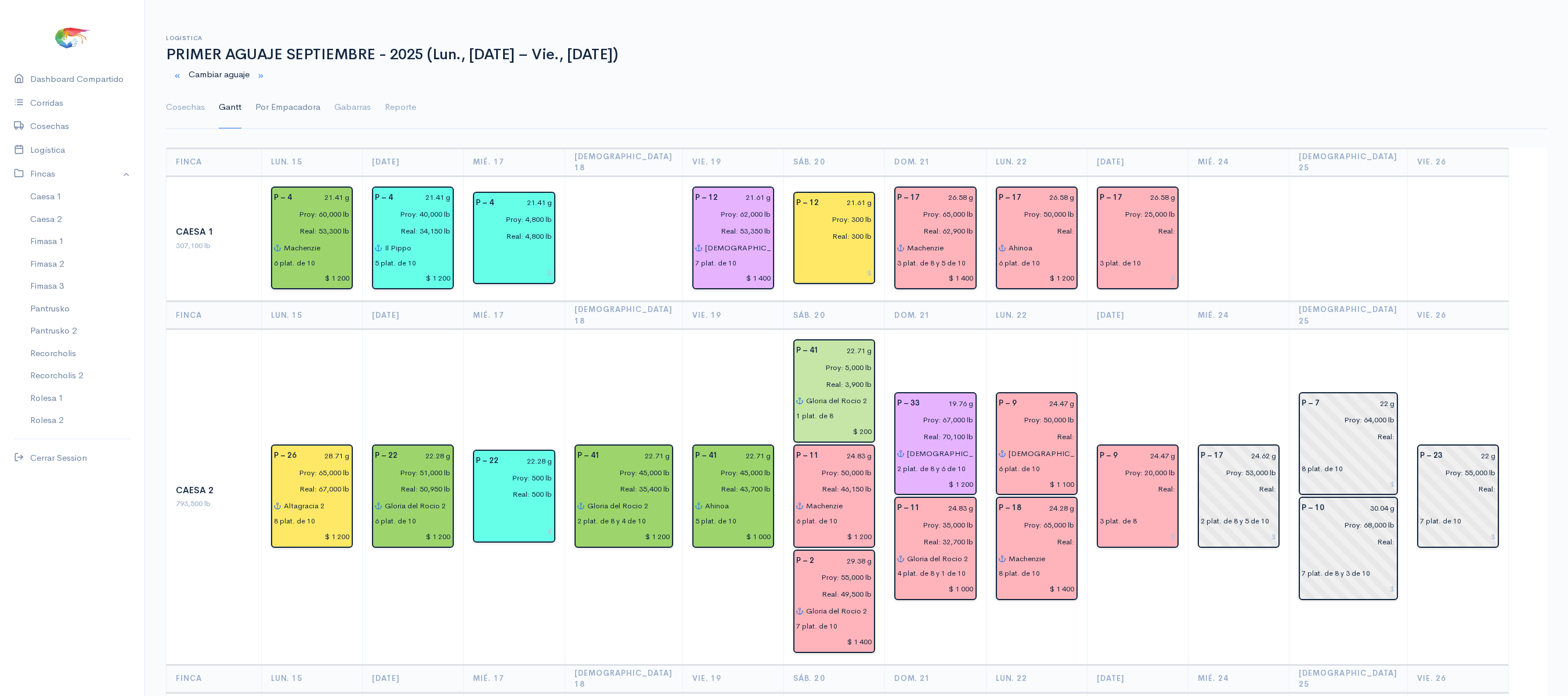
click at [289, 119] on link "Por Empacadora" at bounding box center [288, 107] width 65 height 42
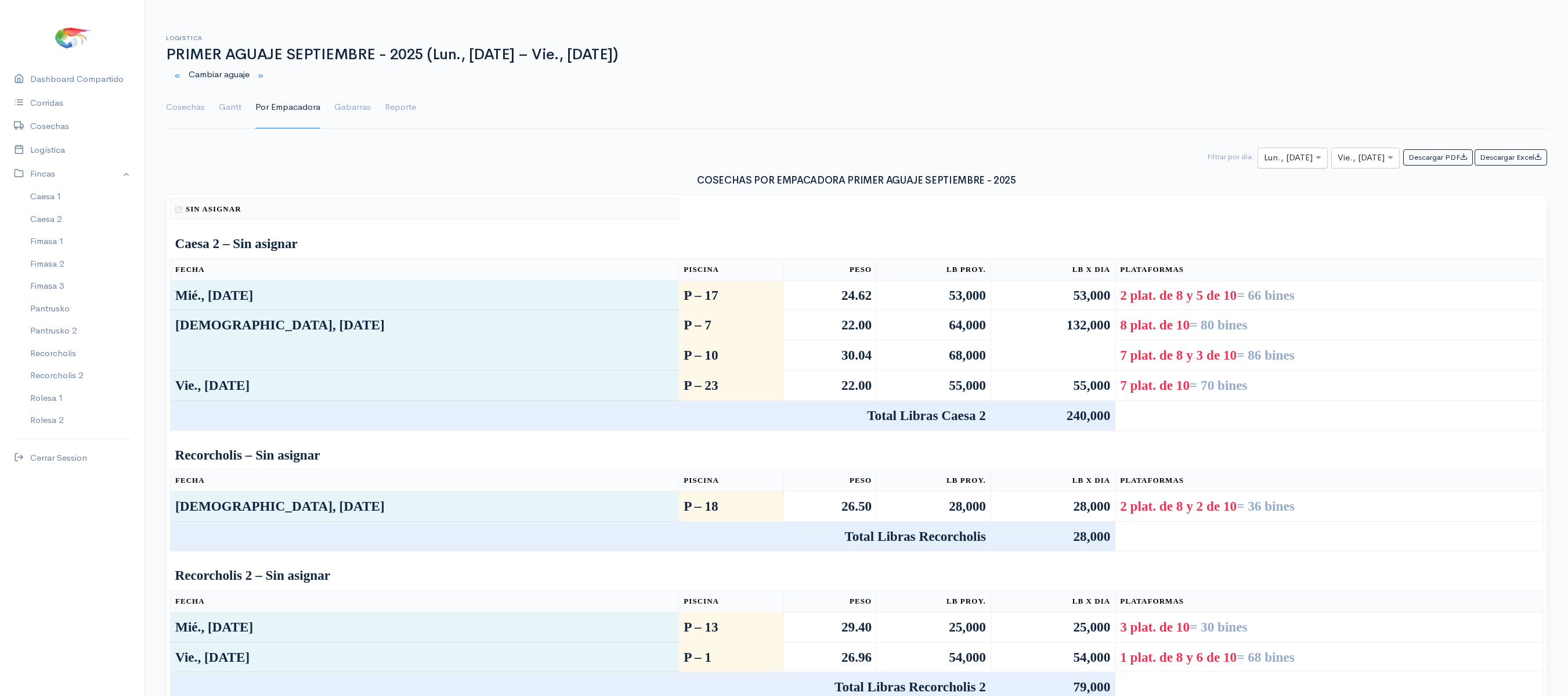
click at [1273, 164] on input "text" at bounding box center [1282, 158] width 36 height 14
type input "23"
click at [1341, 157] on input "text" at bounding box center [1356, 158] width 35 height 14
type input "23"
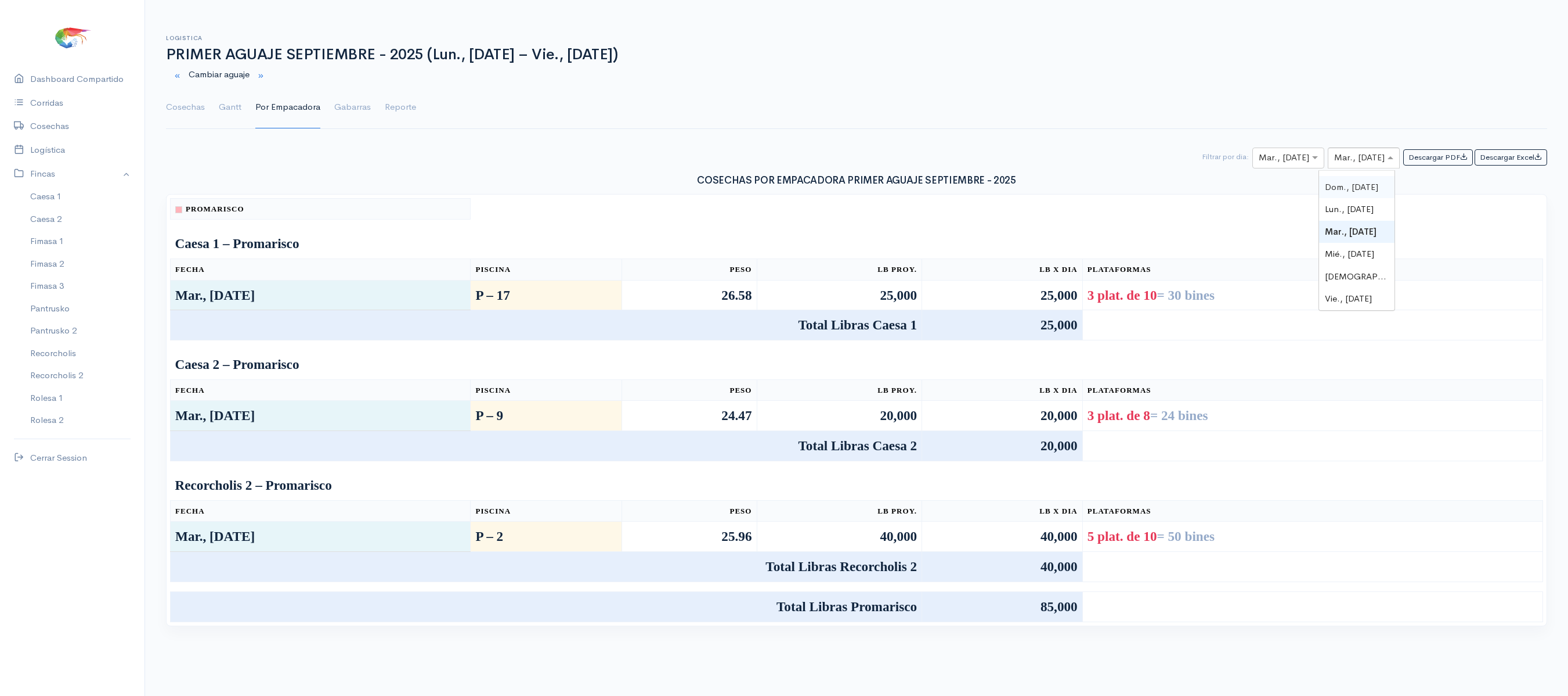
click at [1361, 176] on div "Dom., [DATE]" at bounding box center [1356, 188] width 75 height 23
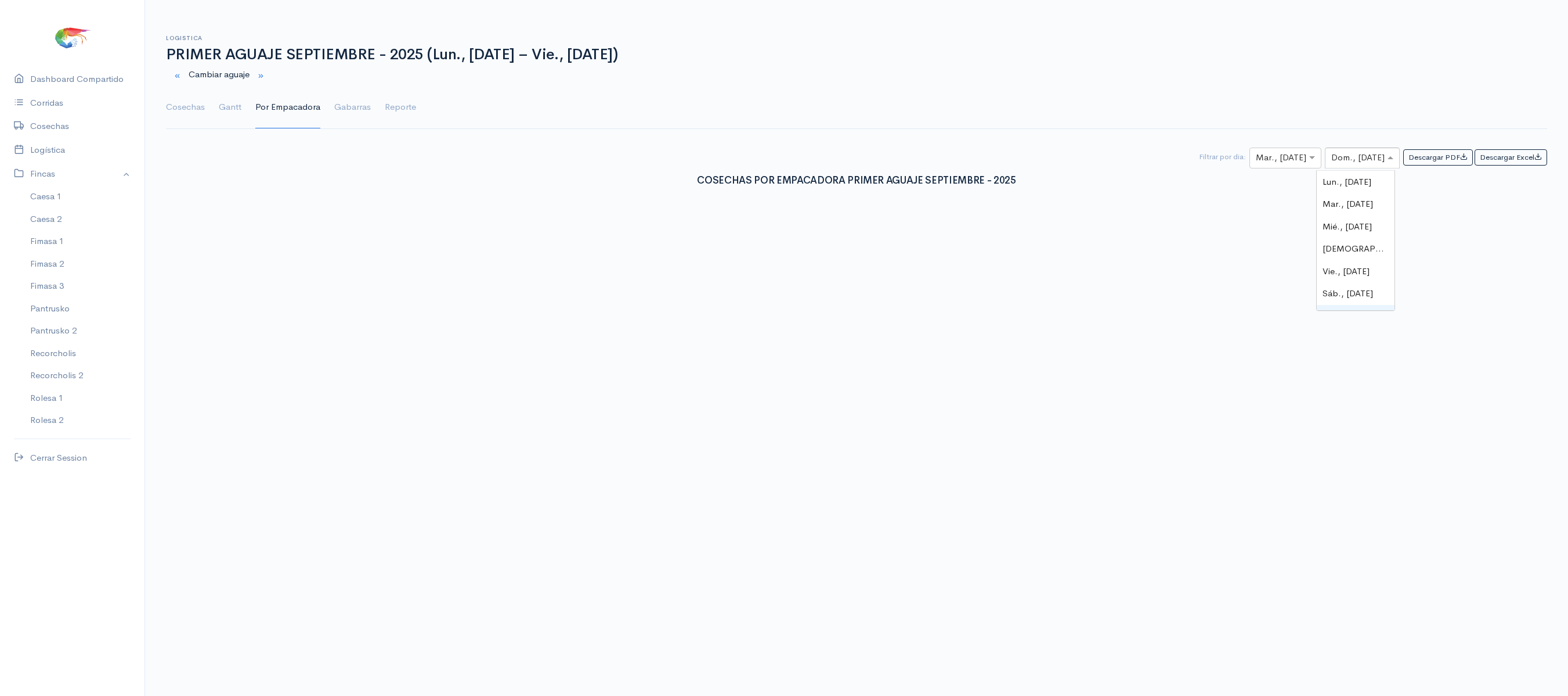
click at [1357, 150] on div "× Dom., [DATE]" at bounding box center [1362, 158] width 75 height 21
type input "23"
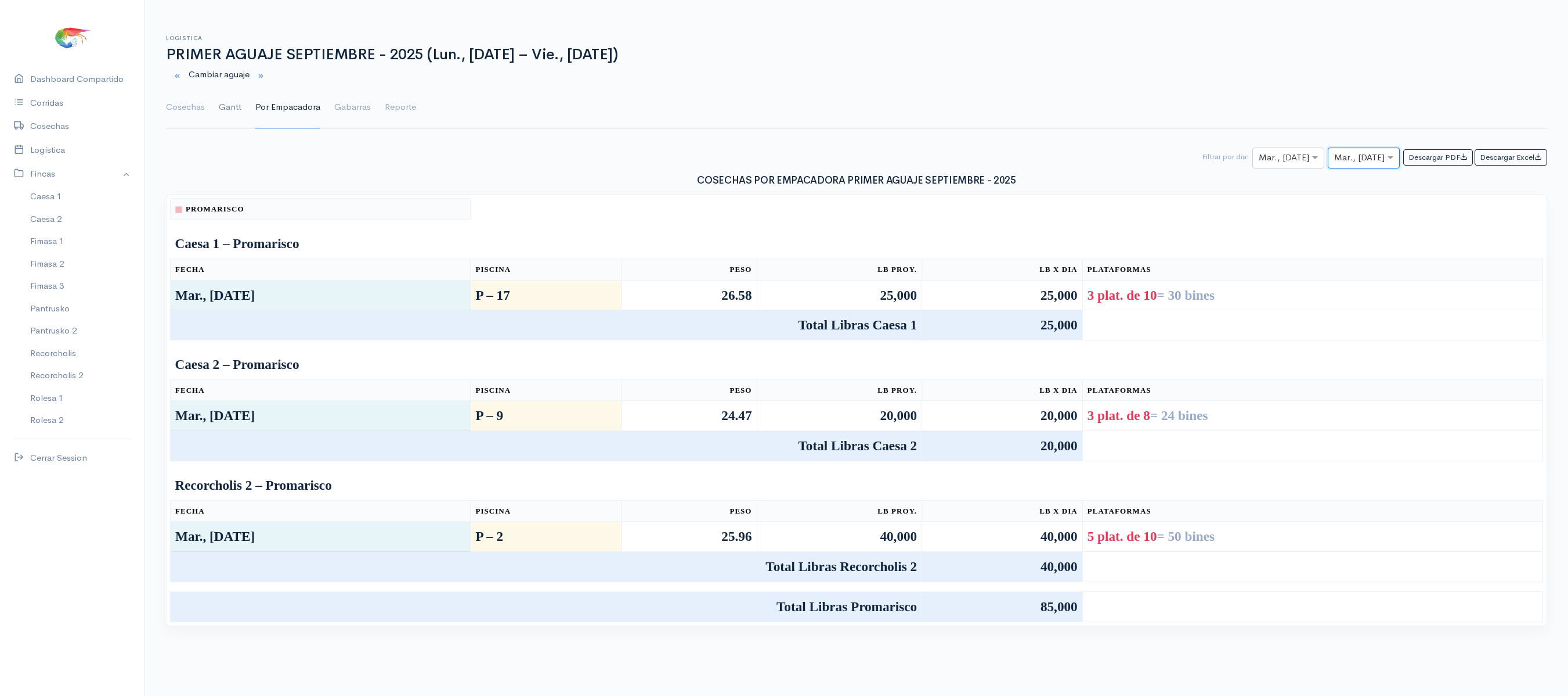
click at [224, 113] on link "Gantt" at bounding box center [230, 107] width 23 height 42
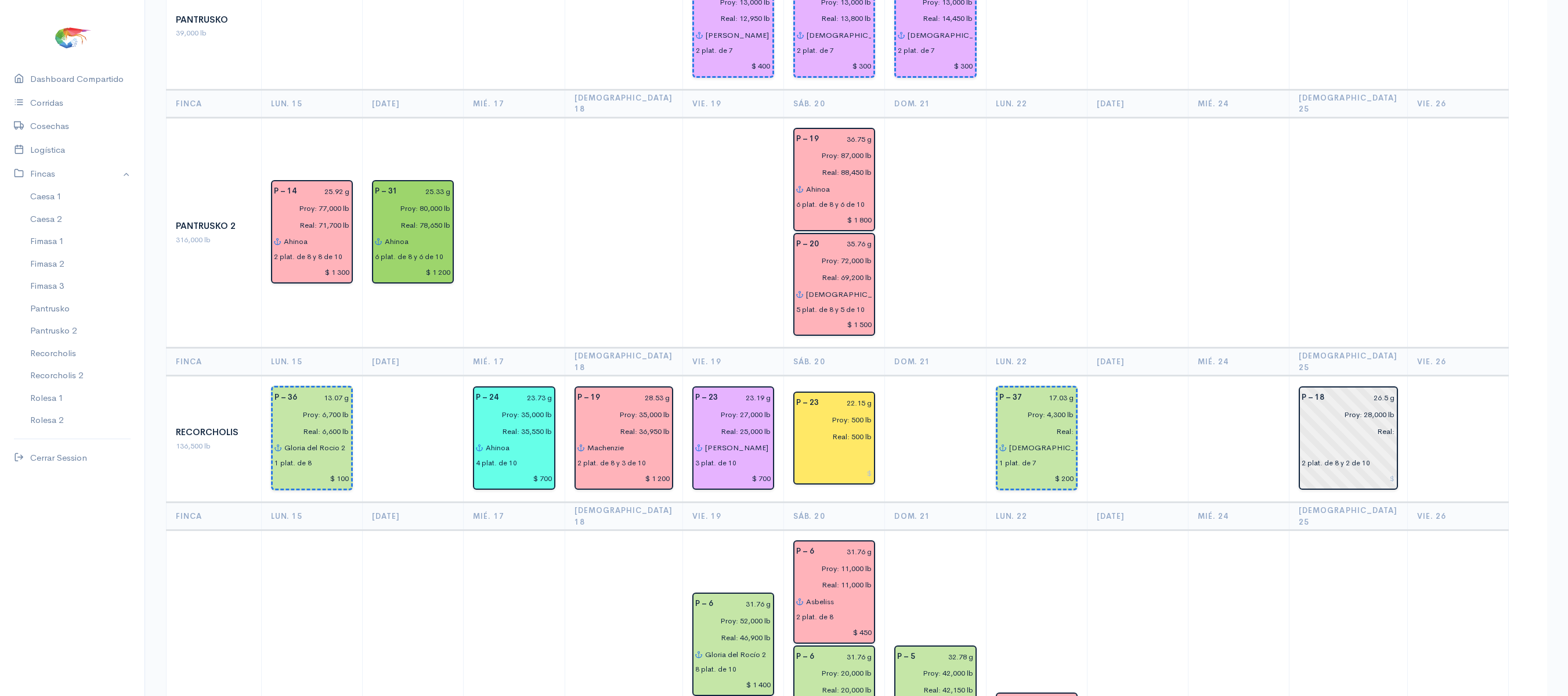
scroll to position [1577, 0]
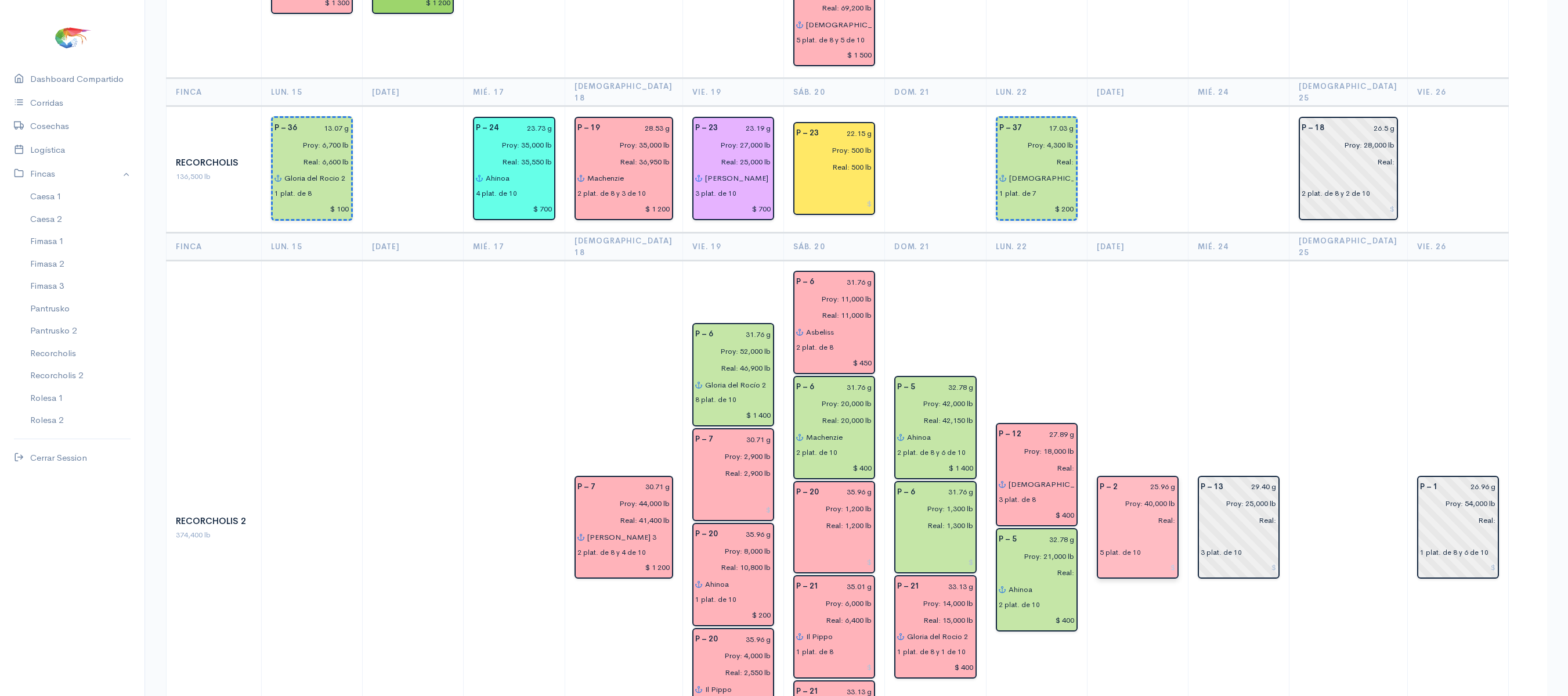
click at [1143, 529] on input "text" at bounding box center [1138, 537] width 76 height 17
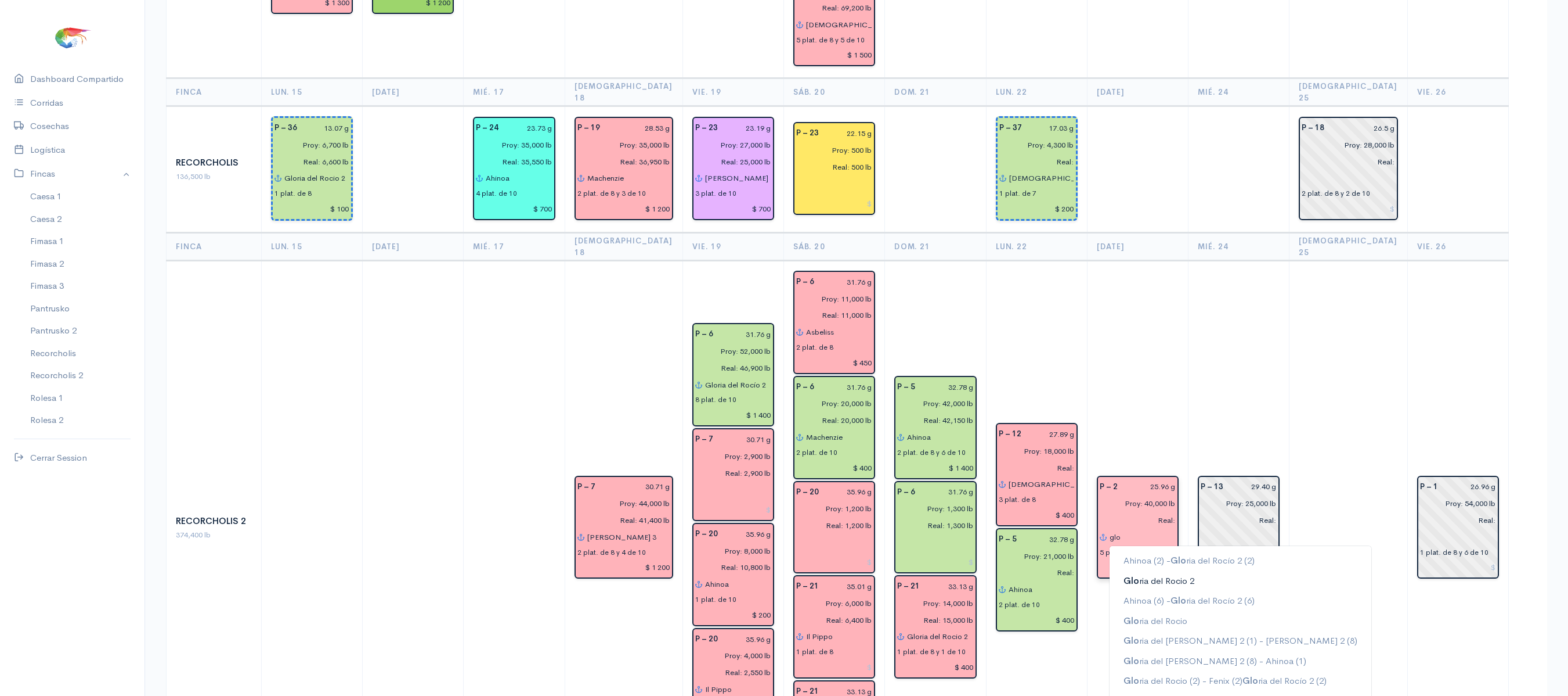
click at [1167, 574] on ngb-highlight "Glo ria del Rocio 2" at bounding box center [1159, 579] width 71 height 11
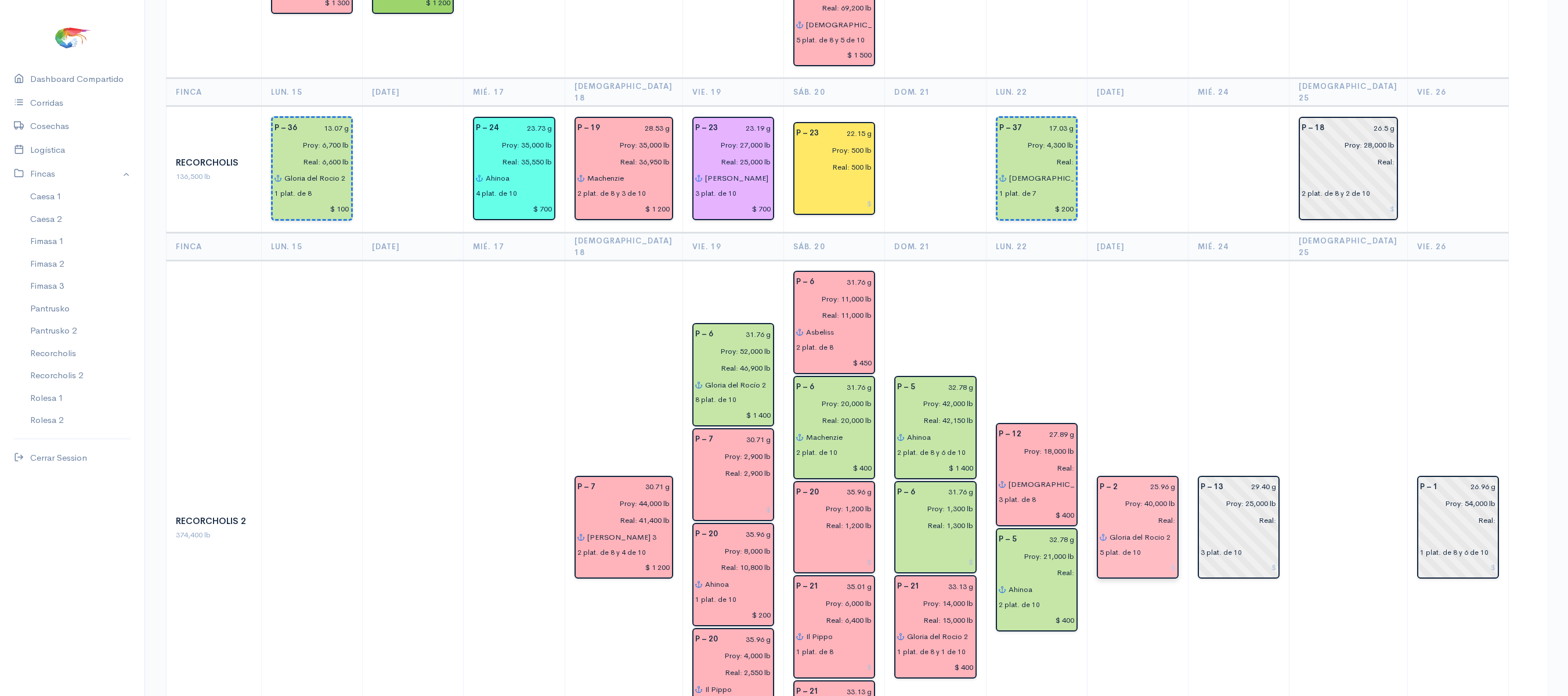
type input "Gloria del Rocio 2"
click at [1188, 293] on td "P – 2 25.96 g Proy: 40,000 lb Real: [PERSON_NAME] del [PERSON_NAME] 2 5 plat. d…" at bounding box center [1138, 528] width 101 height 535
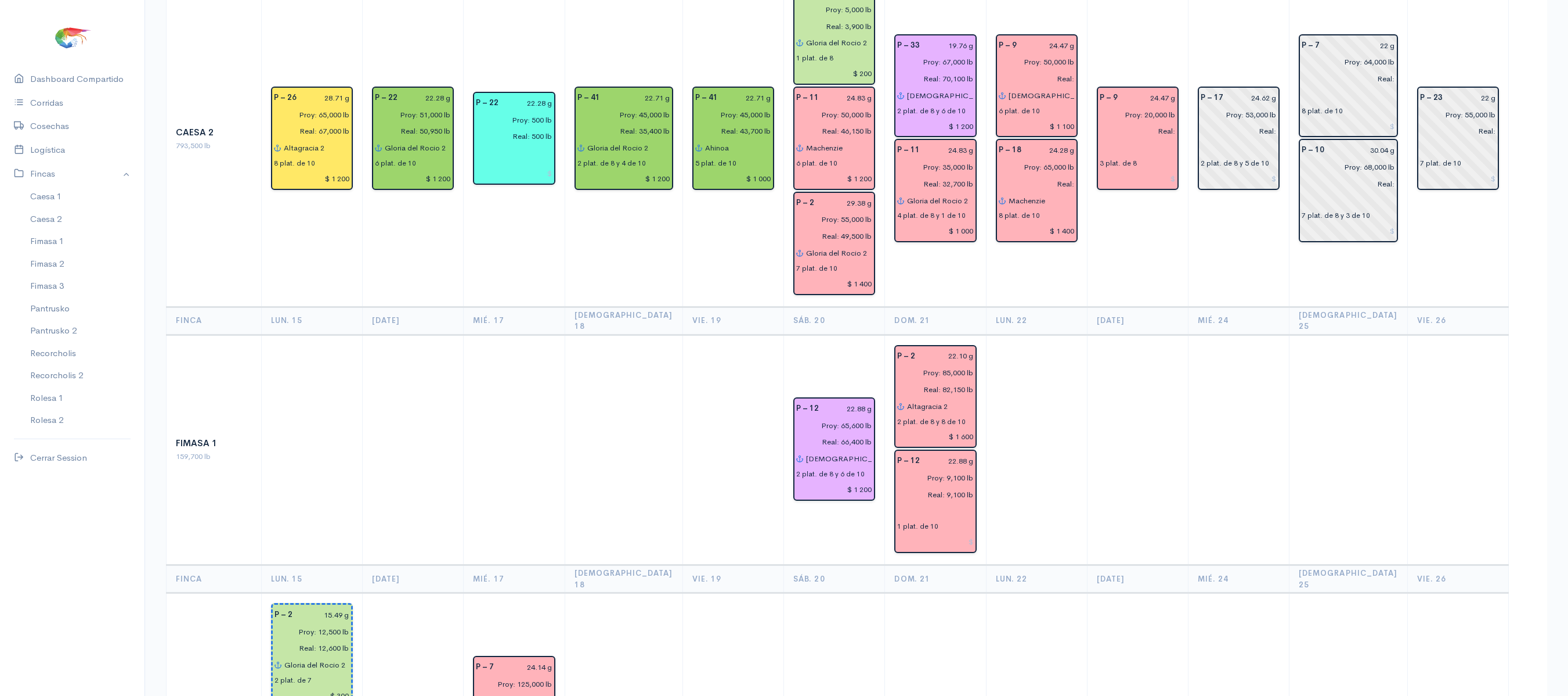
scroll to position [0, 0]
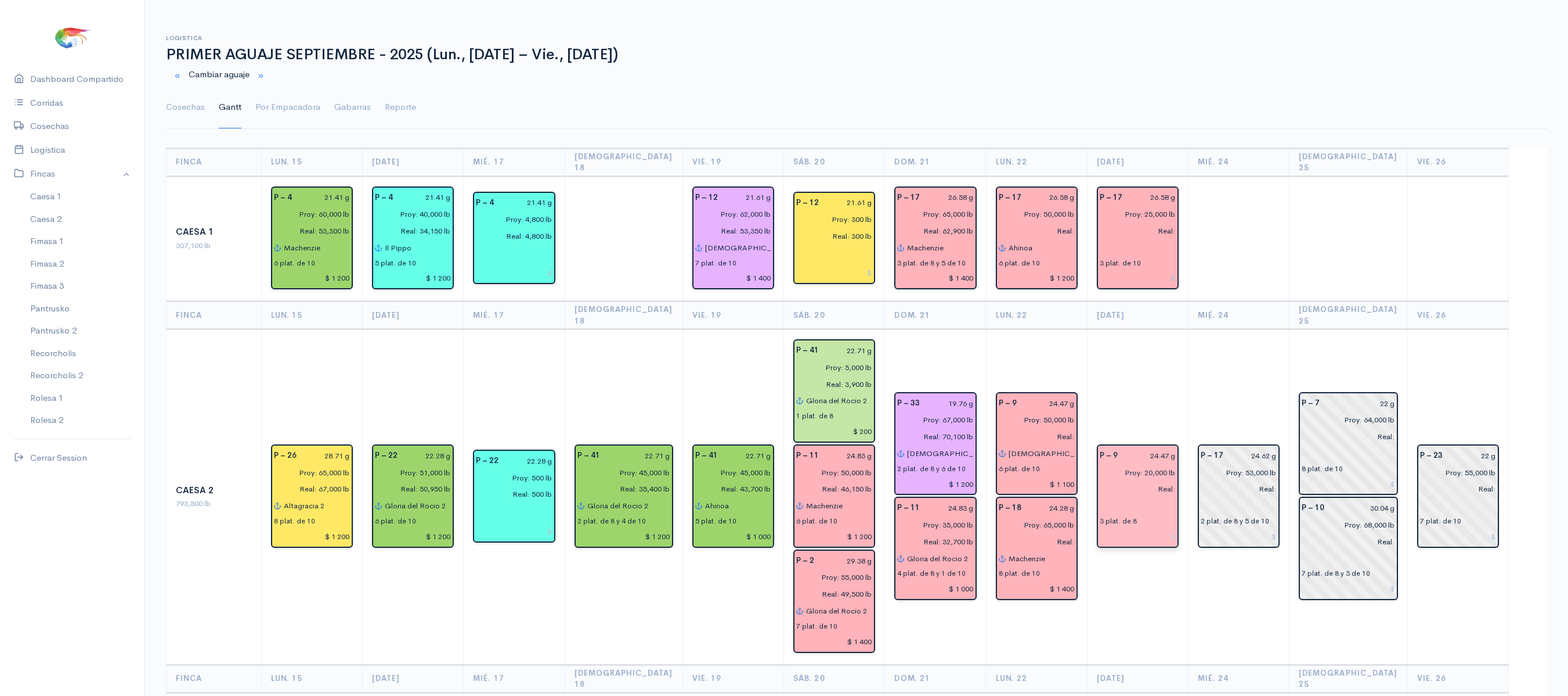
click at [1119, 497] on input "text" at bounding box center [1138, 505] width 76 height 17
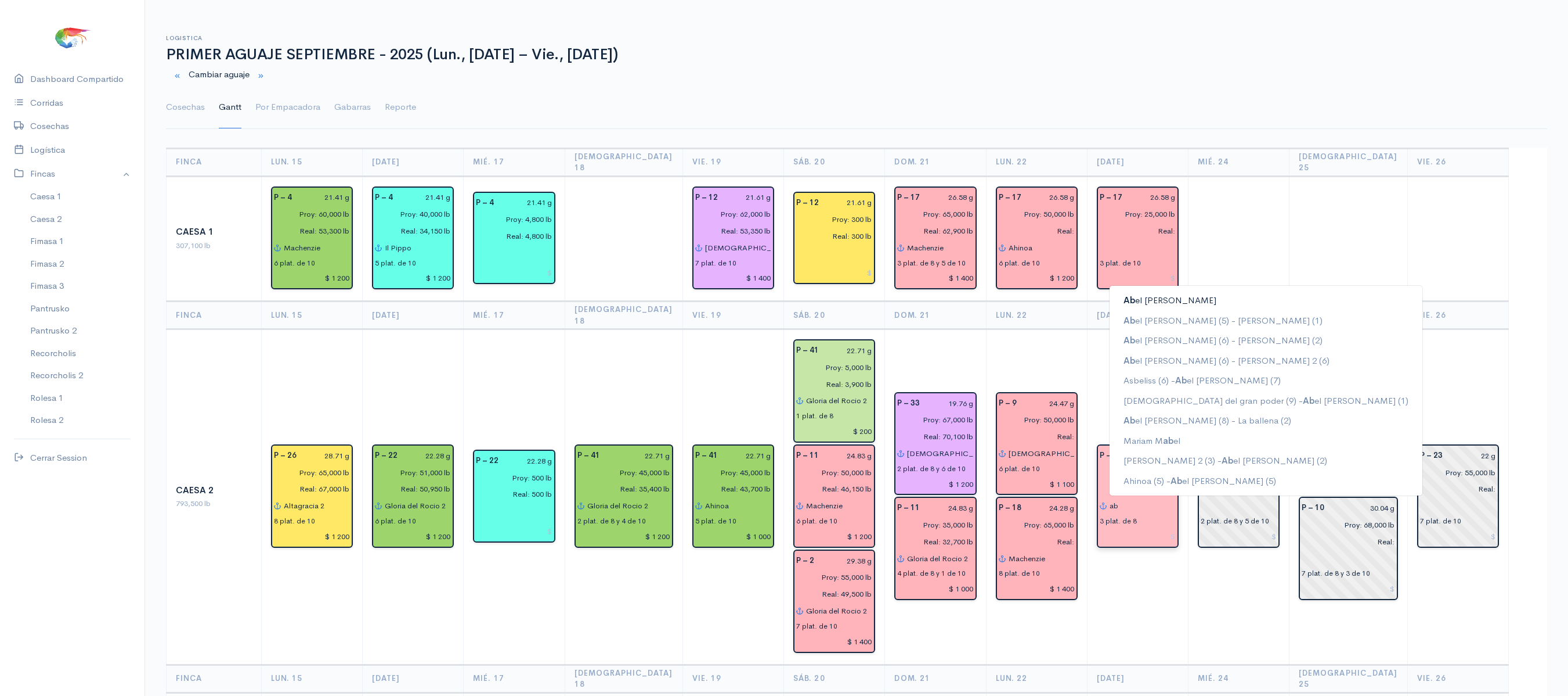
click at [1173, 291] on button "Ab el [PERSON_NAME]" at bounding box center [1266, 300] width 313 height 20
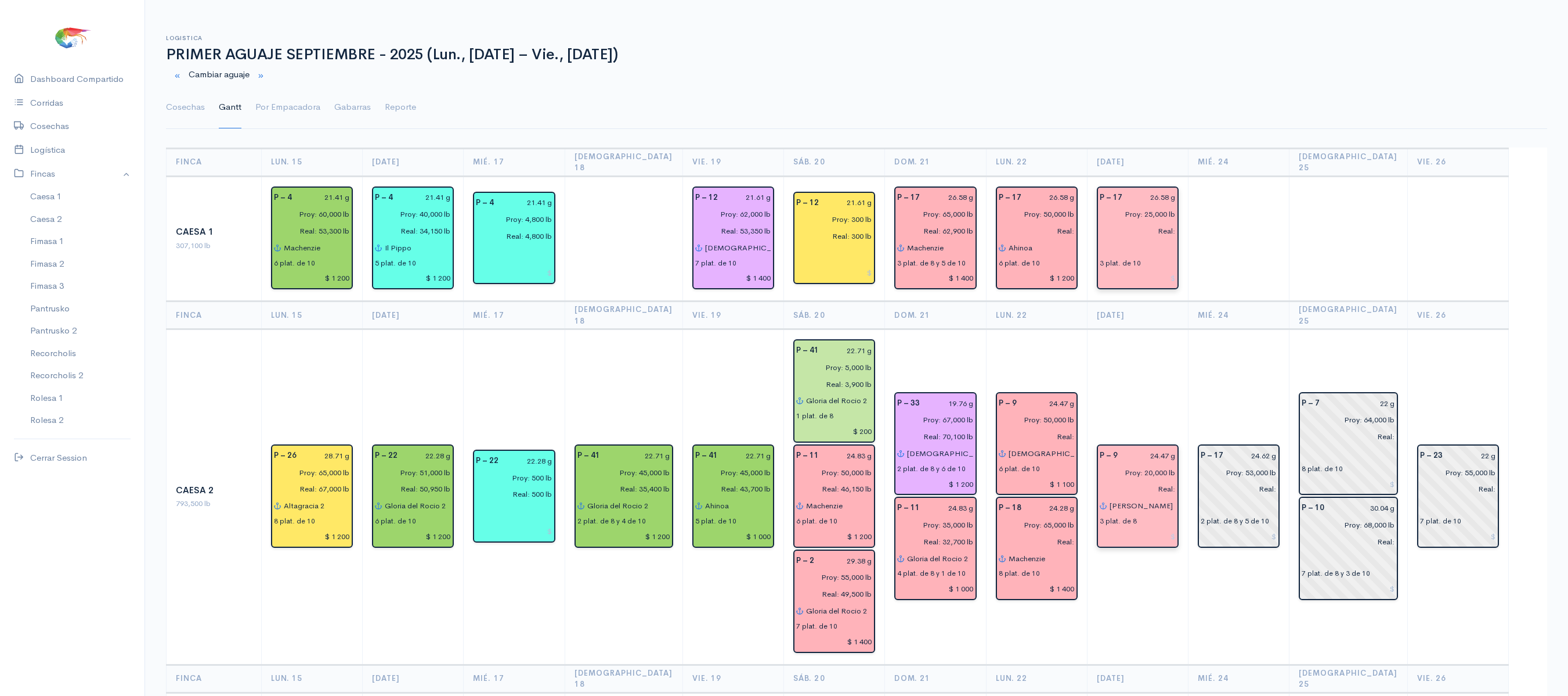
type input "[PERSON_NAME]"
click at [1101, 223] on input "Real:" at bounding box center [1135, 231] width 83 height 17
click at [1108, 244] on input "text" at bounding box center [1138, 247] width 76 height 17
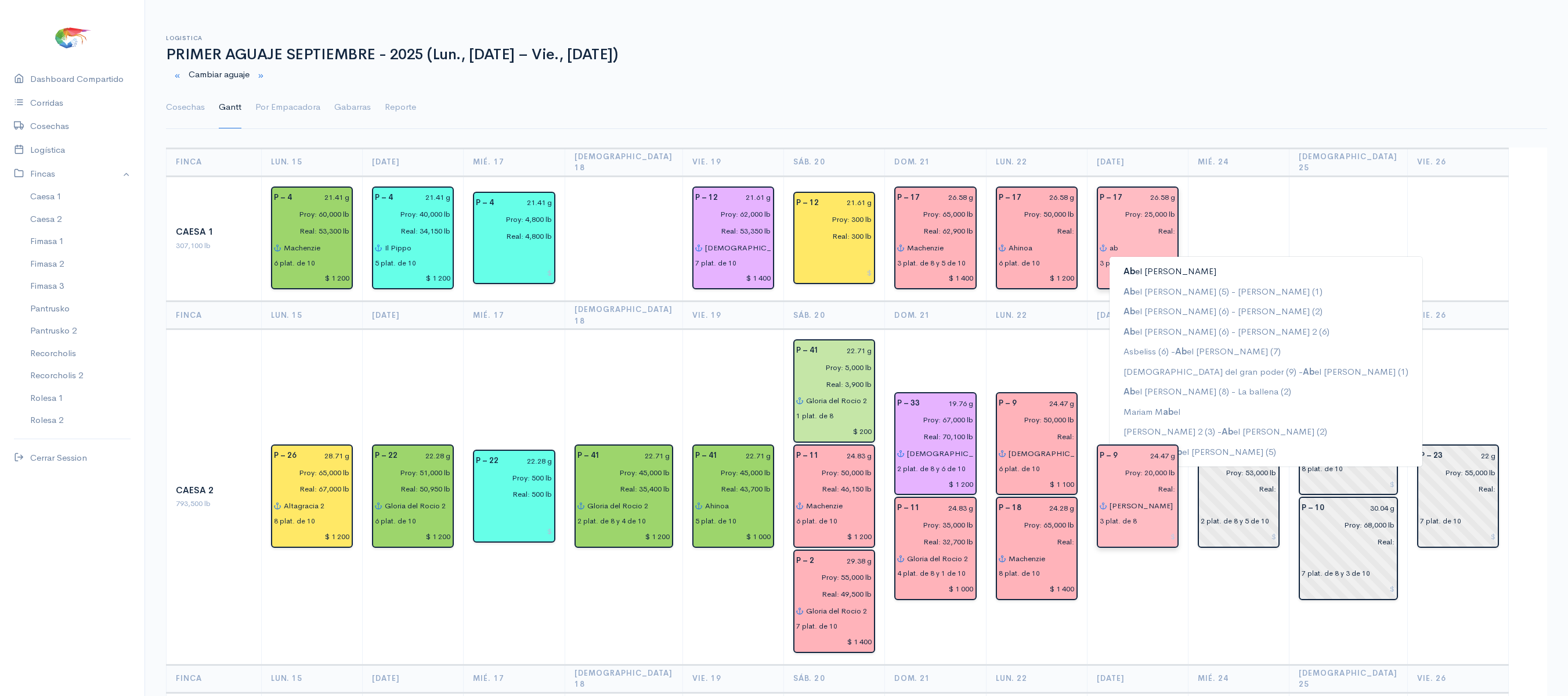
click at [1136, 261] on button "Ab el [PERSON_NAME]" at bounding box center [1266, 271] width 313 height 20
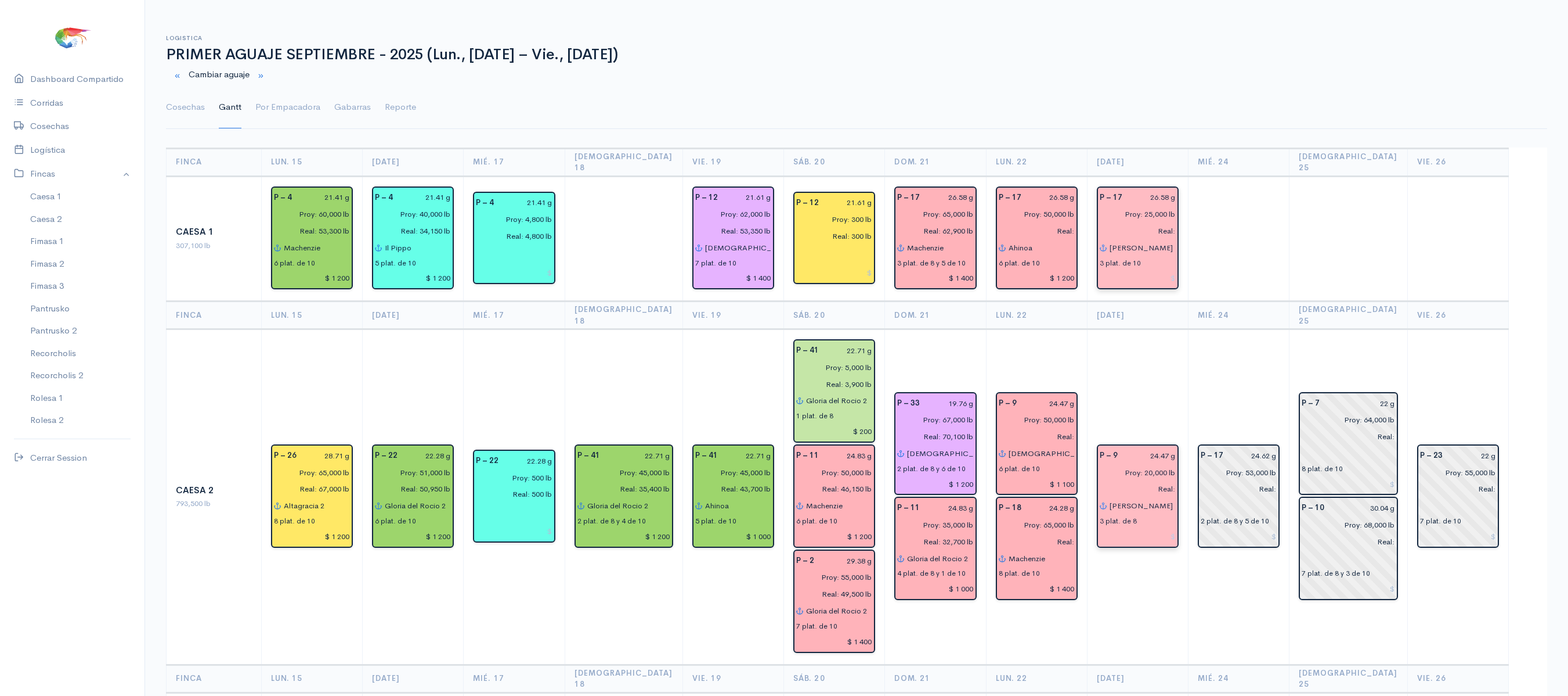
type input "[PERSON_NAME]"
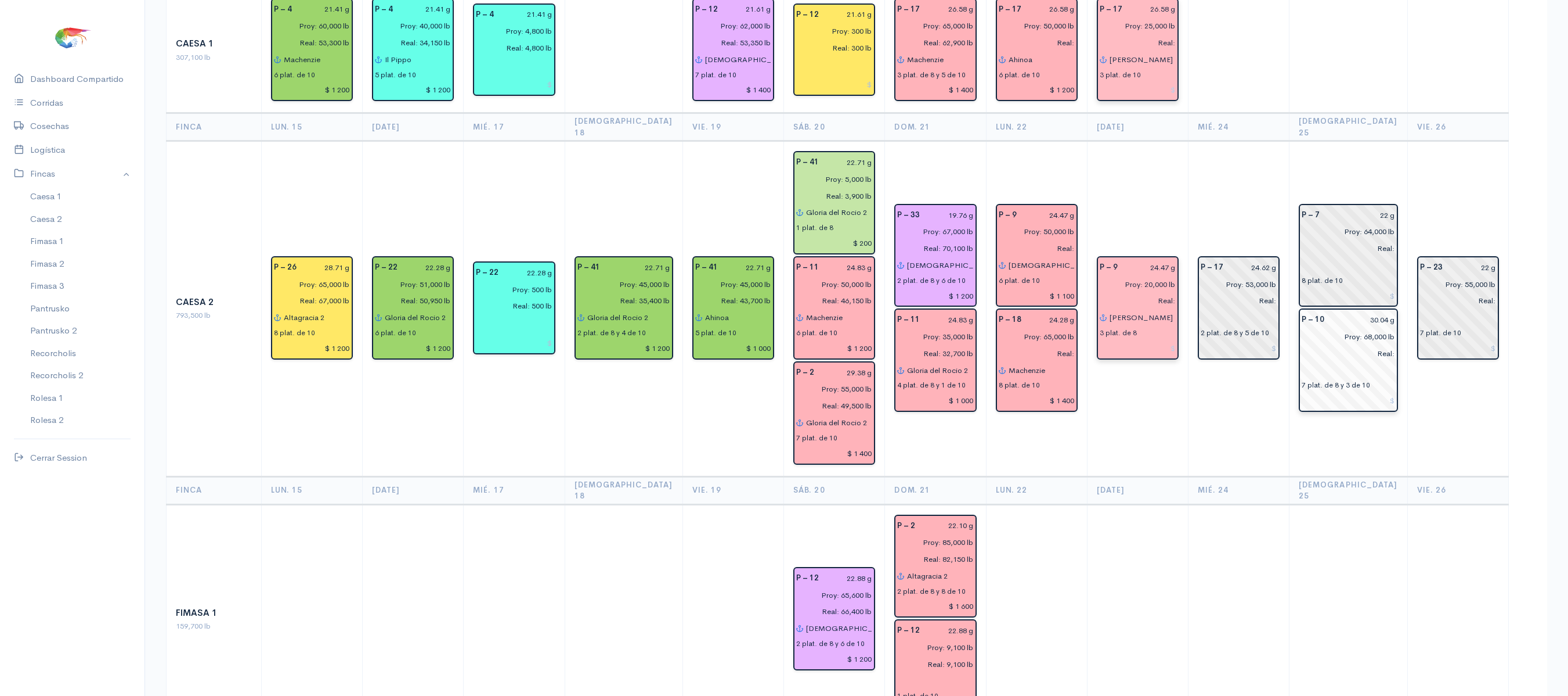
scroll to position [187, 0]
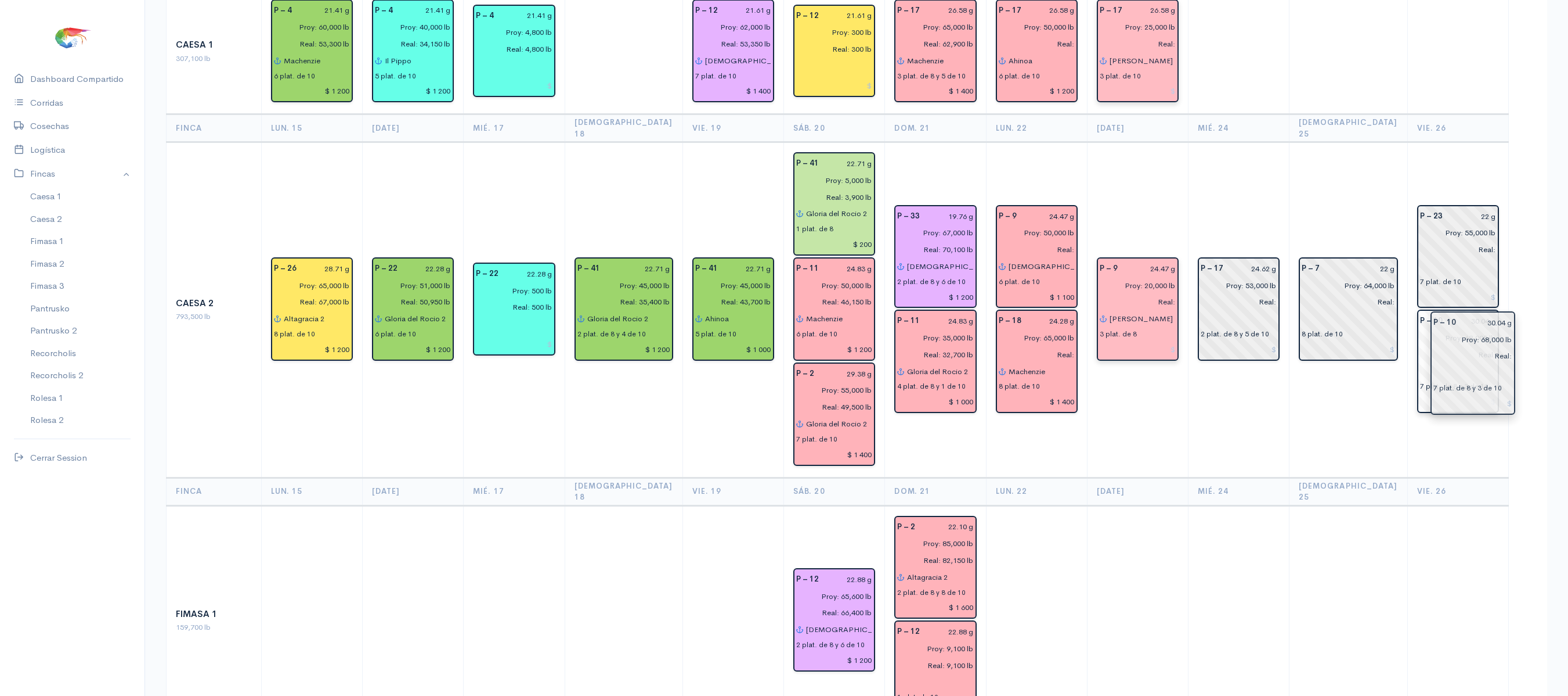
drag, startPoint x: 1336, startPoint y: 329, endPoint x: 1457, endPoint y: 353, distance: 123.4
click at [1346, 161] on td "P – 7 22 g Proy: 64,000 lb Real: 8 plat. de 10" at bounding box center [1349, 309] width 119 height 335
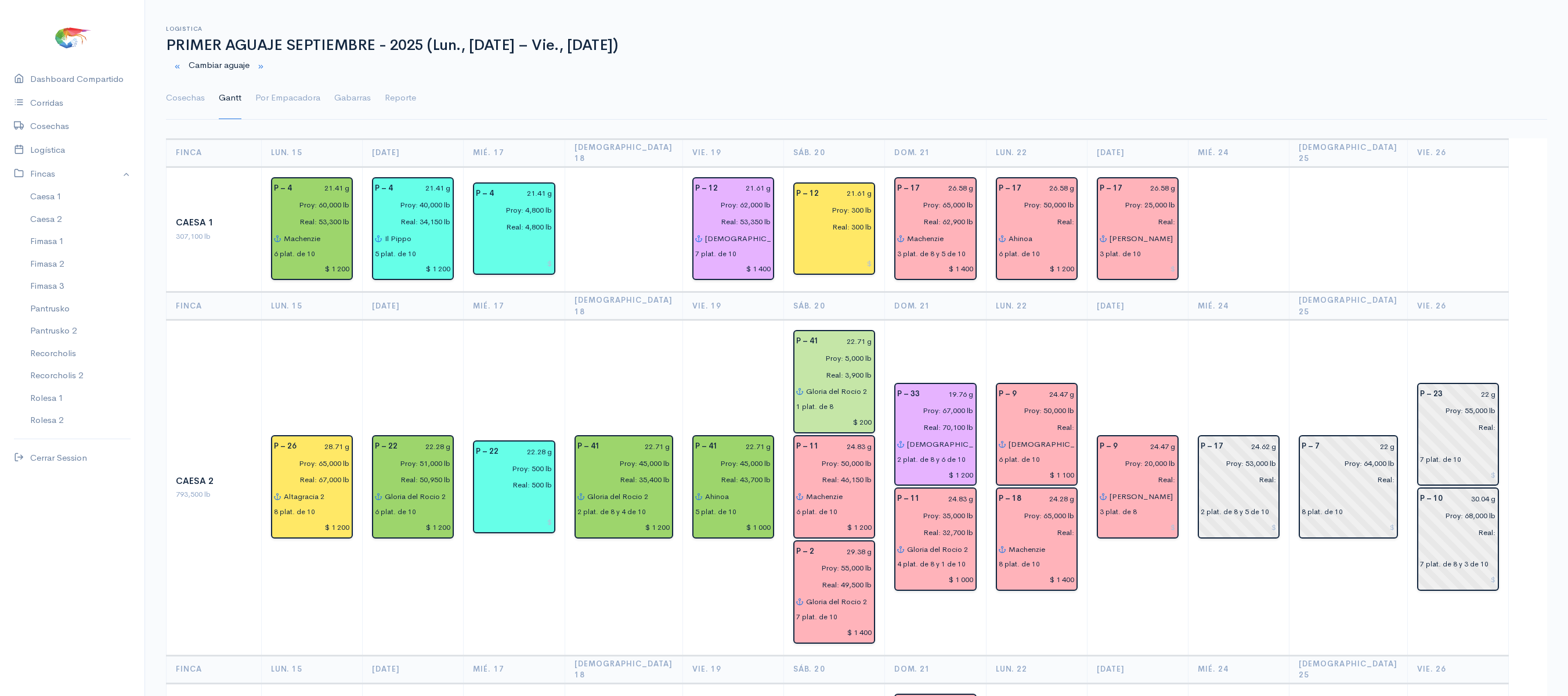
scroll to position [0, 0]
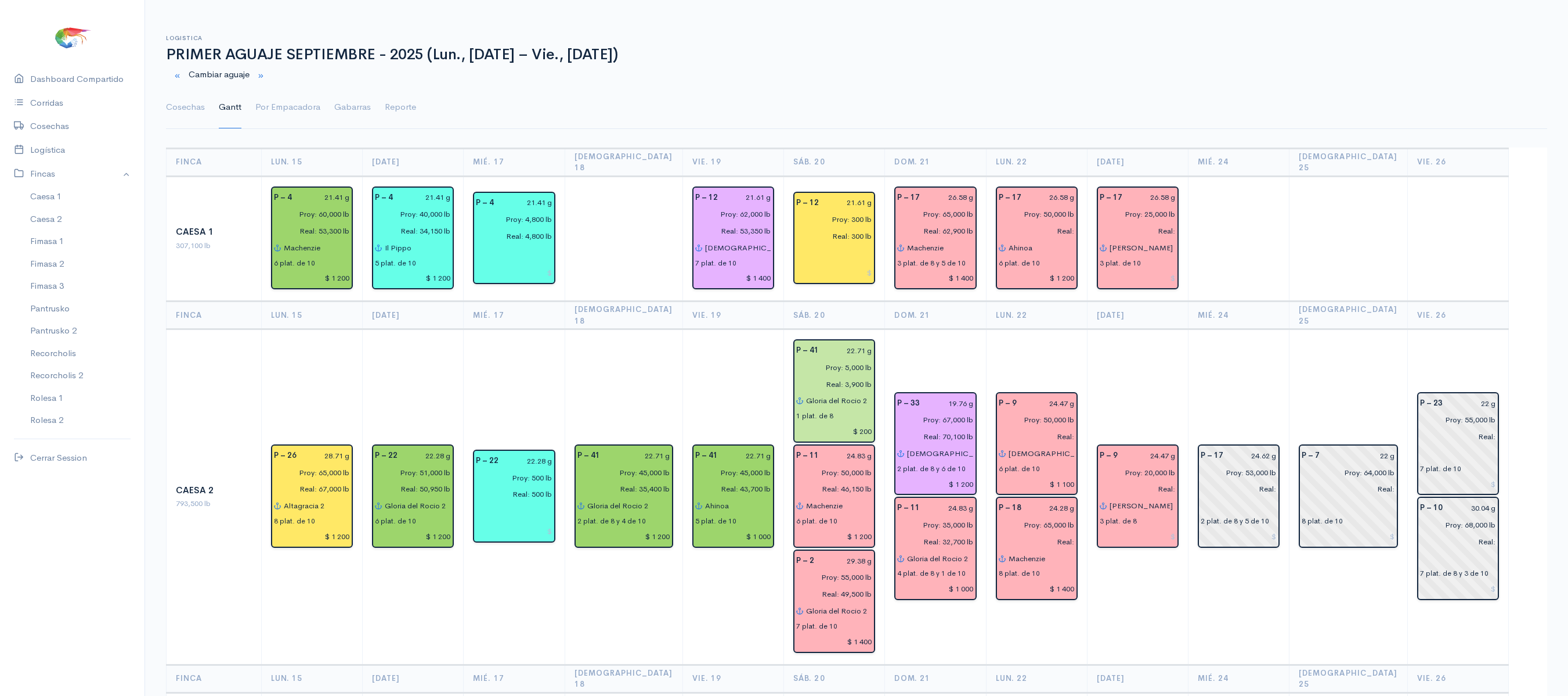
click at [1256, 274] on td at bounding box center [1239, 239] width 101 height 126
click at [182, 72] on button "button" at bounding box center [178, 75] width 23 height 23
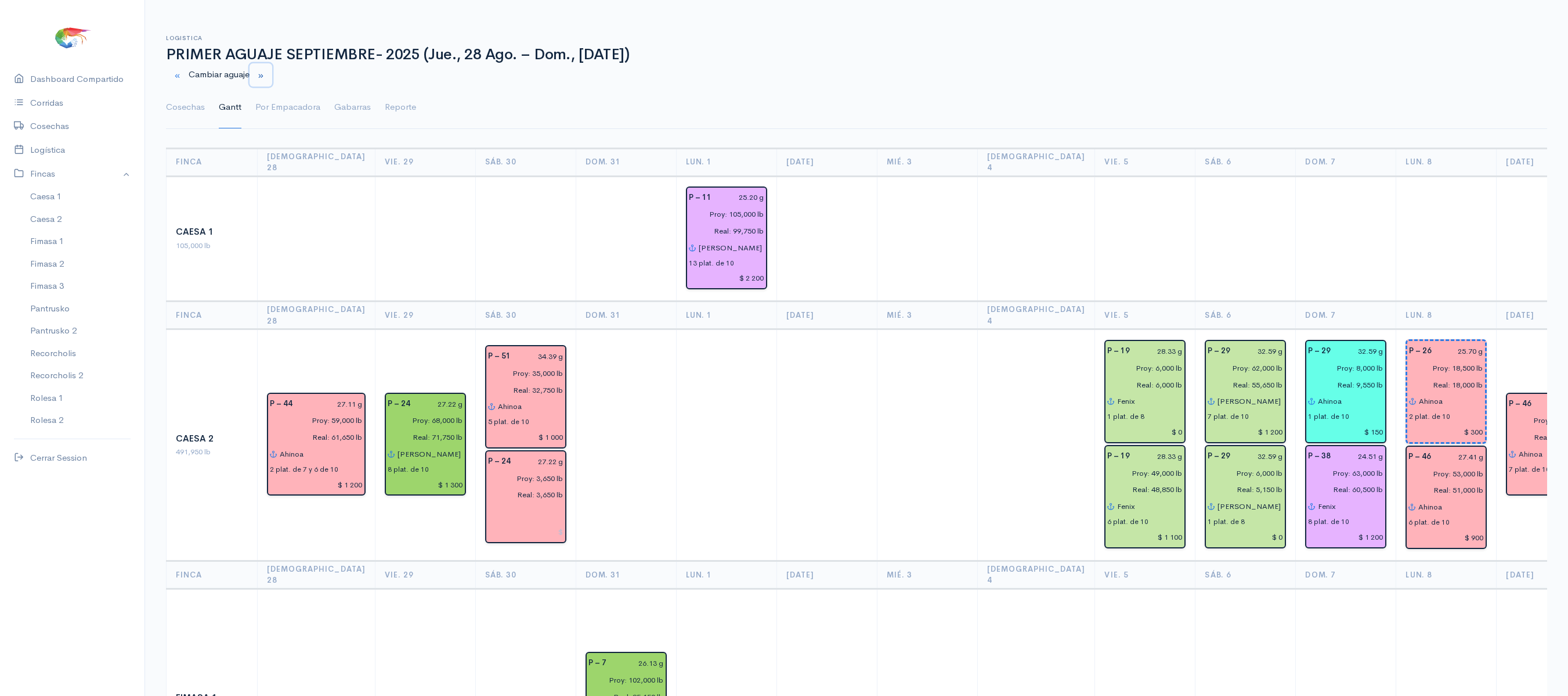
click at [259, 73] on button "button" at bounding box center [261, 75] width 23 height 23
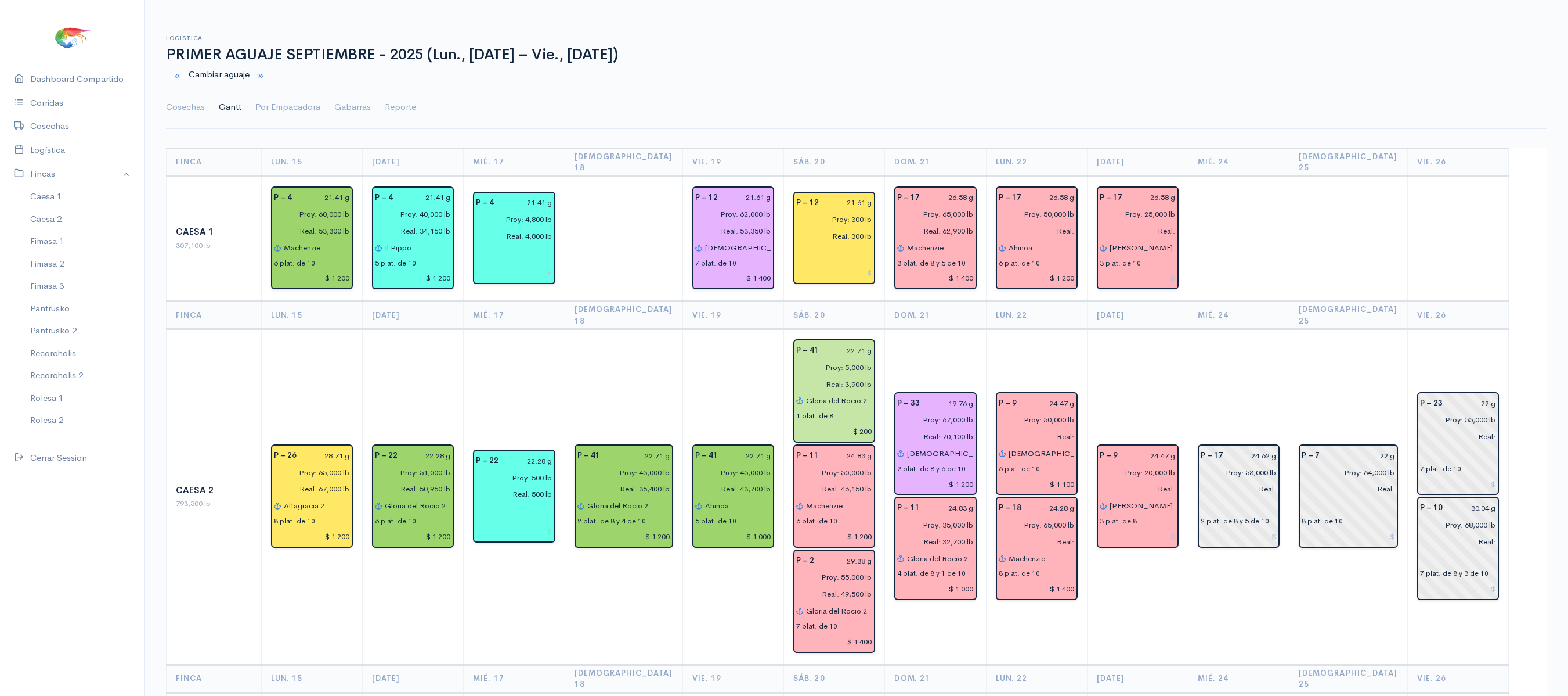
click at [885, 329] on td "P – 33 19.76 g Proy: 67,000 lb Real: 70,100 lb [DEMOGRAPHIC_DATA] del gran pode…" at bounding box center [936, 496] width 101 height 335
click at [1141, 347] on td "P – 9 24.47 g Proy: 20,000 lb Real: [PERSON_NAME] 3 plat. de 8" at bounding box center [1138, 496] width 101 height 335
click at [1068, 499] on input "24.28 g" at bounding box center [1051, 508] width 46 height 17
type input "2 g"
type input "25.31 g"
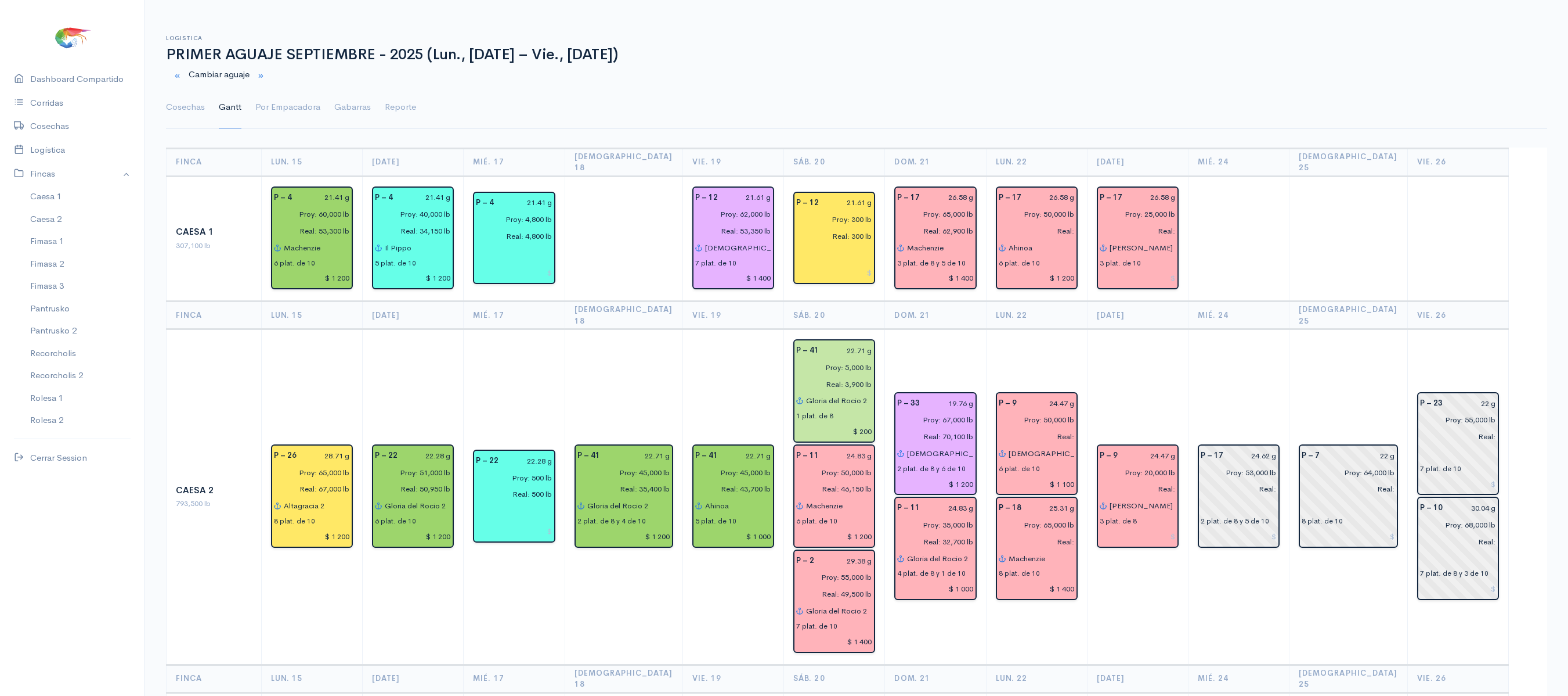
click at [1333, 329] on td "P – 7 22 g Proy: 64,000 lb Real: 8 plat. de 10" at bounding box center [1349, 496] width 119 height 335
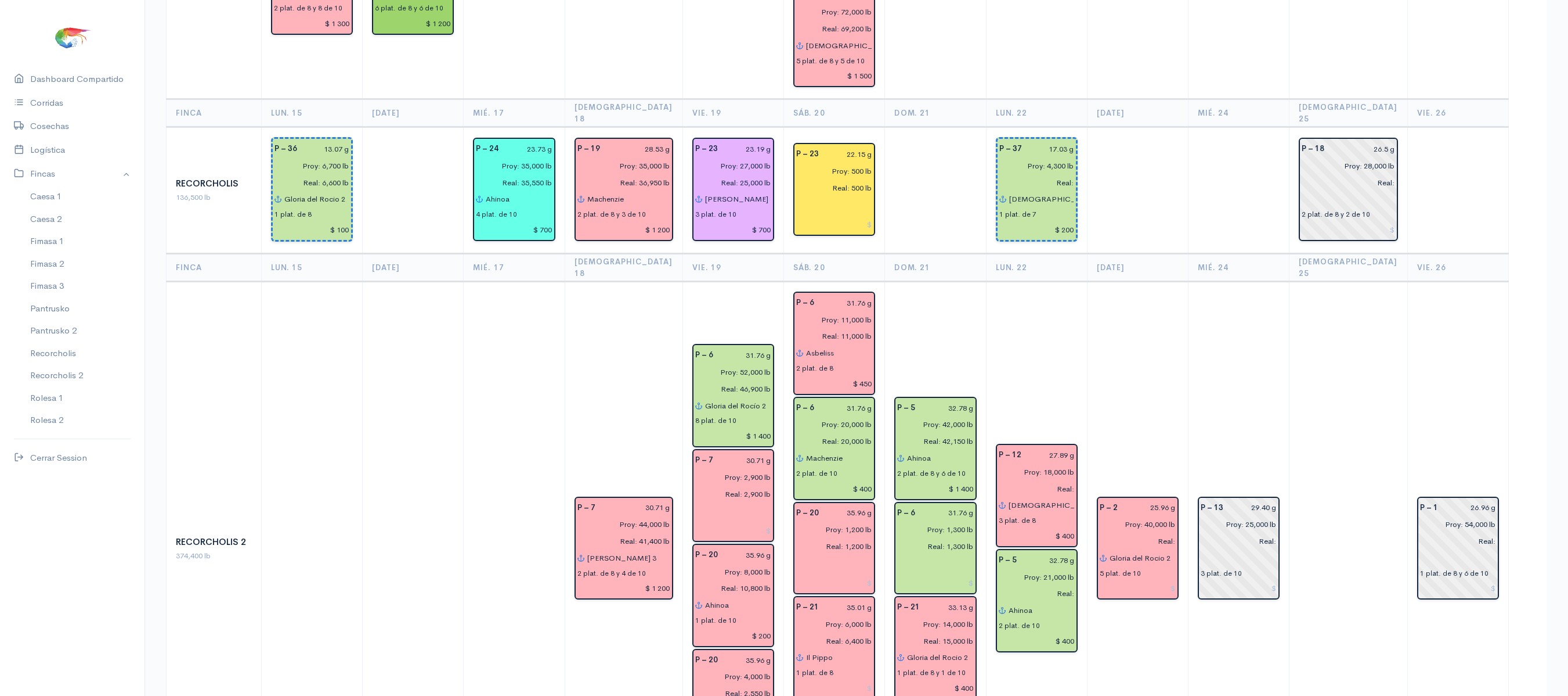
scroll to position [1558, 0]
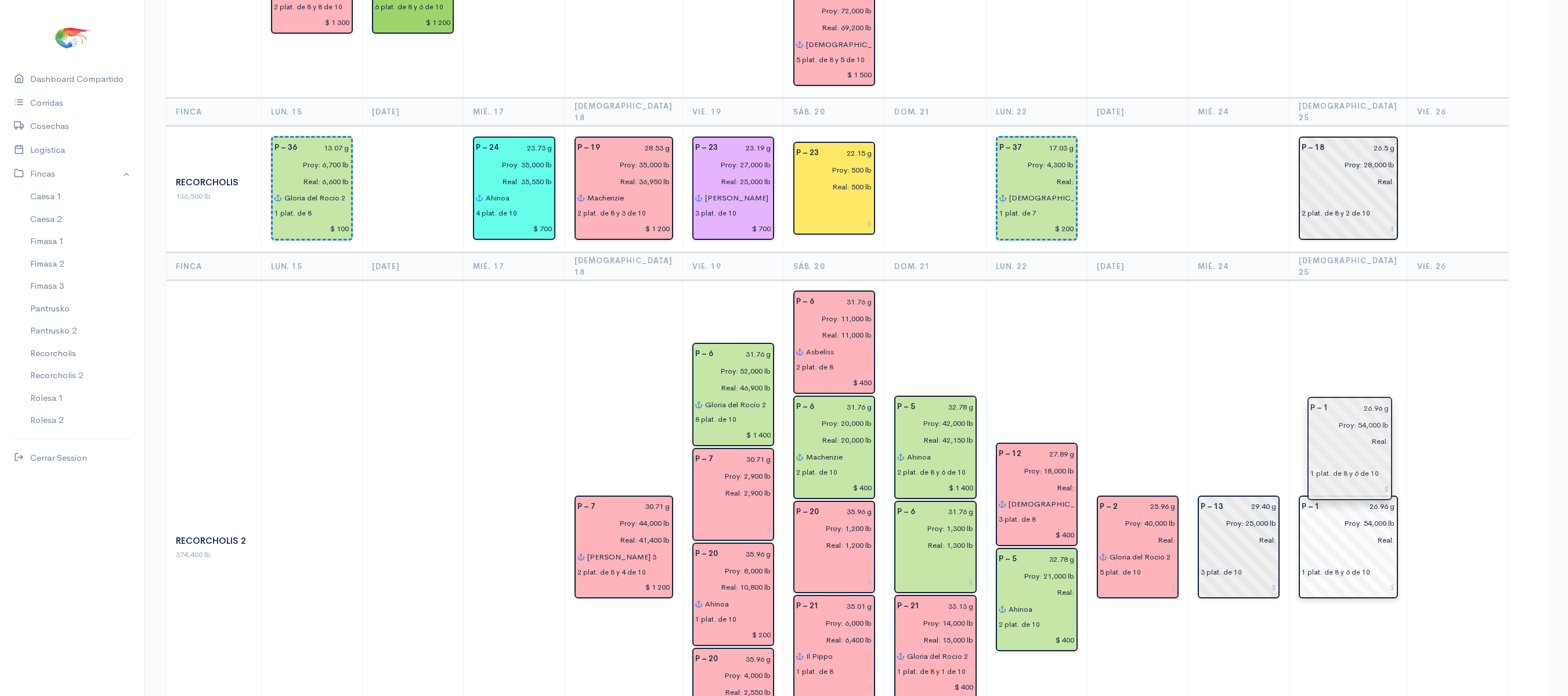
drag, startPoint x: 1429, startPoint y: 410, endPoint x: 1326, endPoint y: 425, distance: 104.1
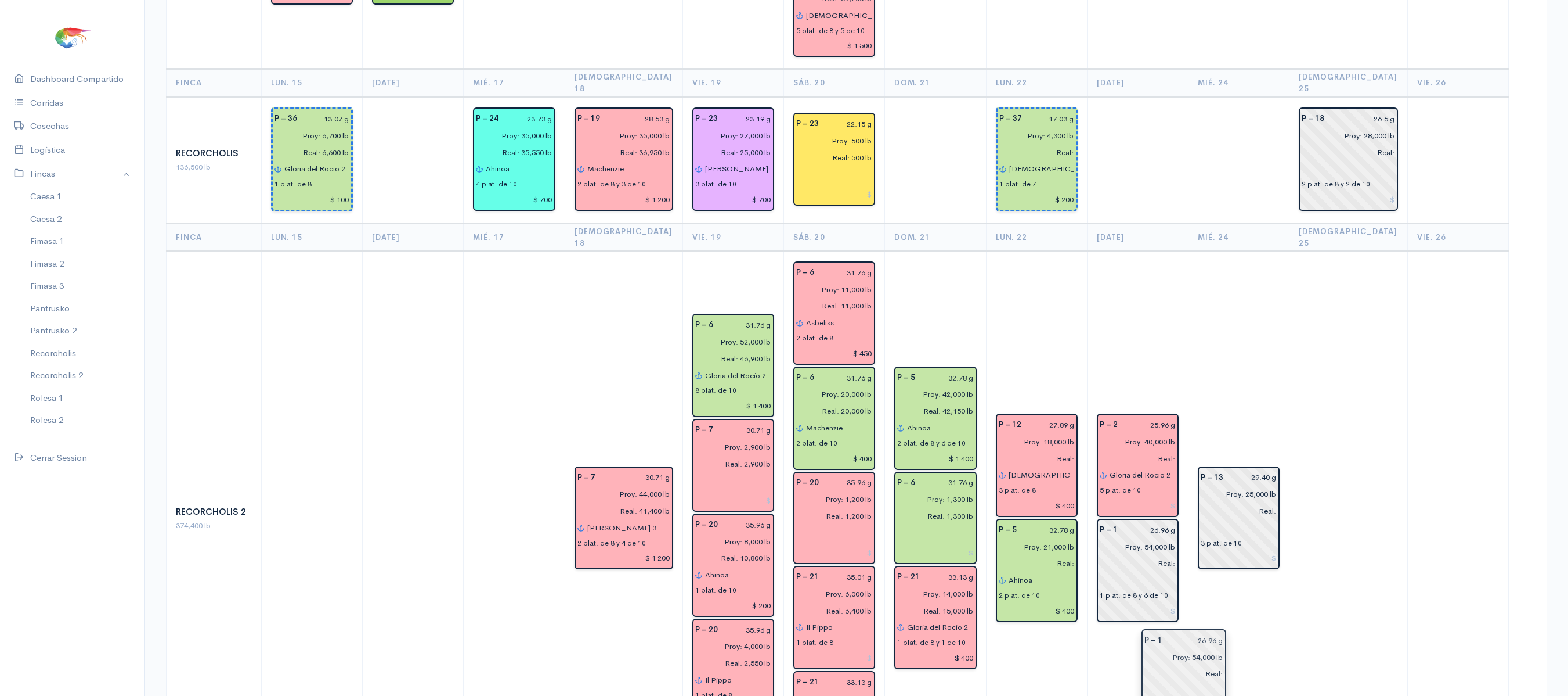
scroll to position [1637, 0]
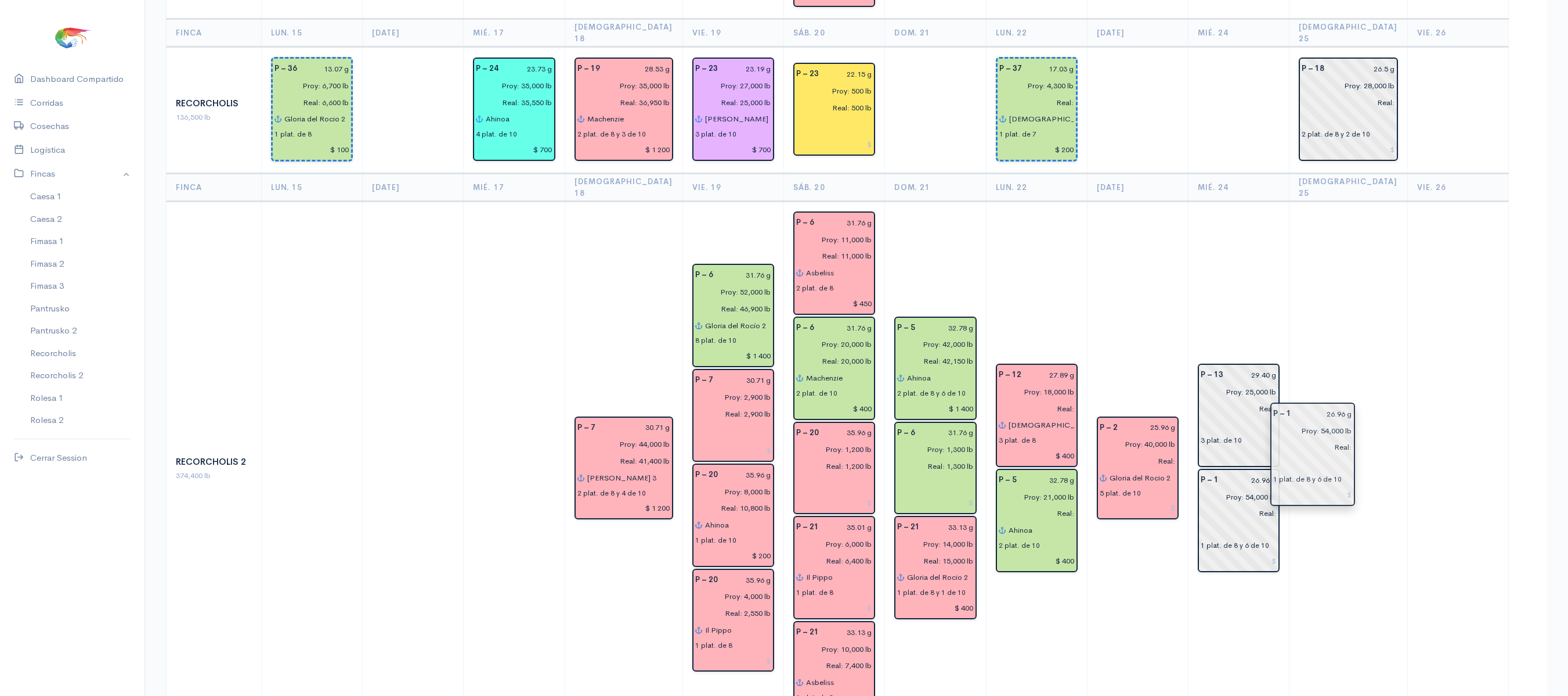
drag, startPoint x: 1326, startPoint y: 425, endPoint x: 1288, endPoint y: 446, distance: 43.4
click at [1325, 416] on td at bounding box center [1349, 468] width 119 height 535
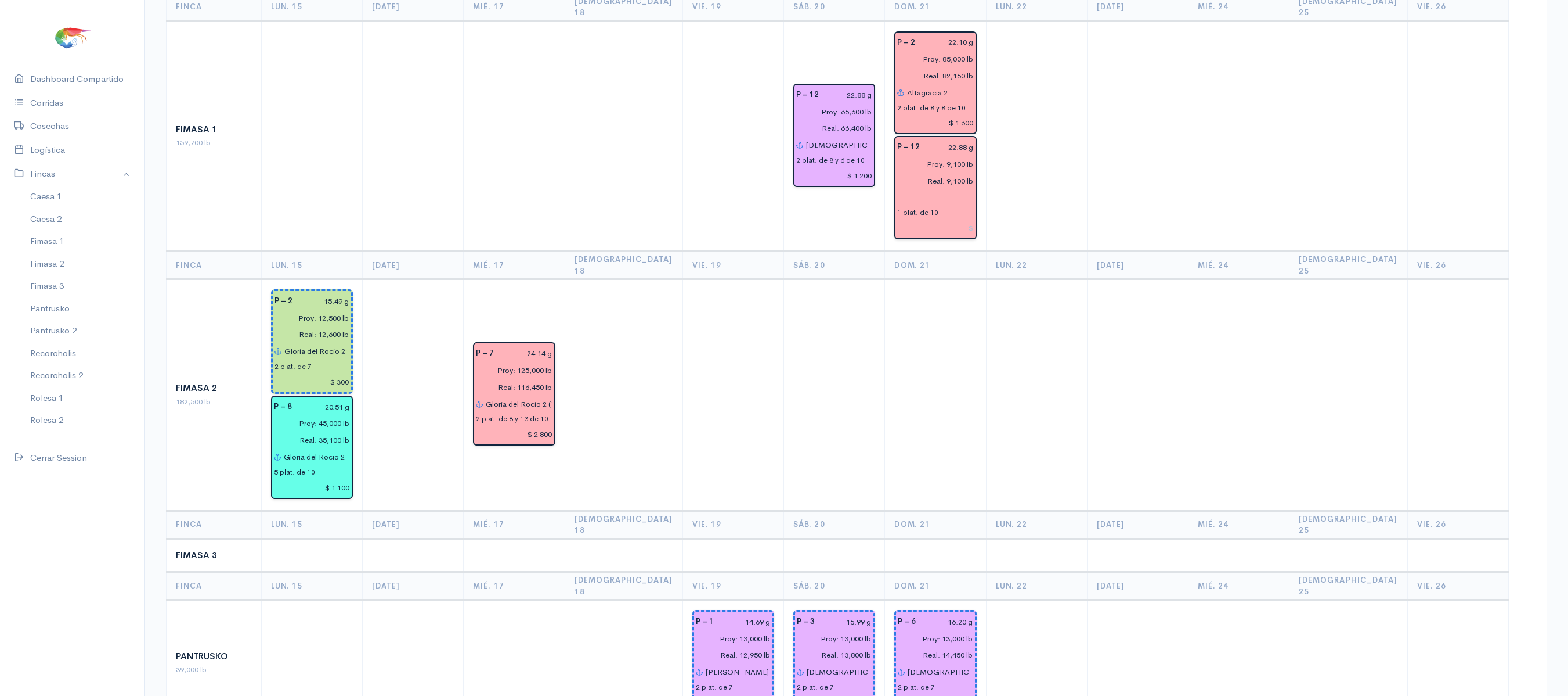
scroll to position [0, 0]
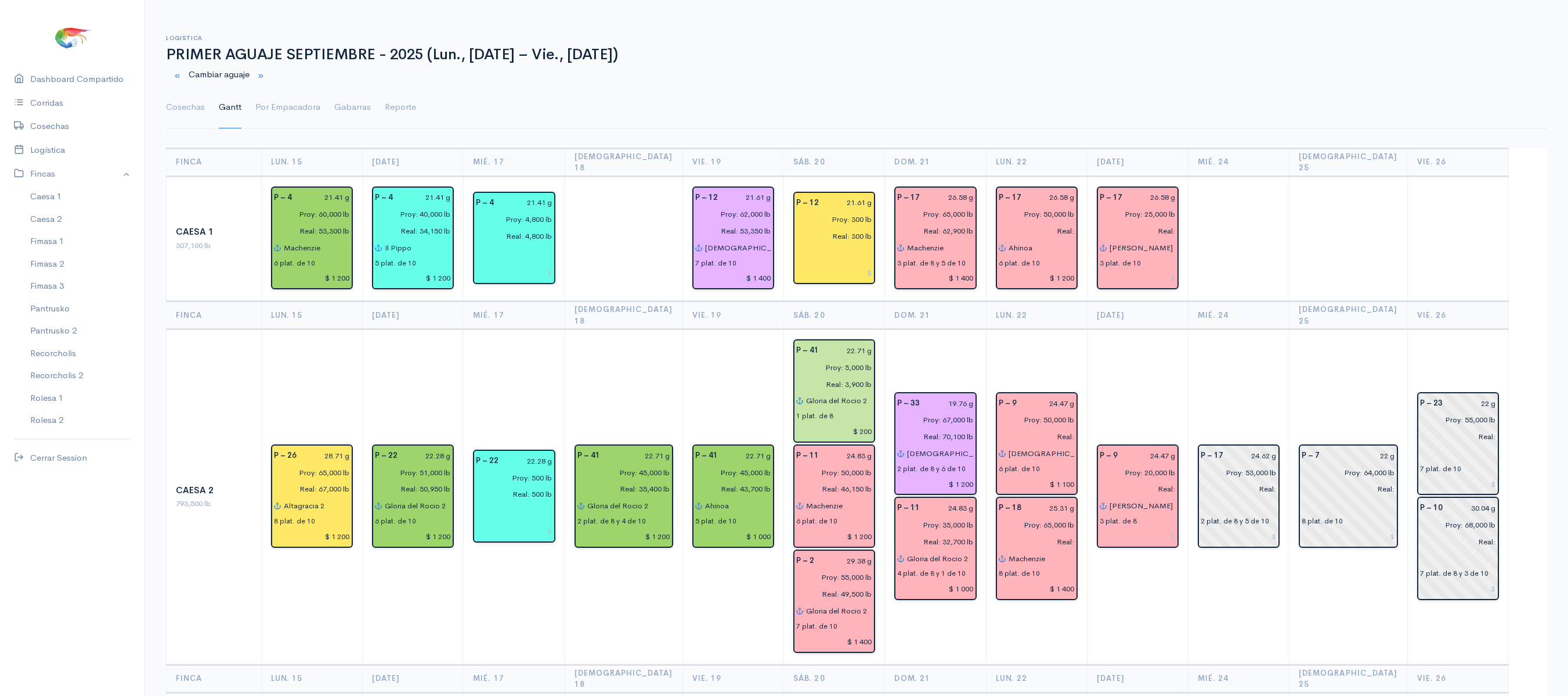
click at [202, 109] on link "Cosechas" at bounding box center [185, 107] width 39 height 42
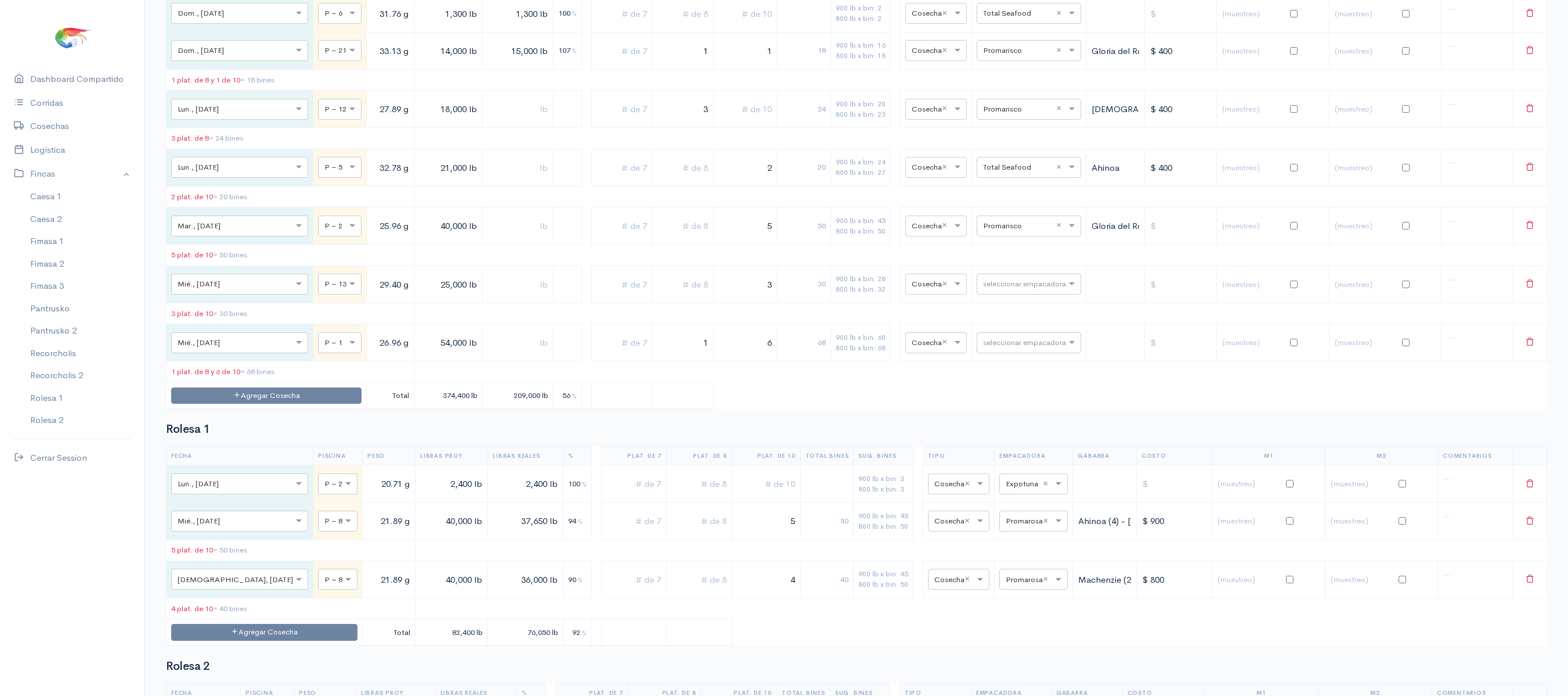
scroll to position [4004, 0]
click at [277, 399] on button "Agregar Cosecha" at bounding box center [266, 391] width 191 height 17
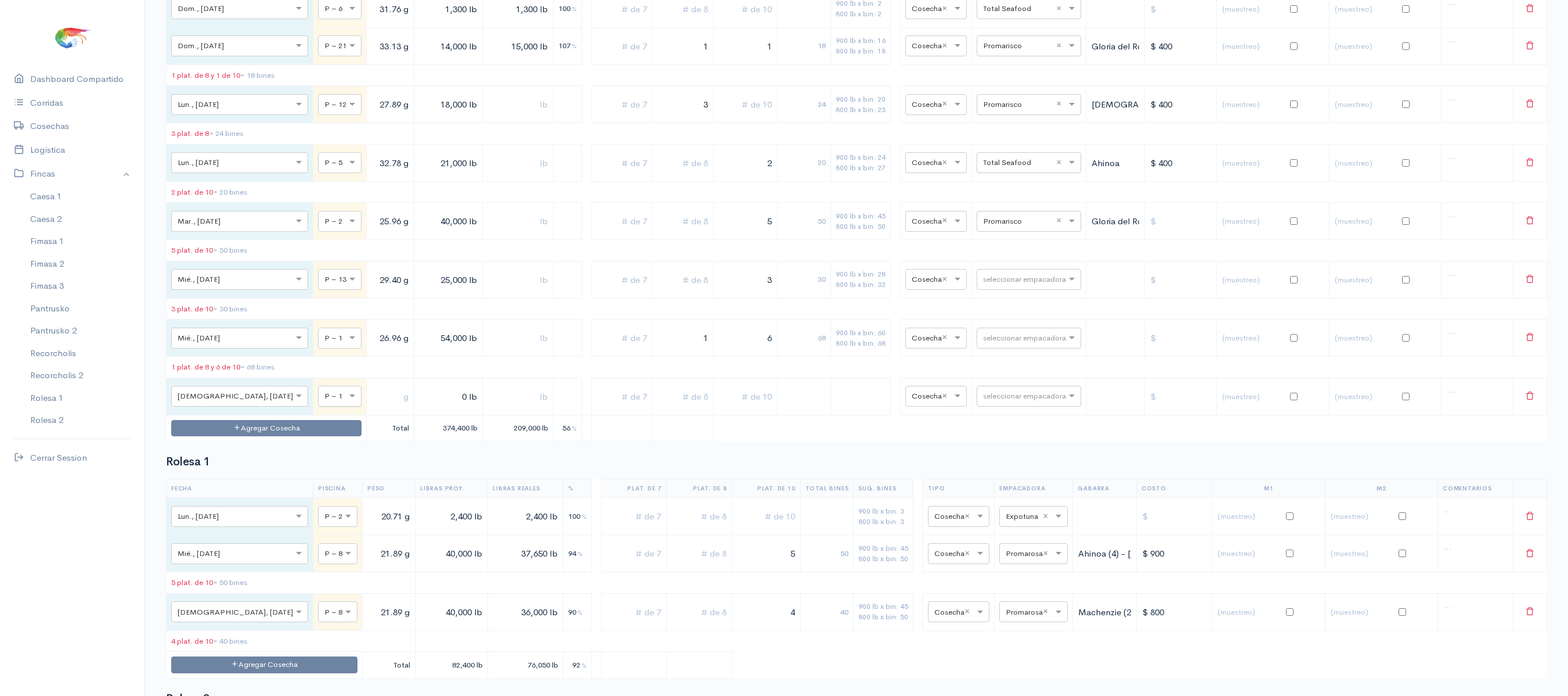
click at [318, 406] on div "× P – 1" at bounding box center [340, 396] width 44 height 21
type input "13"
click at [318, 290] on div "× P – 13" at bounding box center [340, 279] width 44 height 21
click at [419, 291] on input "25,000 lb" at bounding box center [448, 279] width 59 height 23
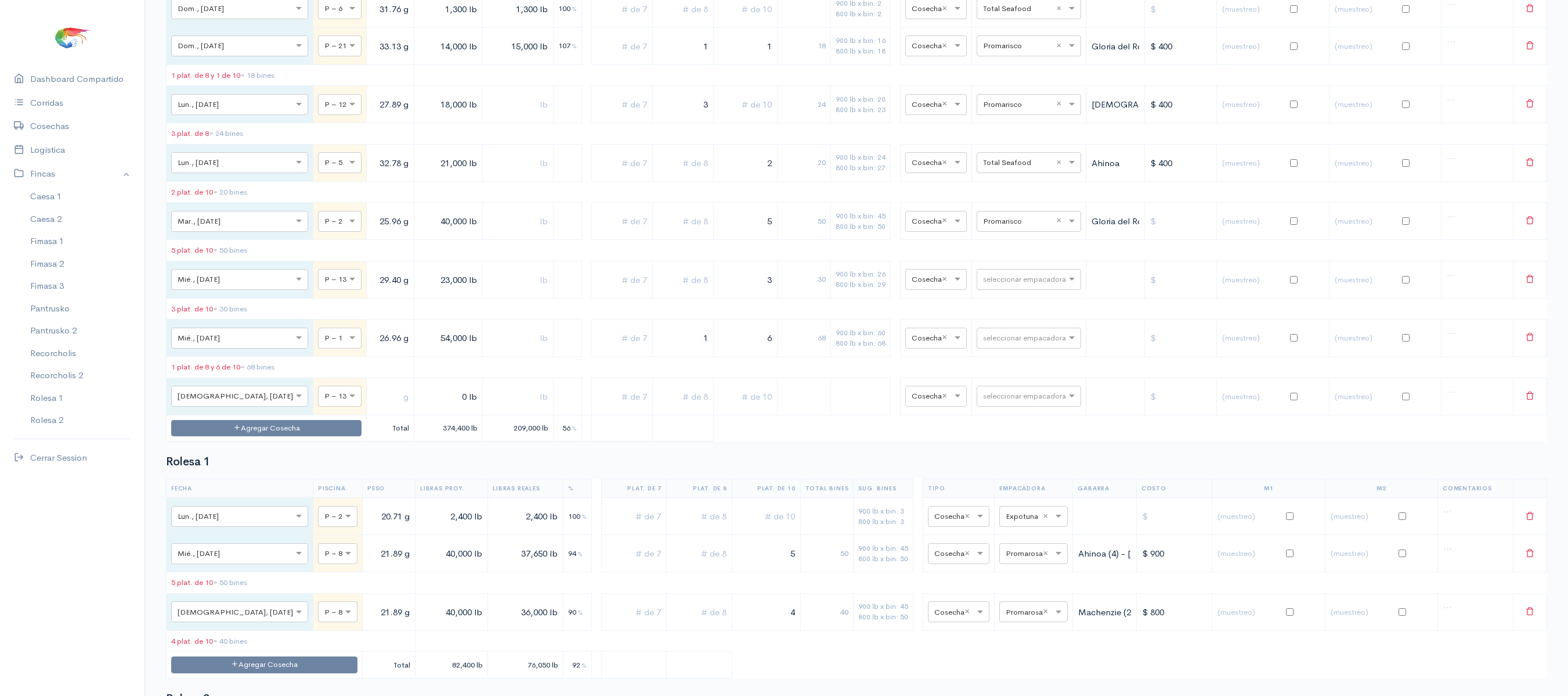
type input "23,000 lb"
click at [371, 409] on input "text" at bounding box center [390, 396] width 38 height 23
type input "29.40 g"
click at [416, 415] on td "0 lb" at bounding box center [448, 396] width 69 height 37
click at [419, 409] on input "0 lb" at bounding box center [448, 396] width 59 height 23
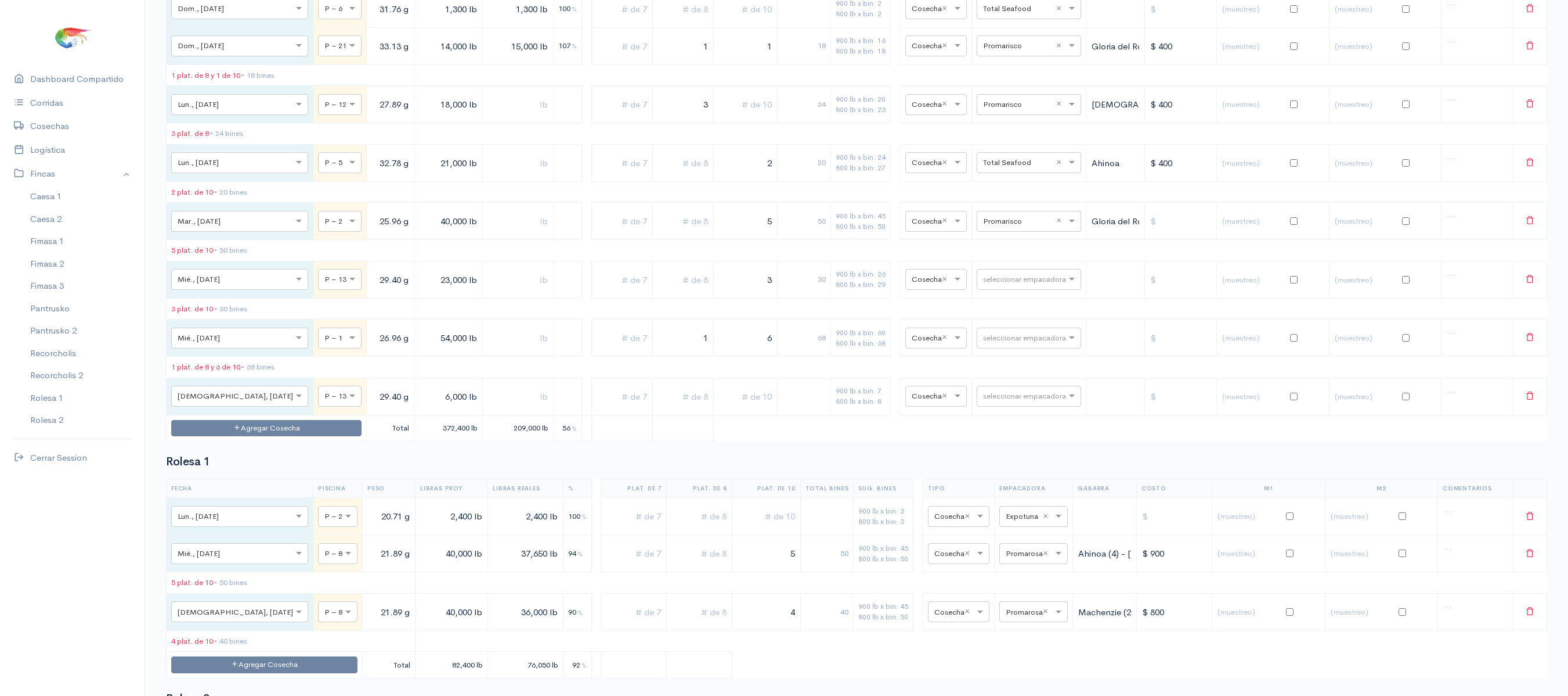
type input "6,000 lb"
click at [419, 291] on input "23,000 lb" at bounding box center [448, 279] width 59 height 23
type input "17,000 lb"
drag, startPoint x: 741, startPoint y: 452, endPoint x: 854, endPoint y: 425, distance: 116.2
click at [854, 298] on tr "× Mié., [DATE] × P – 13 29.40 g 17,000 lb 3 30 900 lb x bin: 19 800 lb x bin: 2…" at bounding box center [857, 279] width 1381 height 37
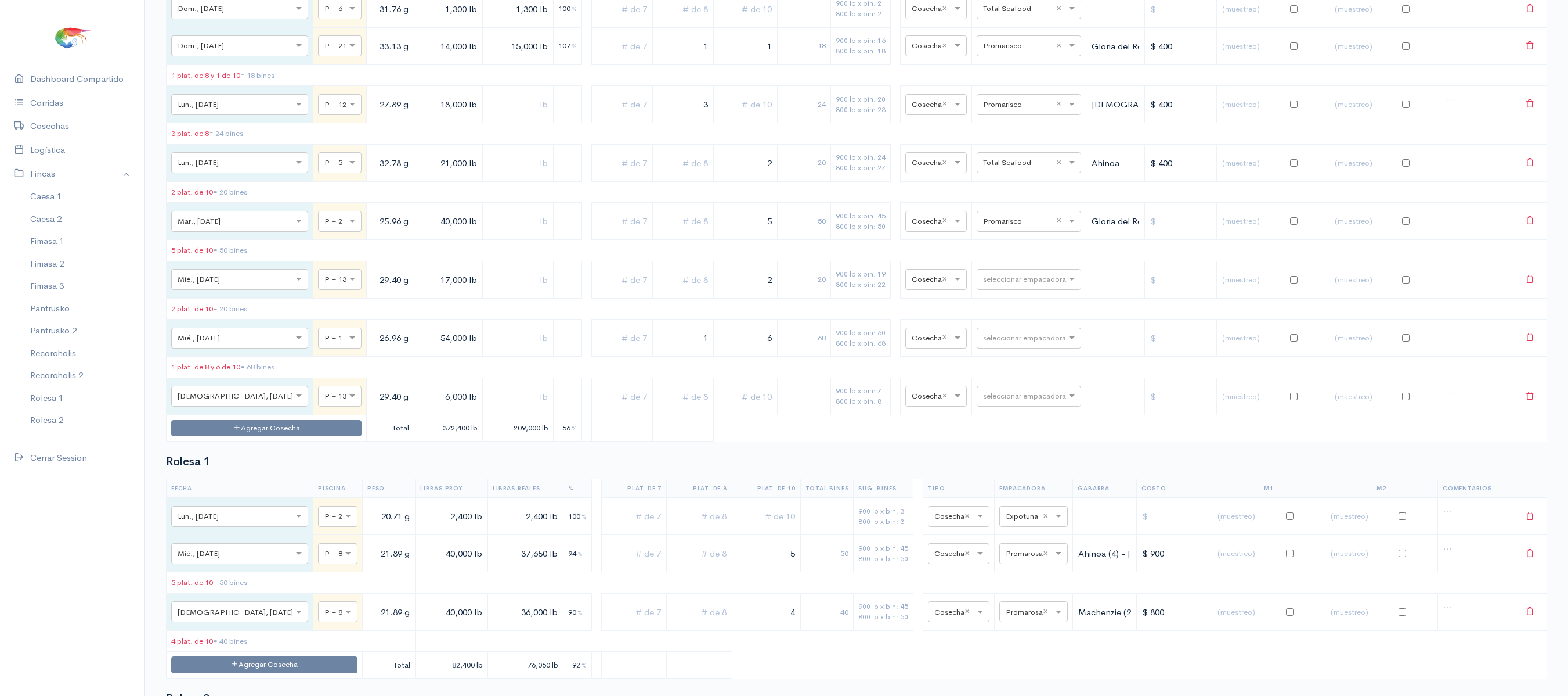
type input "2"
click at [658, 409] on input "text" at bounding box center [683, 396] width 51 height 23
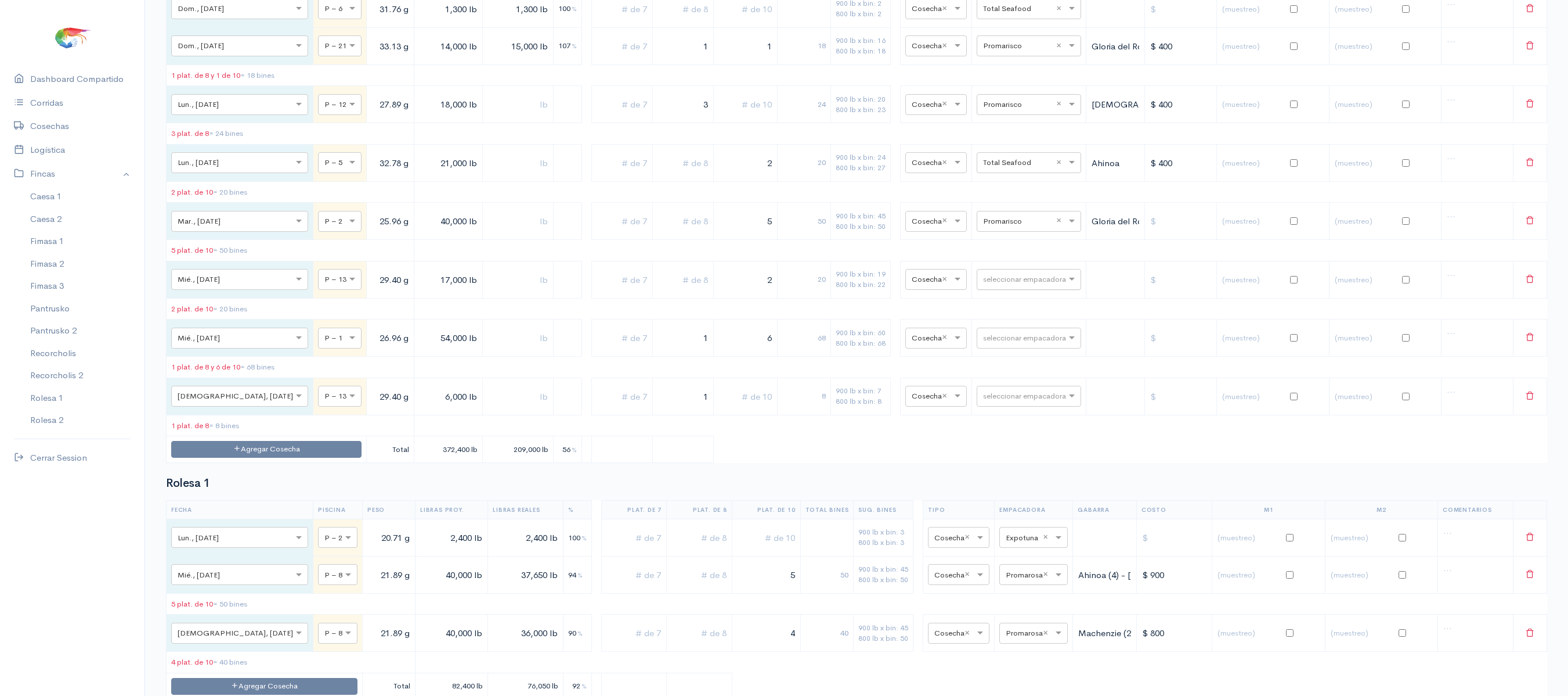
type input "1"
click at [984, 285] on input "text" at bounding box center [1019, 278] width 71 height 13
type input "p"
type input "t"
click at [1008, 575] on span "Total Seafood" at bounding box center [998, 577] width 55 height 11
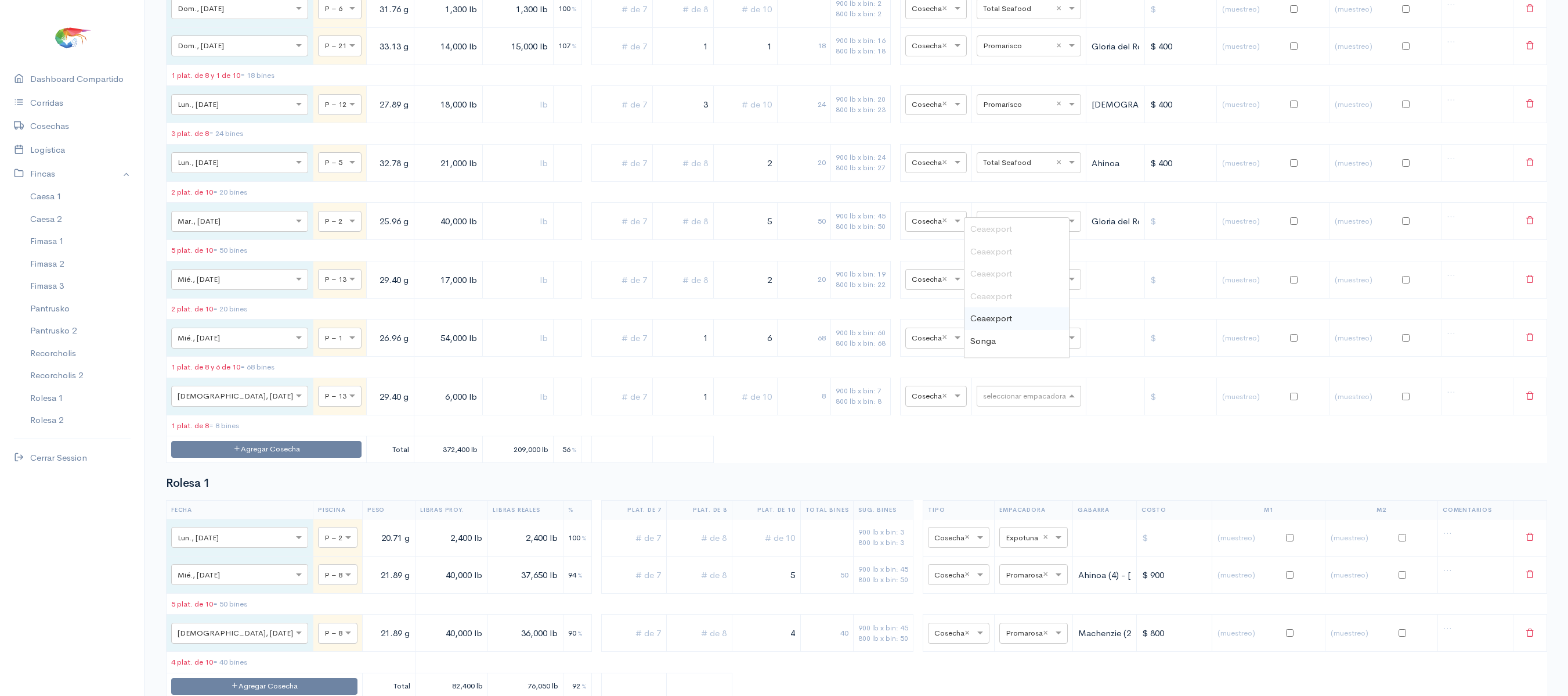
click at [1008, 406] on div "seleccionar empacadora" at bounding box center [1029, 396] width 104 height 21
type input "t"
click at [1016, 346] on span "Total Seafood" at bounding box center [998, 340] width 55 height 11
click at [991, 344] on input "text" at bounding box center [1019, 337] width 71 height 13
type input "pro"
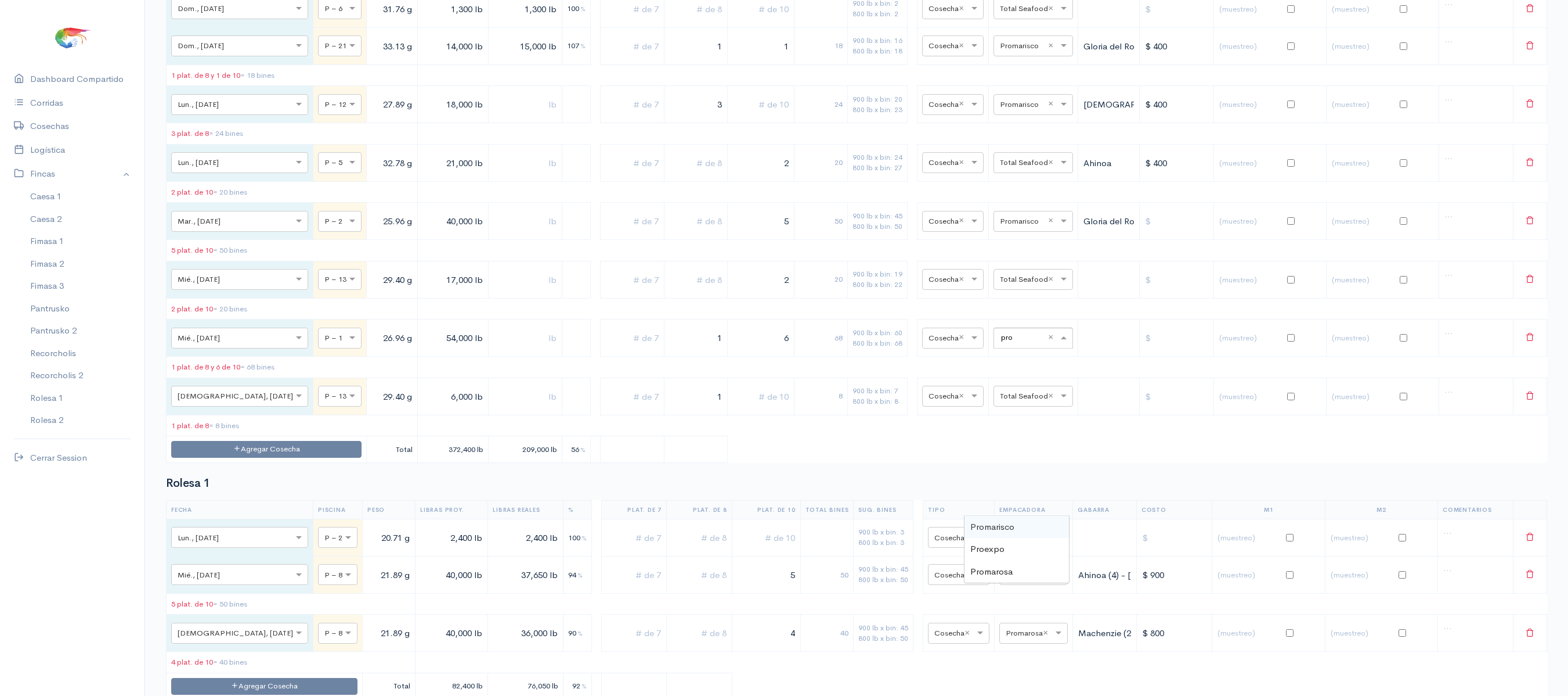
click at [993, 516] on div "Promarisco" at bounding box center [1017, 527] width 104 height 23
click at [799, 344] on div "68" at bounding box center [821, 337] width 44 height 11
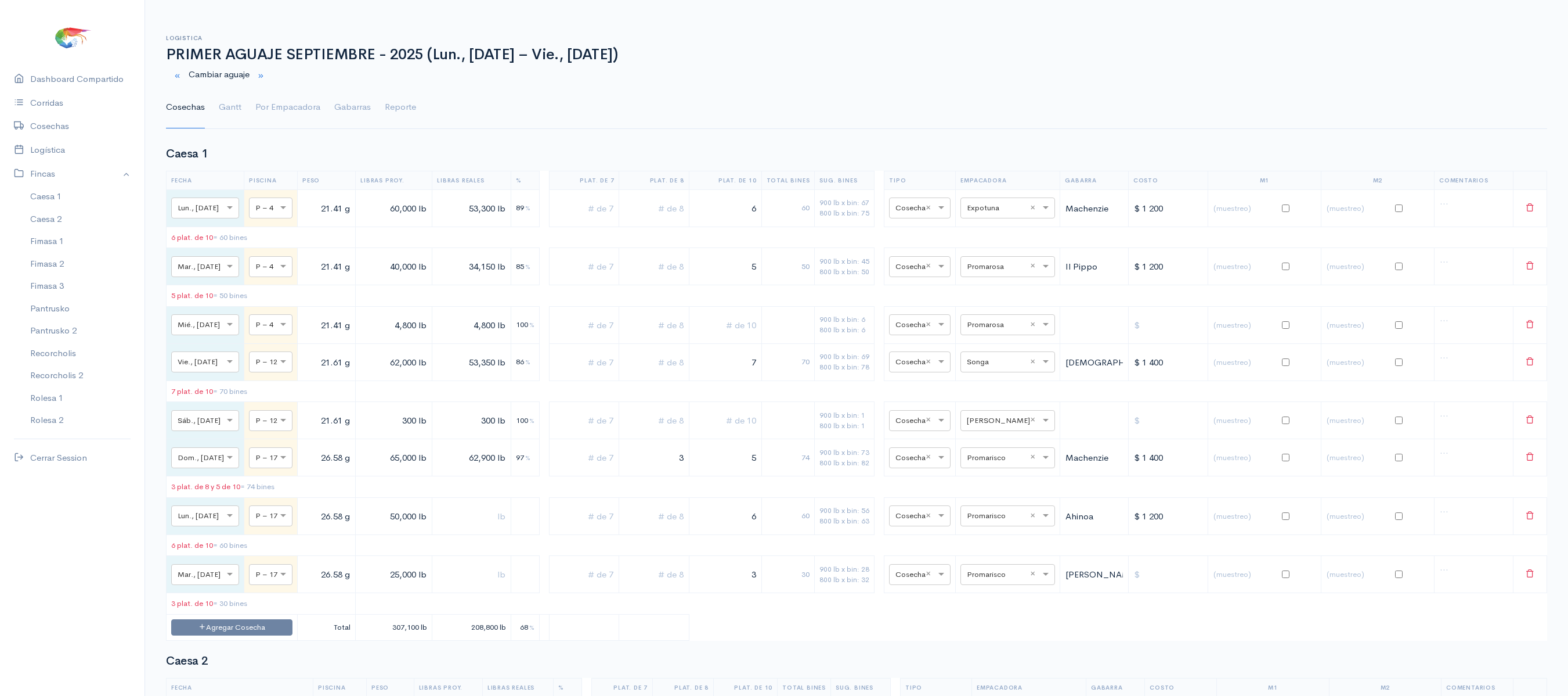
scroll to position [4, 0]
click at [223, 107] on link "Gantt" at bounding box center [230, 104] width 23 height 42
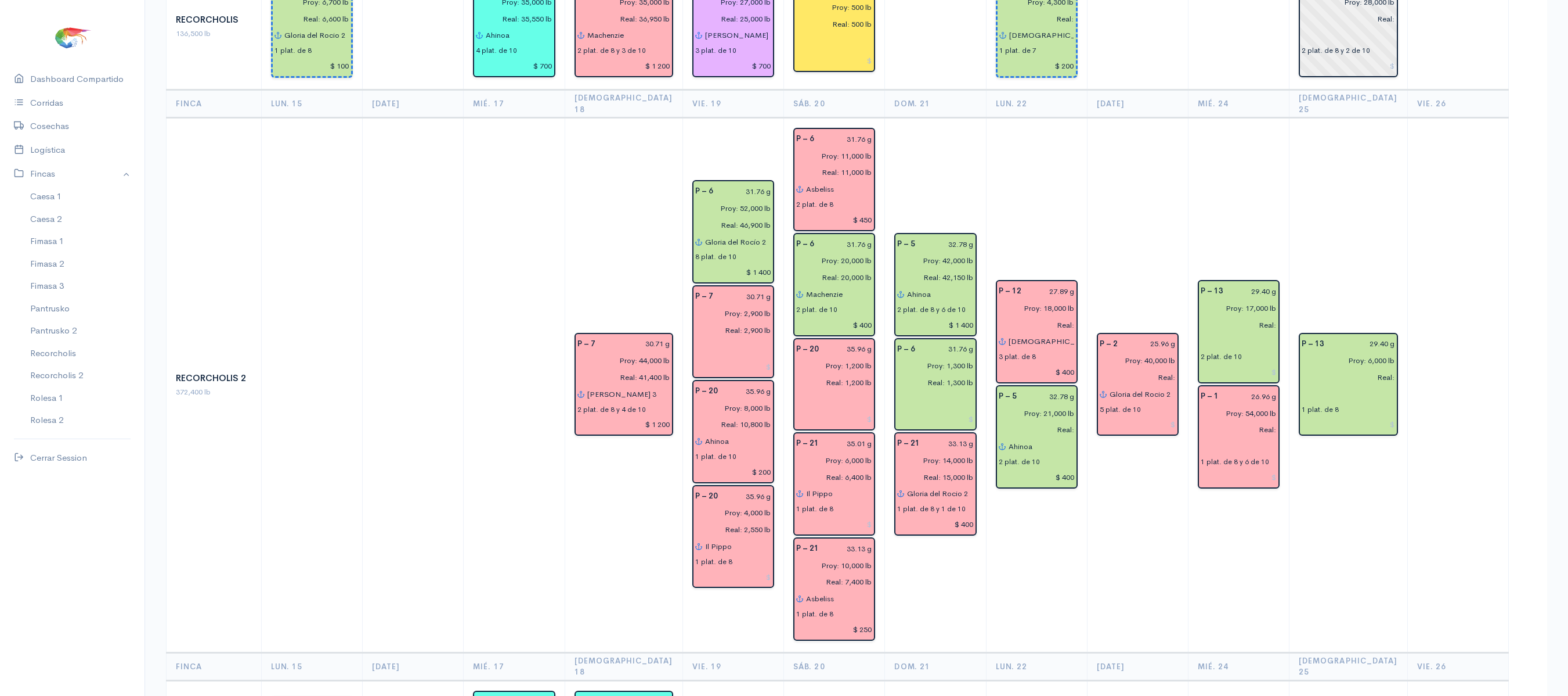
scroll to position [1720, 0]
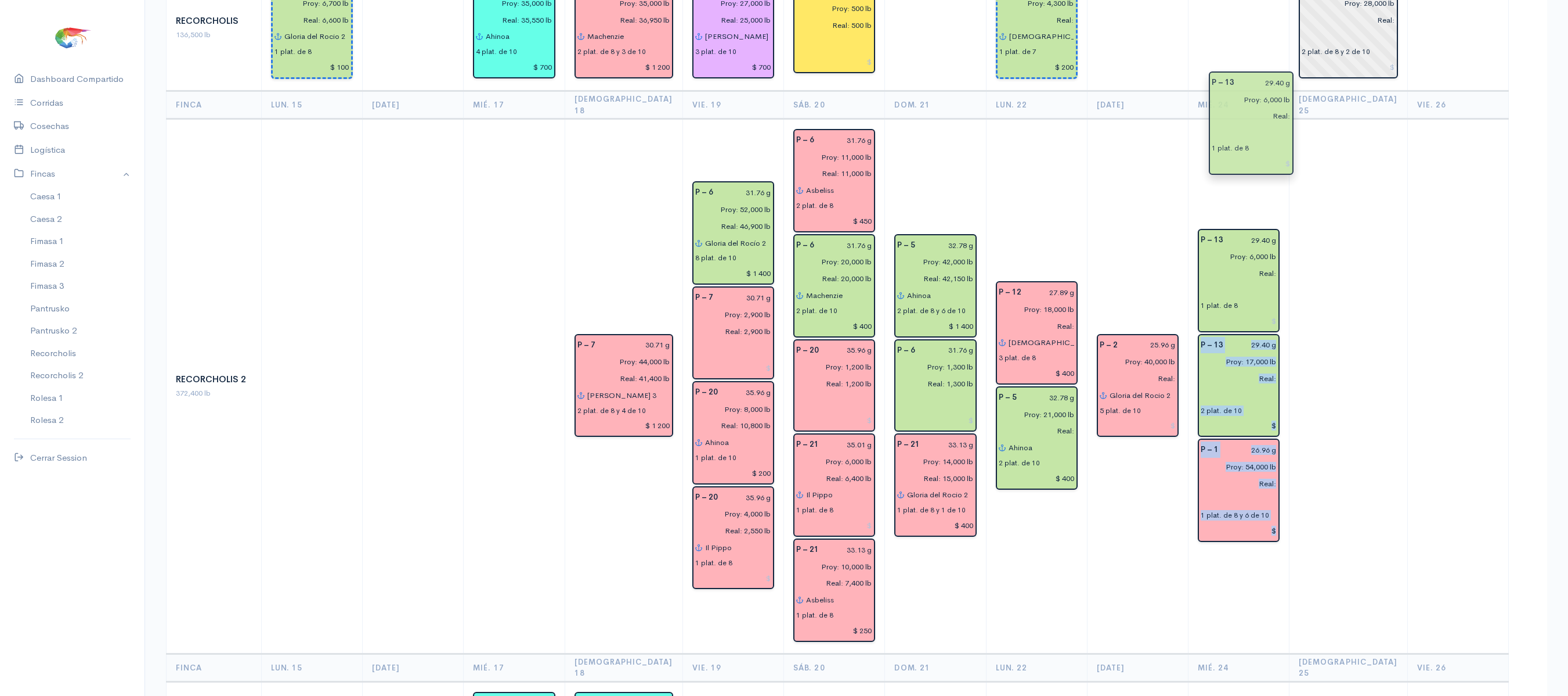
drag, startPoint x: 1368, startPoint y: 249, endPoint x: 1269, endPoint y: 100, distance: 178.9
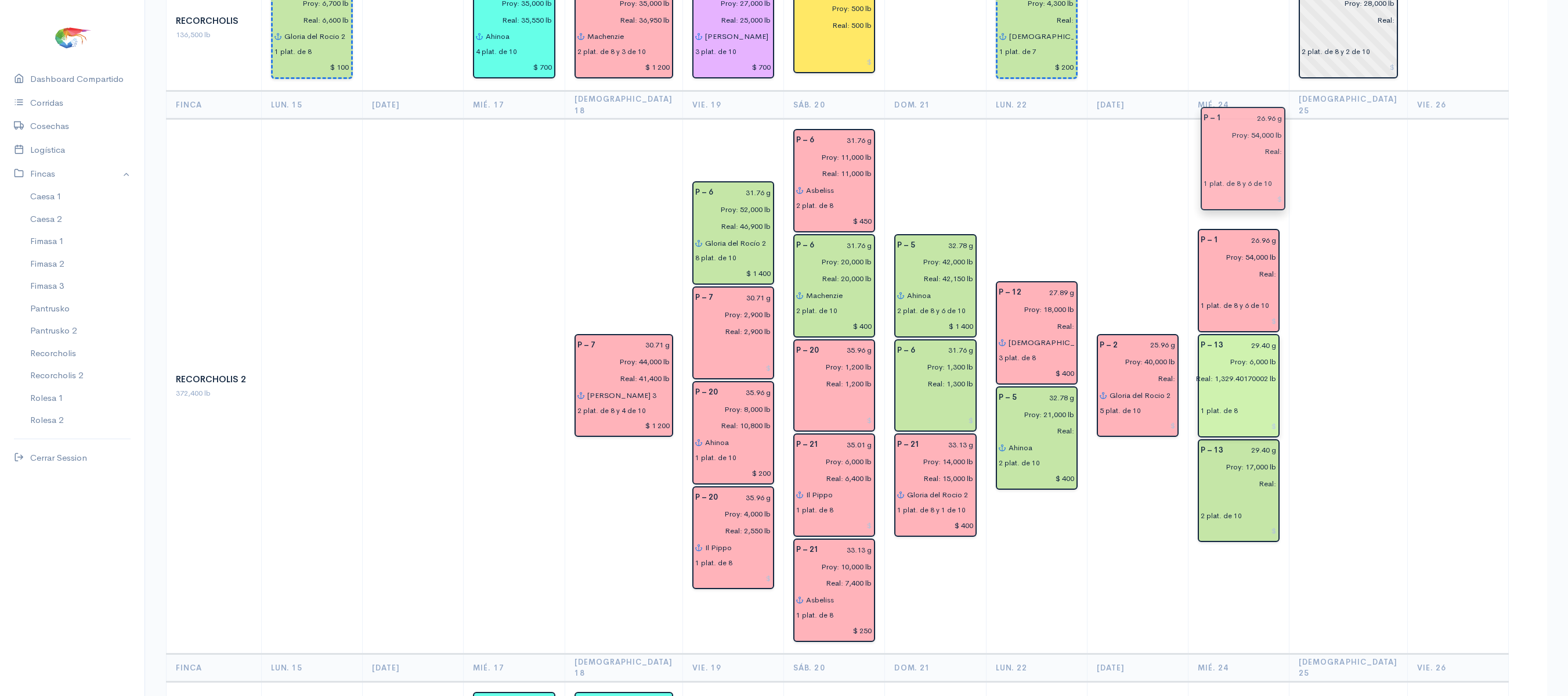
click at [1250, 266] on input "Real:" at bounding box center [1235, 274] width 83 height 17
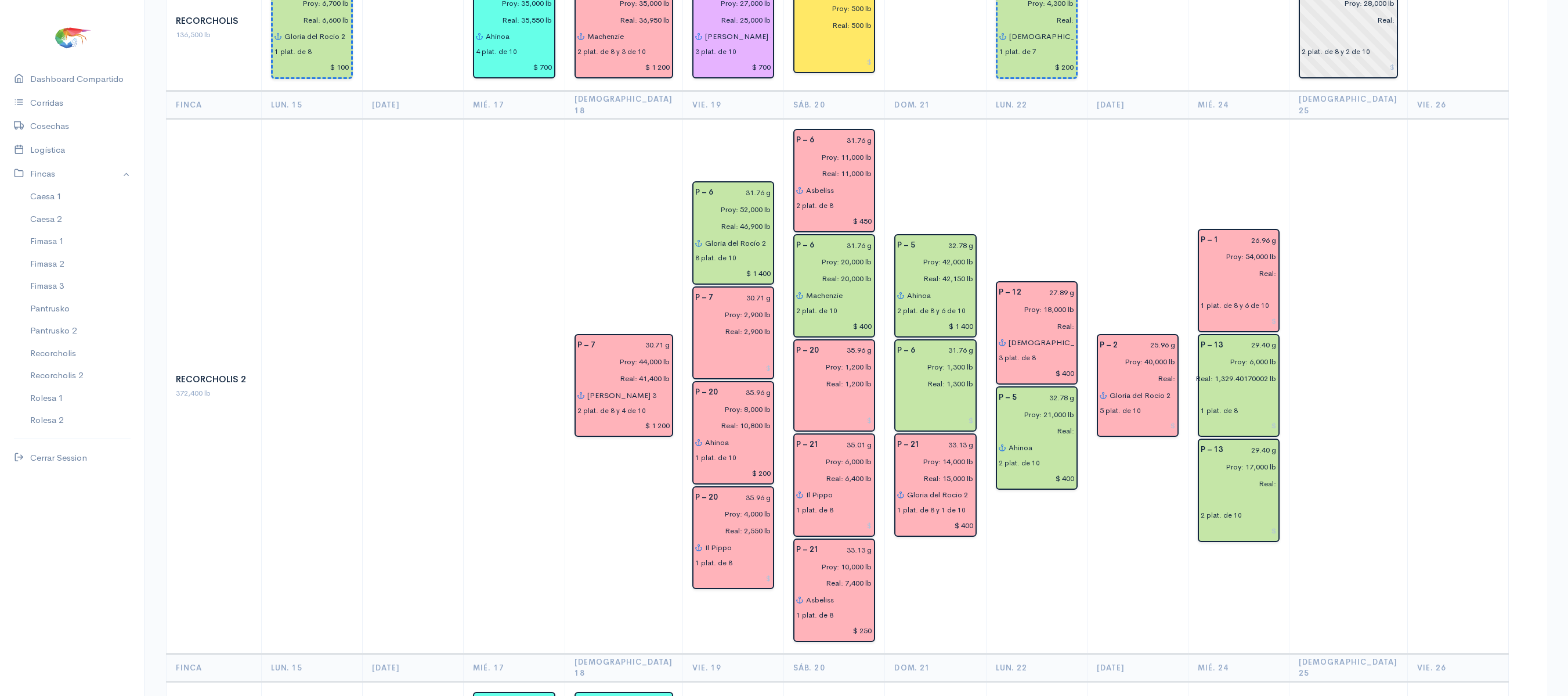
click at [1331, 156] on td at bounding box center [1349, 386] width 119 height 535
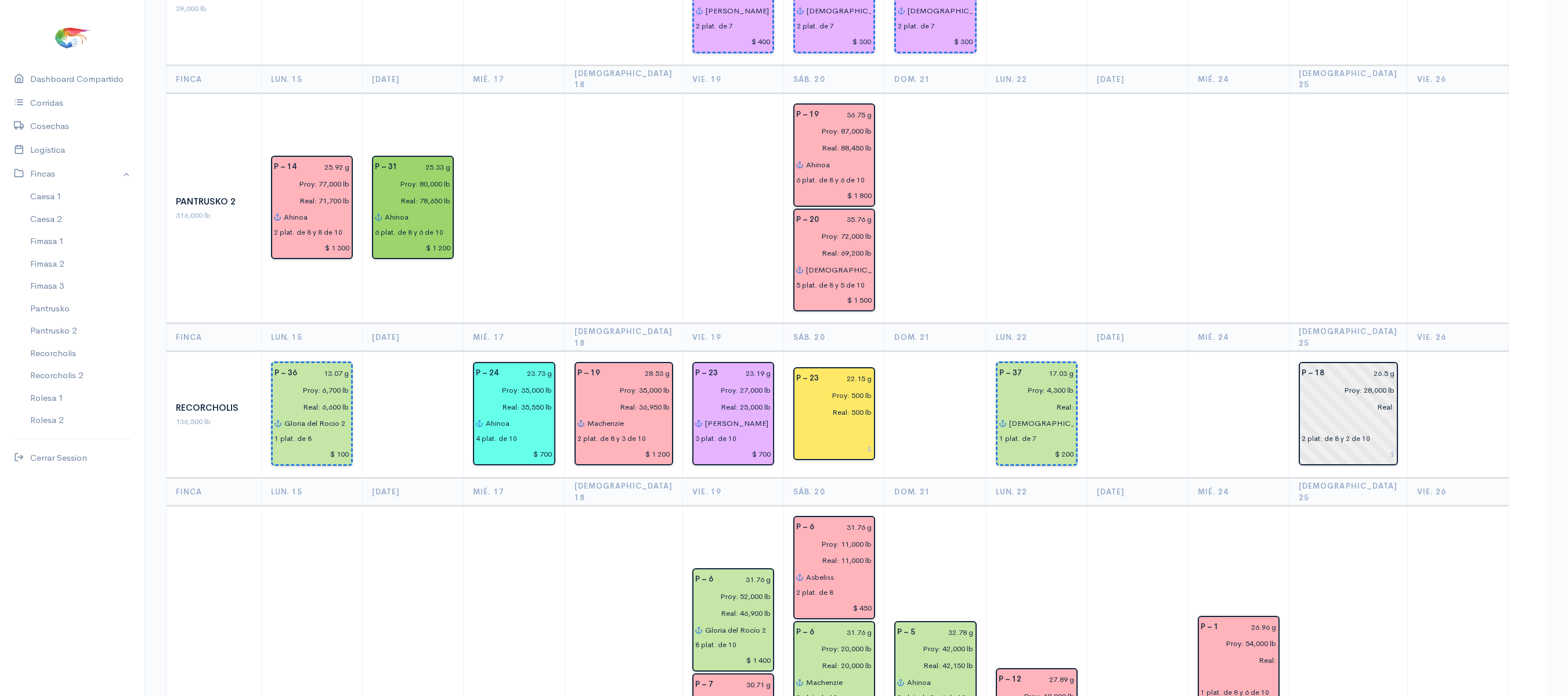
scroll to position [1655, 0]
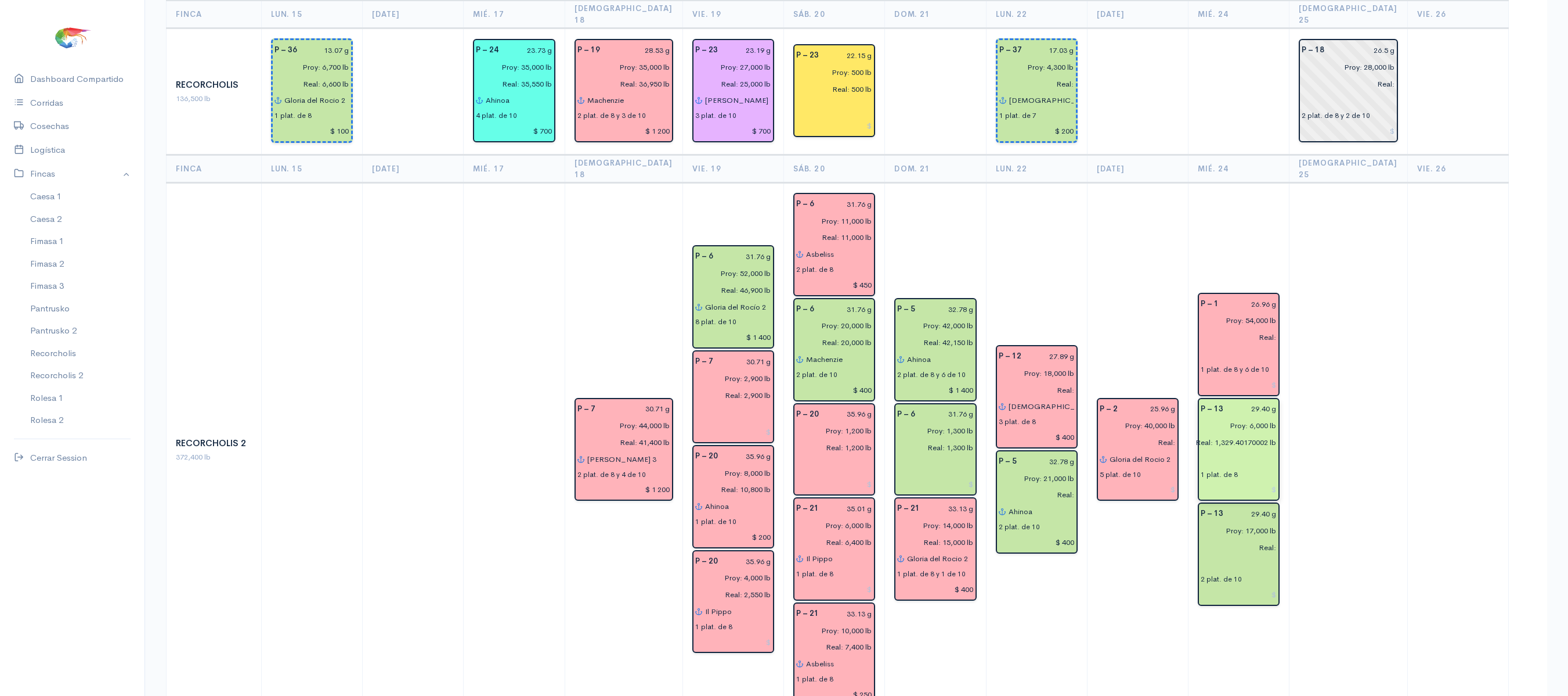
click at [1219, 434] on input "Real: 1,329.40170002 lb" at bounding box center [1235, 443] width 83 height 17
type input "Real:"
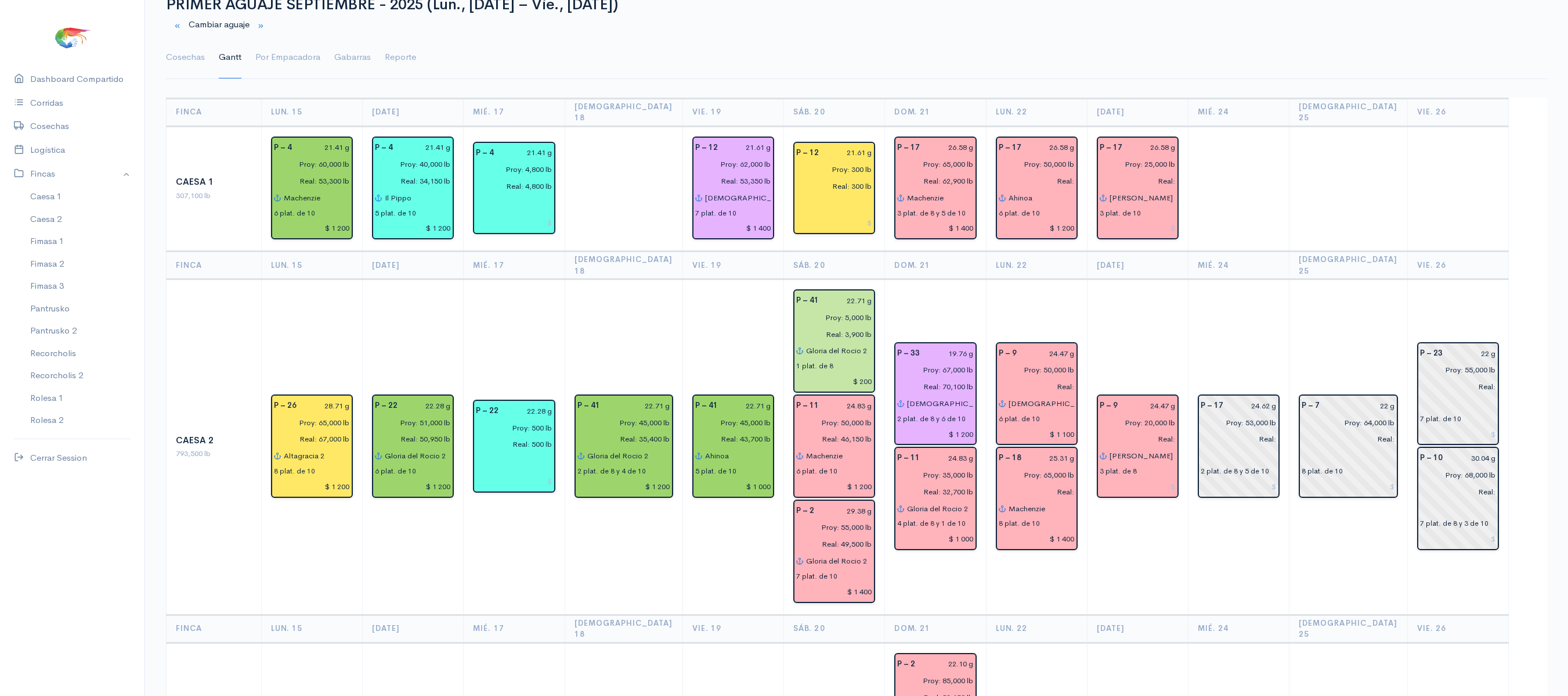
scroll to position [0, 0]
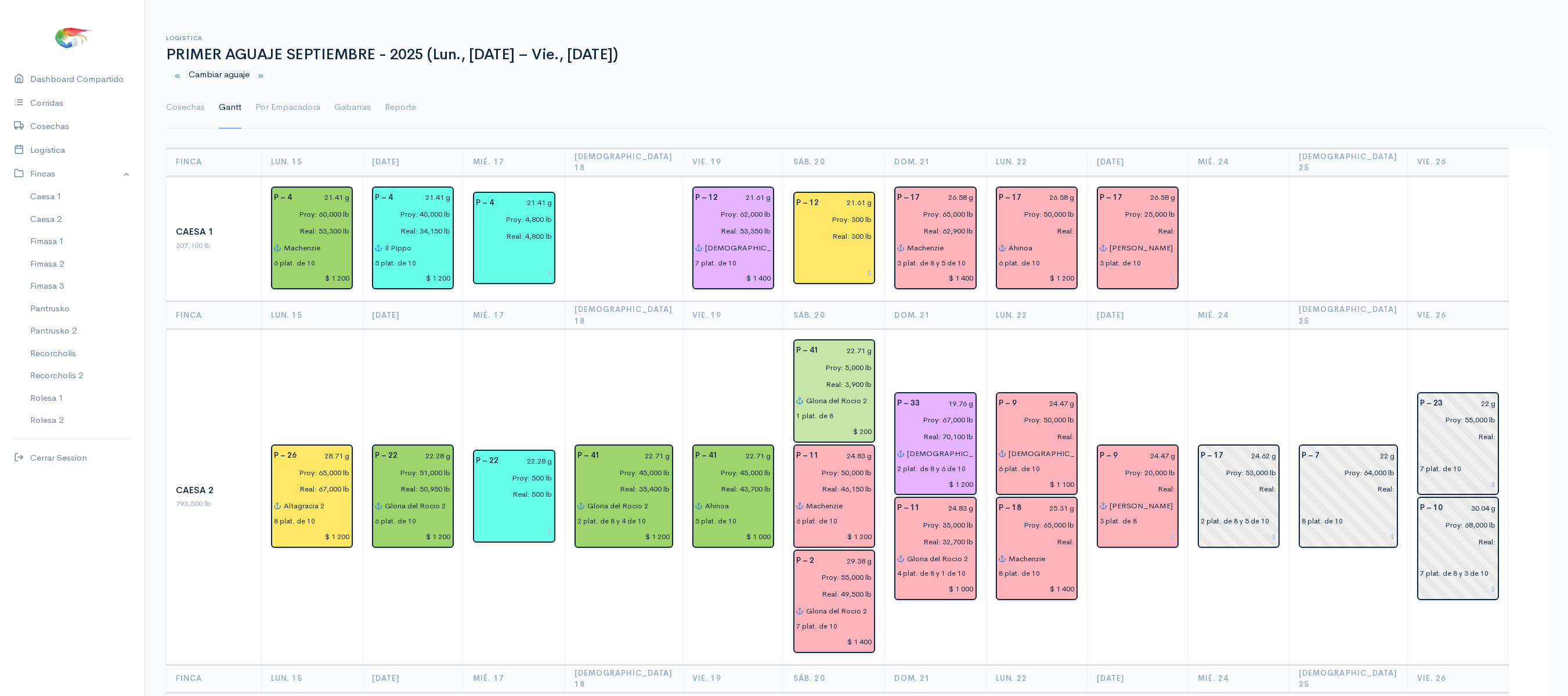
click at [1271, 343] on td "P – 17 24.62 g Proy: 53,000 lb Real: 2 plat. de 8 y 5 de 10" at bounding box center [1239, 496] width 101 height 335
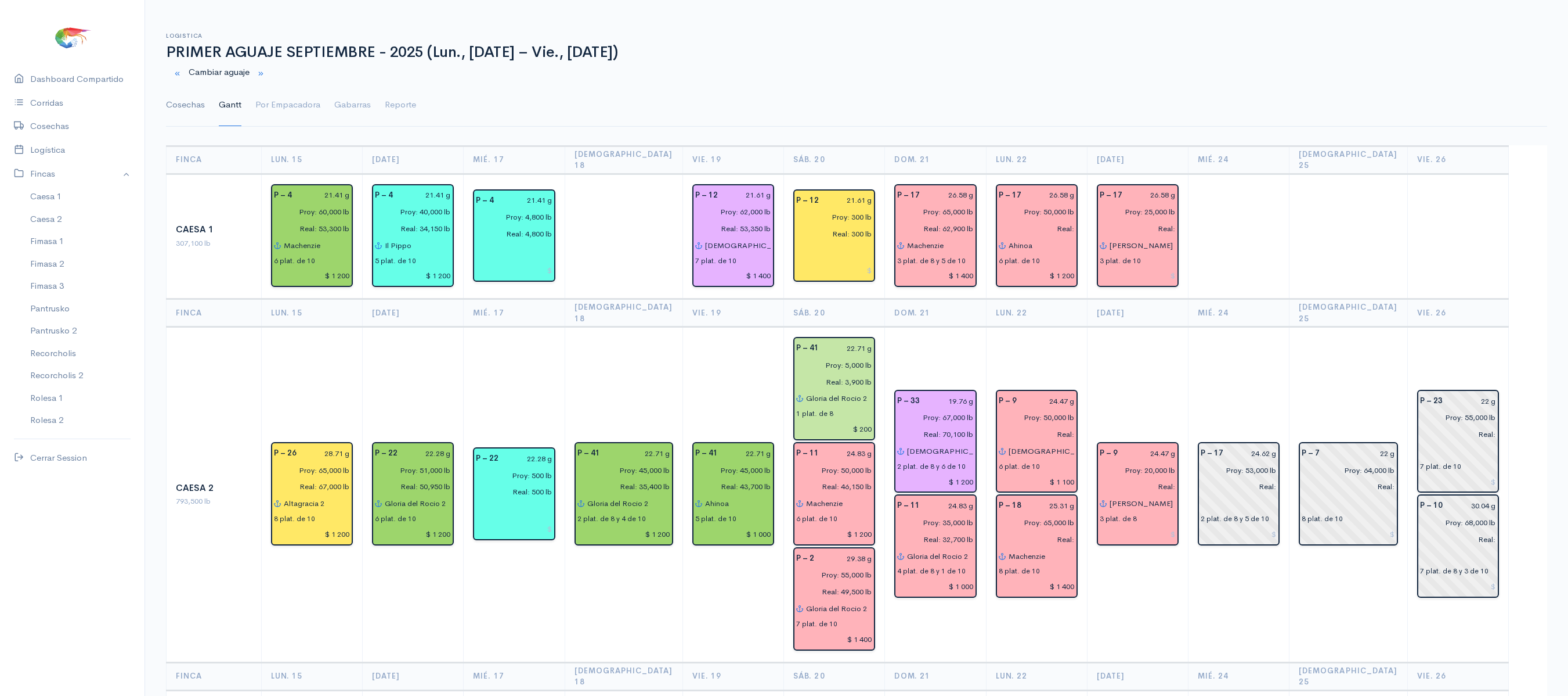
click at [195, 100] on link "Cosechas" at bounding box center [185, 104] width 39 height 42
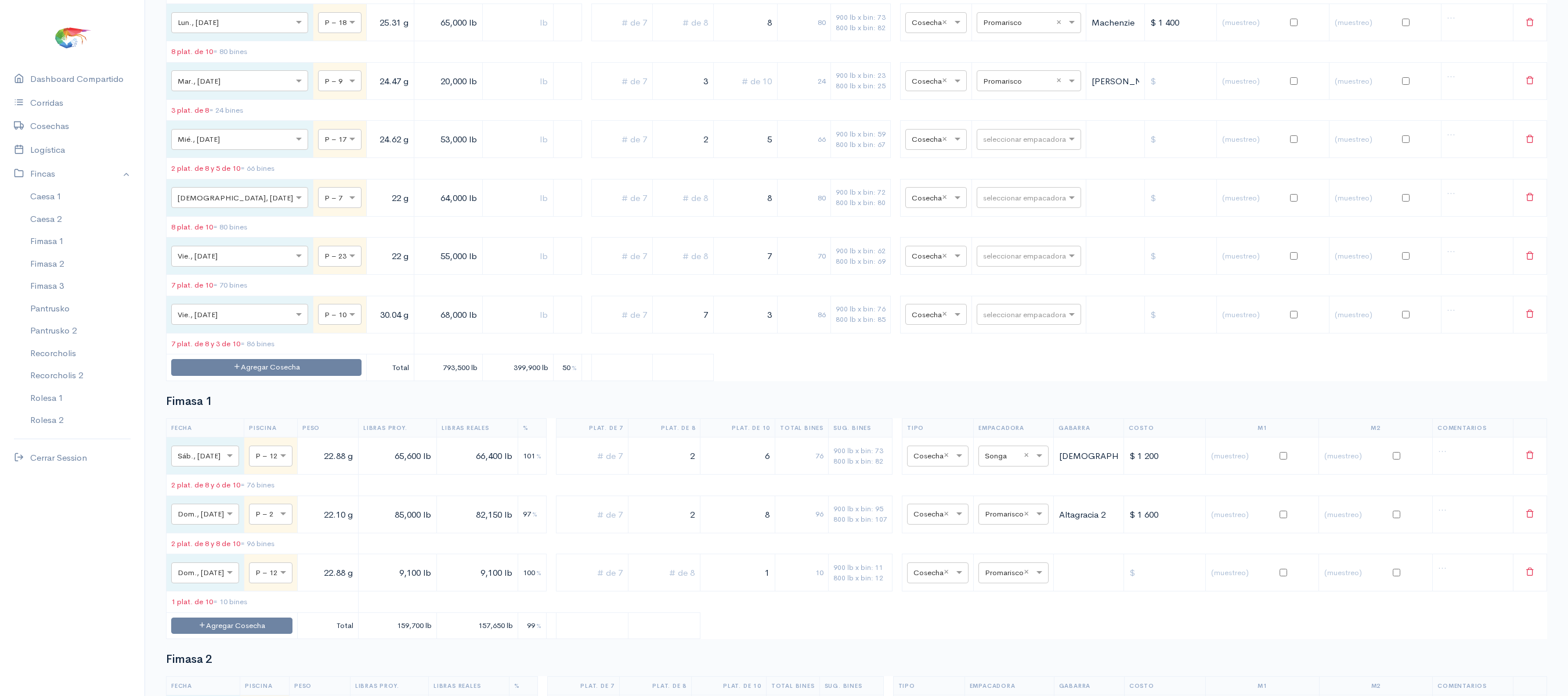
scroll to position [1313, 0]
click at [986, 146] on input "text" at bounding box center [1019, 140] width 71 height 13
type input "PRO"
click at [1015, 211] on div "Promarisco" at bounding box center [1017, 216] width 104 height 23
click at [1006, 322] on input "text" at bounding box center [1019, 315] width 71 height 13
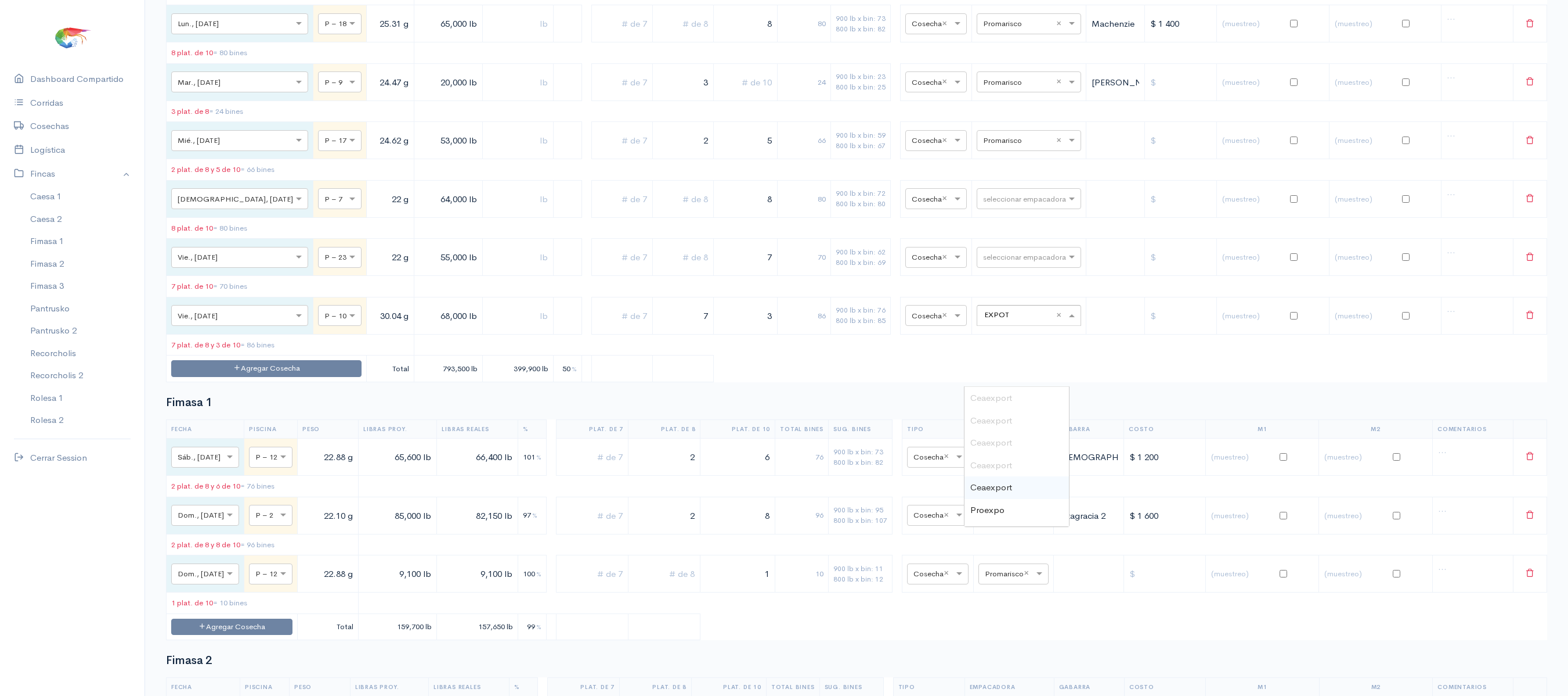
type input "EXPOTU"
click at [1006, 397] on span "Expotuna" at bounding box center [990, 397] width 38 height 11
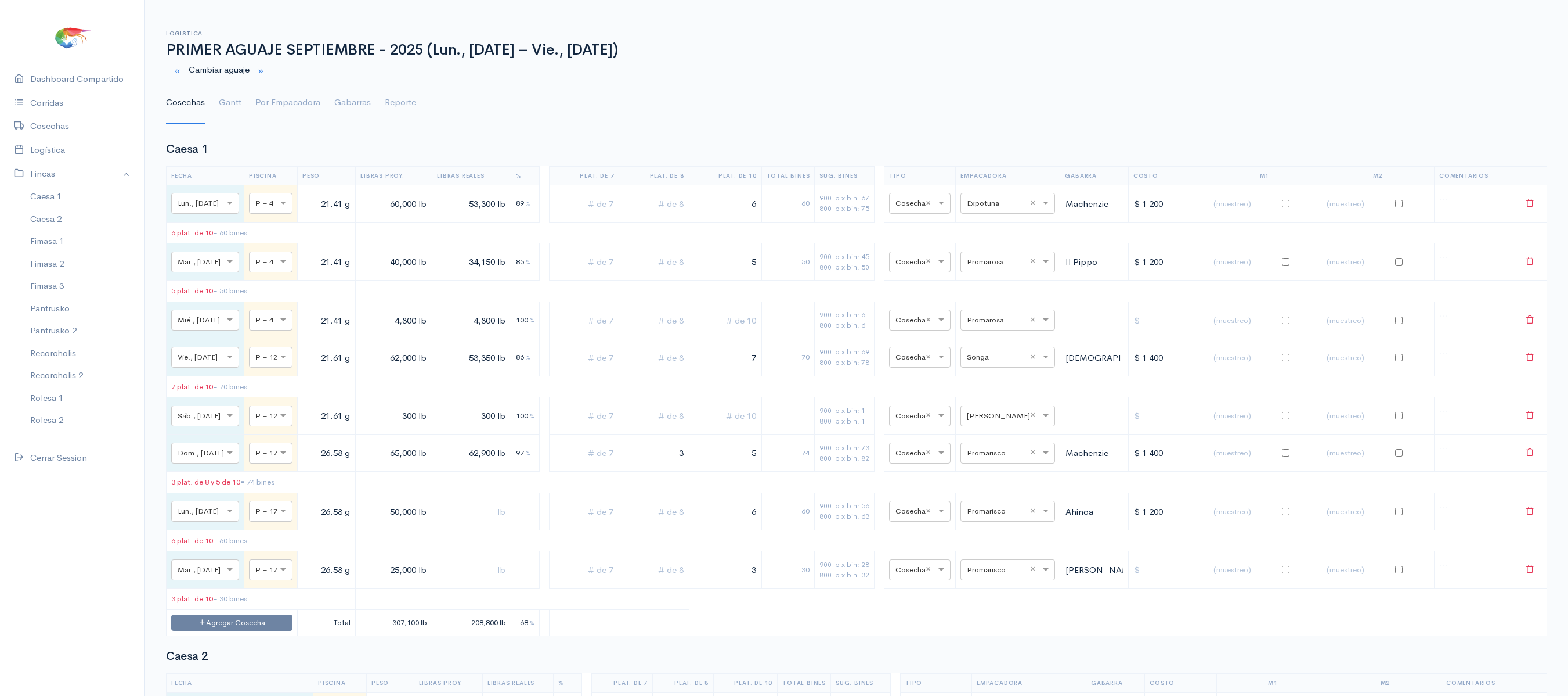
scroll to position [7, 0]
click at [232, 91] on link "Gantt" at bounding box center [230, 100] width 23 height 42
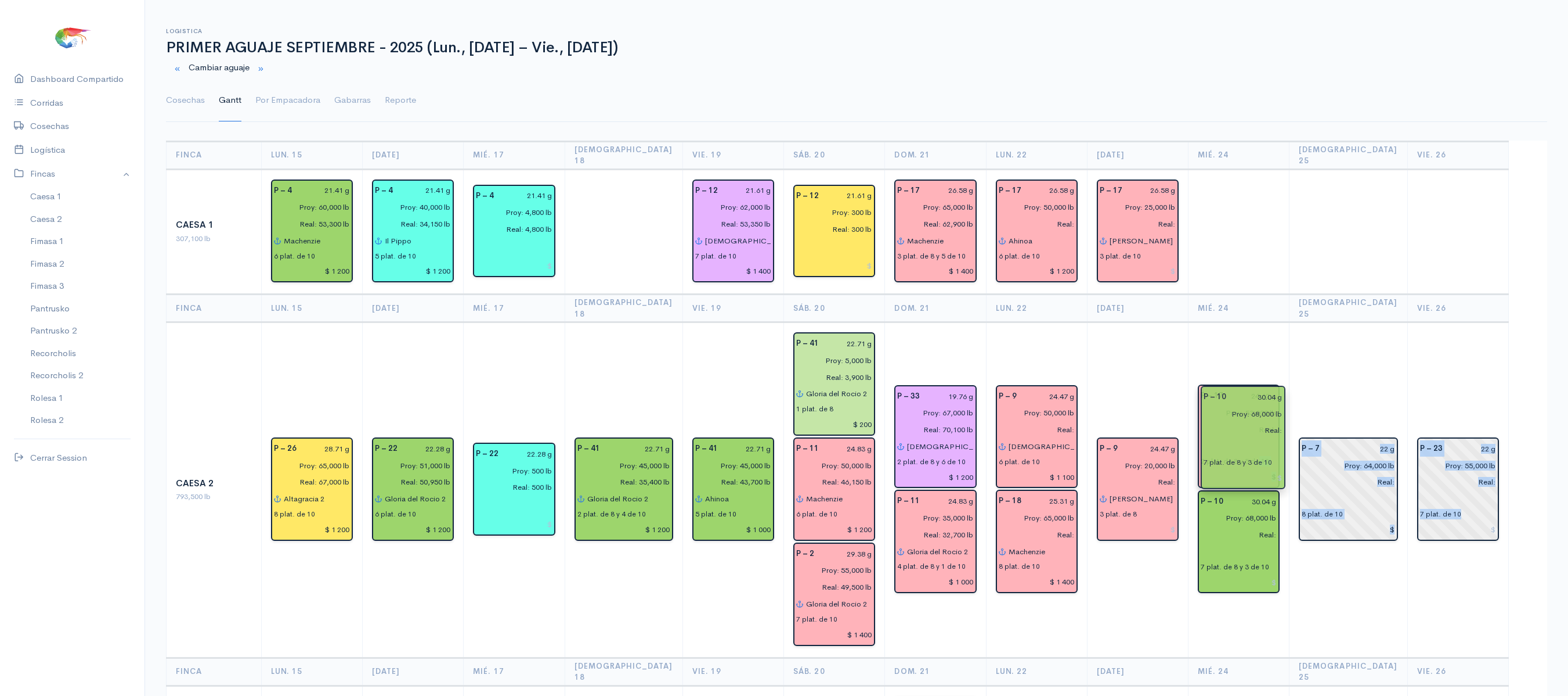
drag, startPoint x: 1468, startPoint y: 519, endPoint x: 1264, endPoint y: 402, distance: 235.2
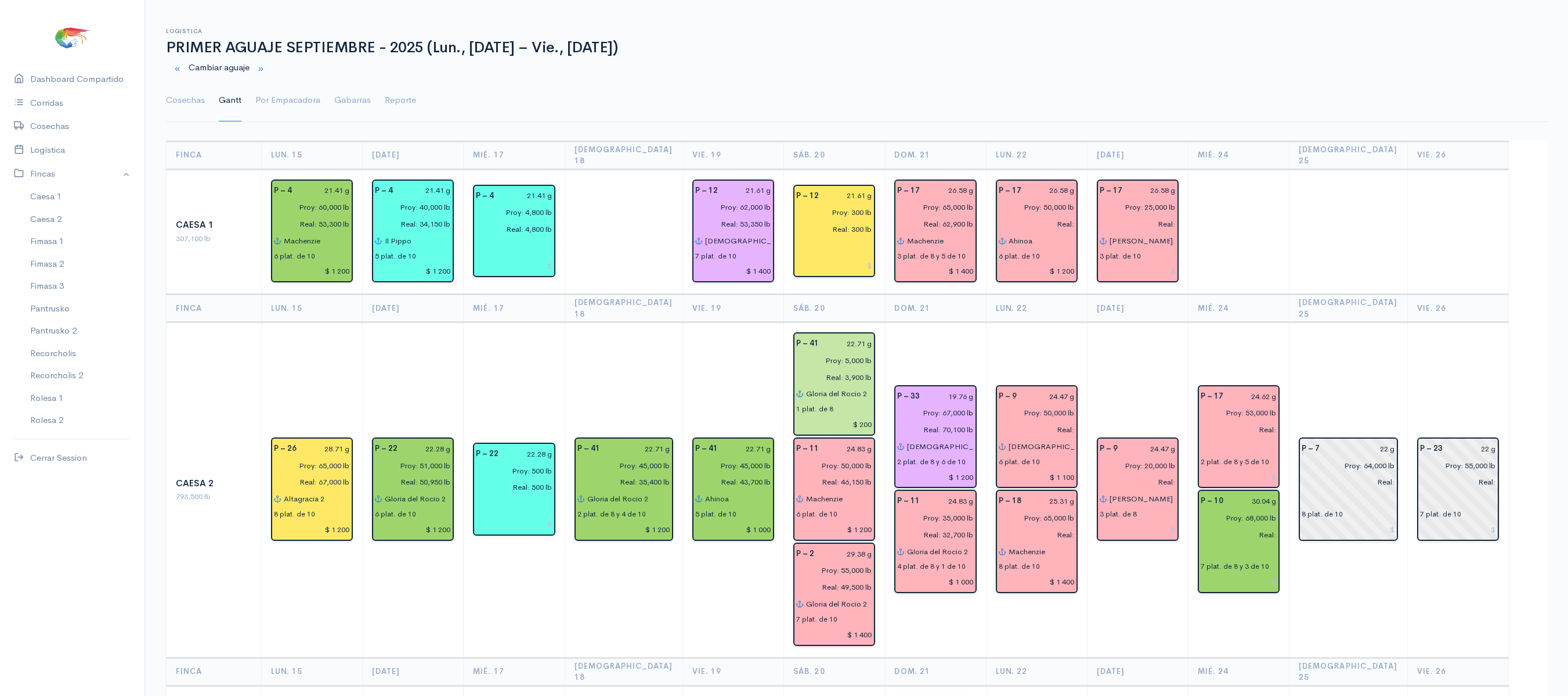
click at [1340, 98] on ul "Cosechas Gantt Por Empacadora Gabarras Reporte" at bounding box center [857, 100] width 1381 height 42
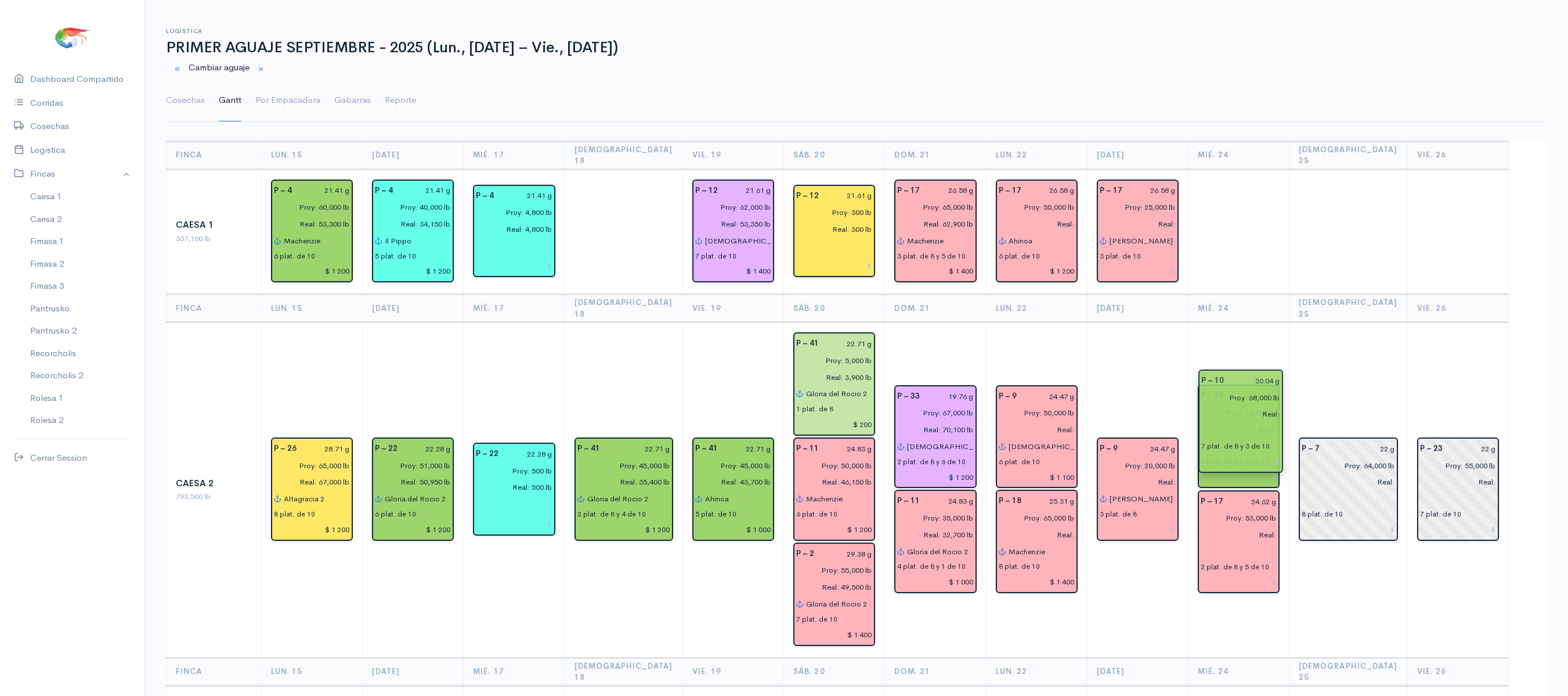
drag, startPoint x: 1226, startPoint y: 527, endPoint x: 1216, endPoint y: 343, distance: 184.3
click at [1229, 325] on td "P – 10 30.04 g Proy: 68,000 lb Real: 7 plat. de 8 y 3 de 10 P – 17 24.62 g Proy…" at bounding box center [1239, 489] width 101 height 335
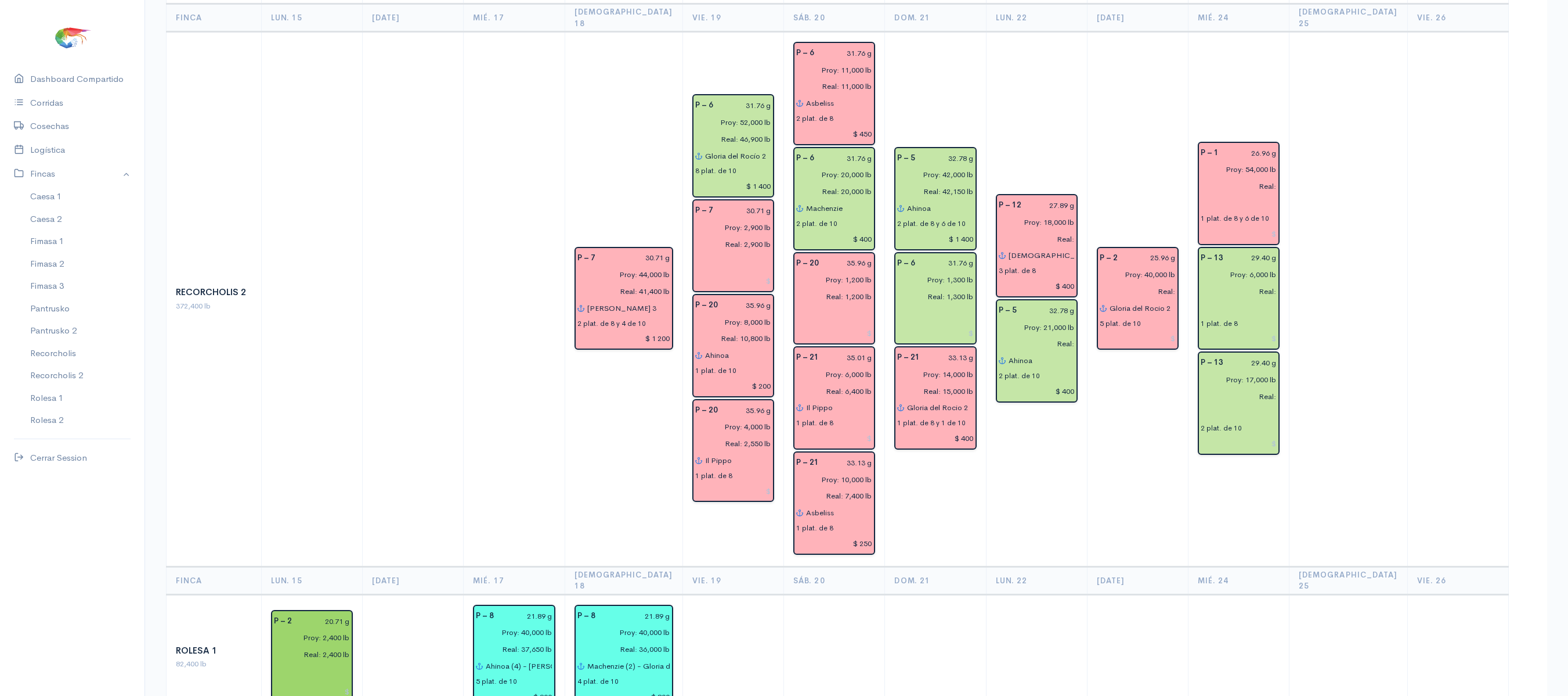
scroll to position [2121, 0]
